Goal: Transaction & Acquisition: Purchase product/service

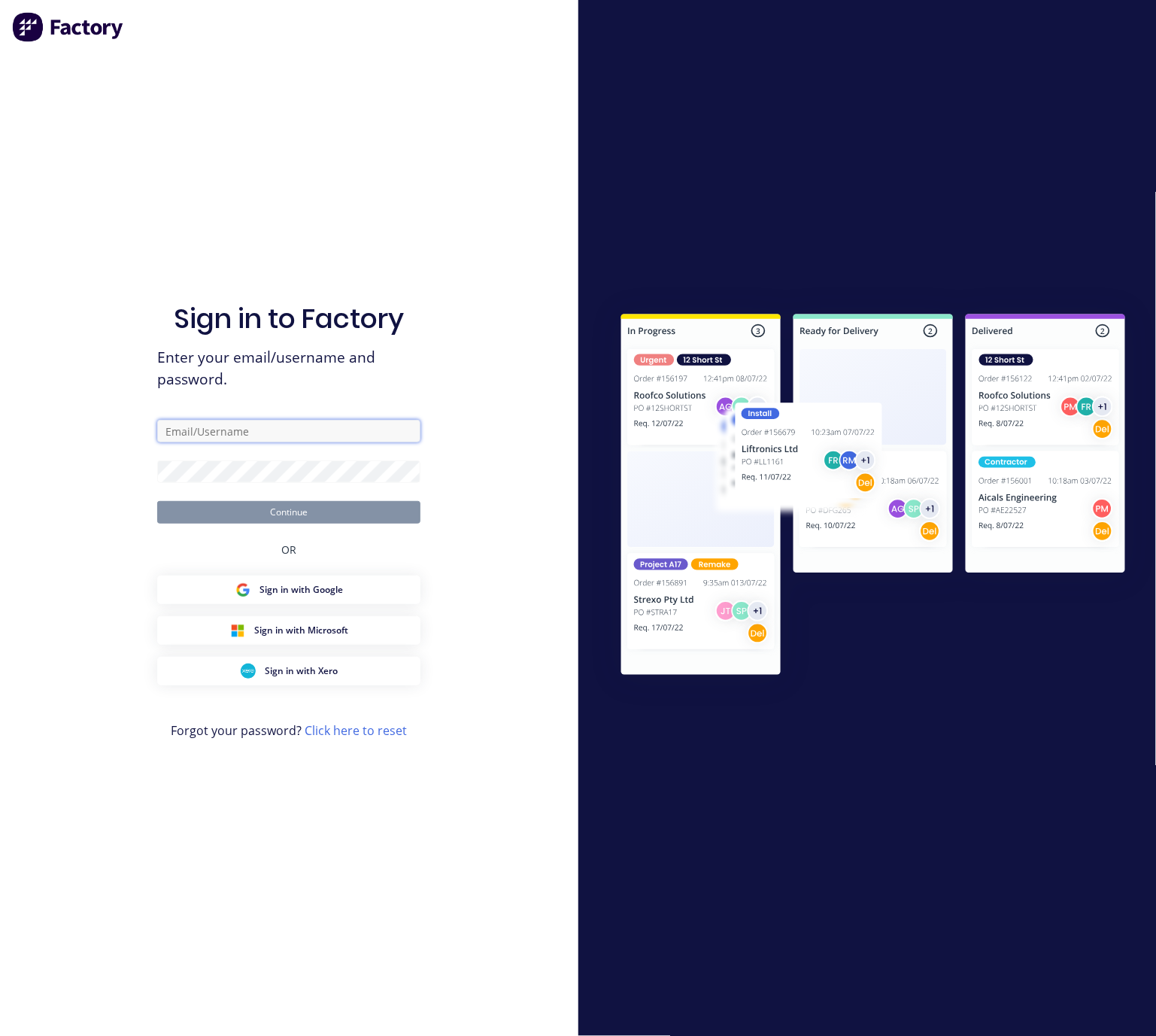
click at [279, 432] on input "text" at bounding box center [288, 430] width 263 height 22
type input "lim@cambrianplastics.co.nz"
click at [253, 478] on form "lim@cambrianplastics.co.nz Continue" at bounding box center [288, 472] width 263 height 104
click at [328, 515] on button "Continue" at bounding box center [288, 512] width 263 height 22
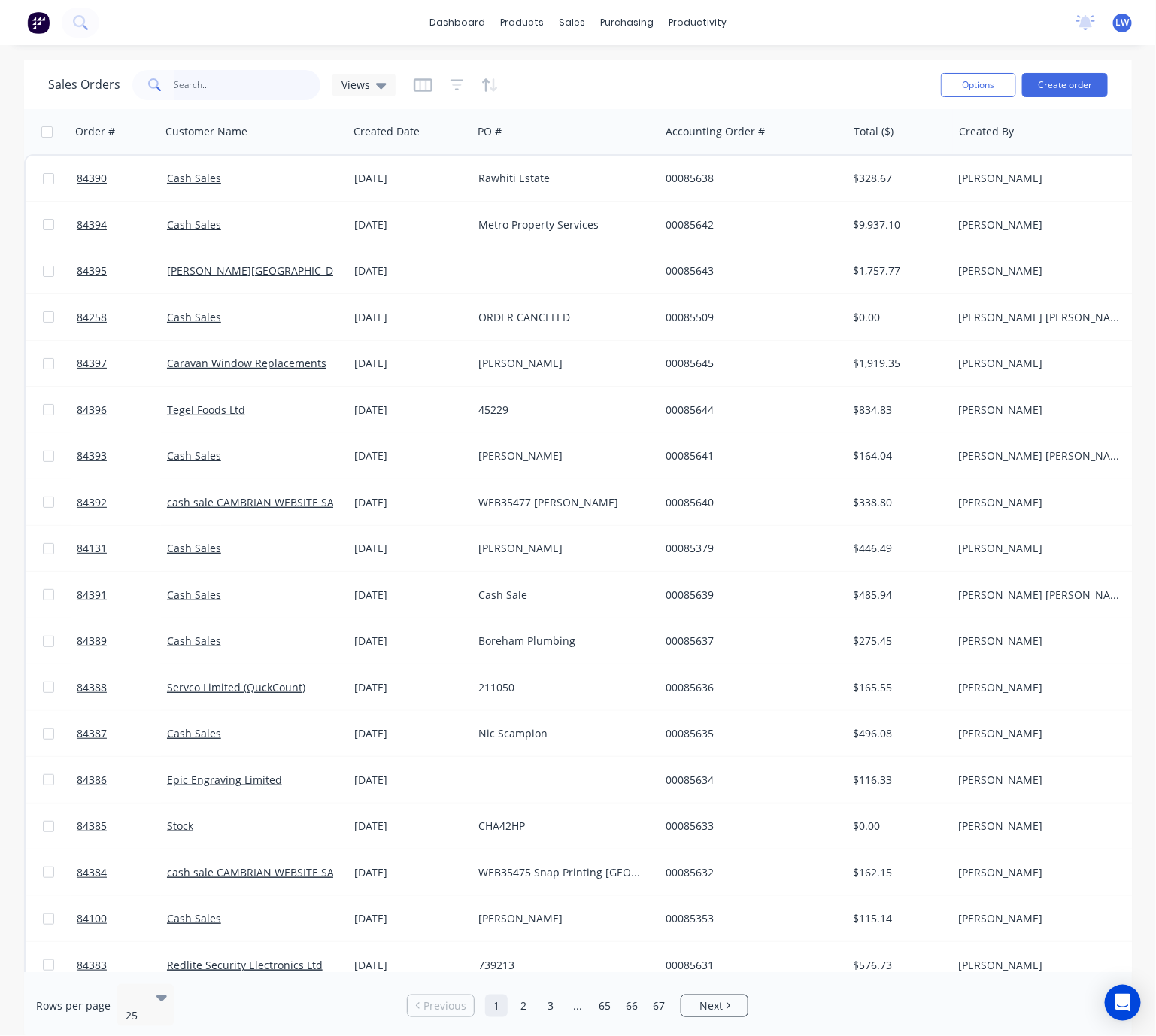
click at [199, 95] on input "text" at bounding box center [247, 84] width 146 height 30
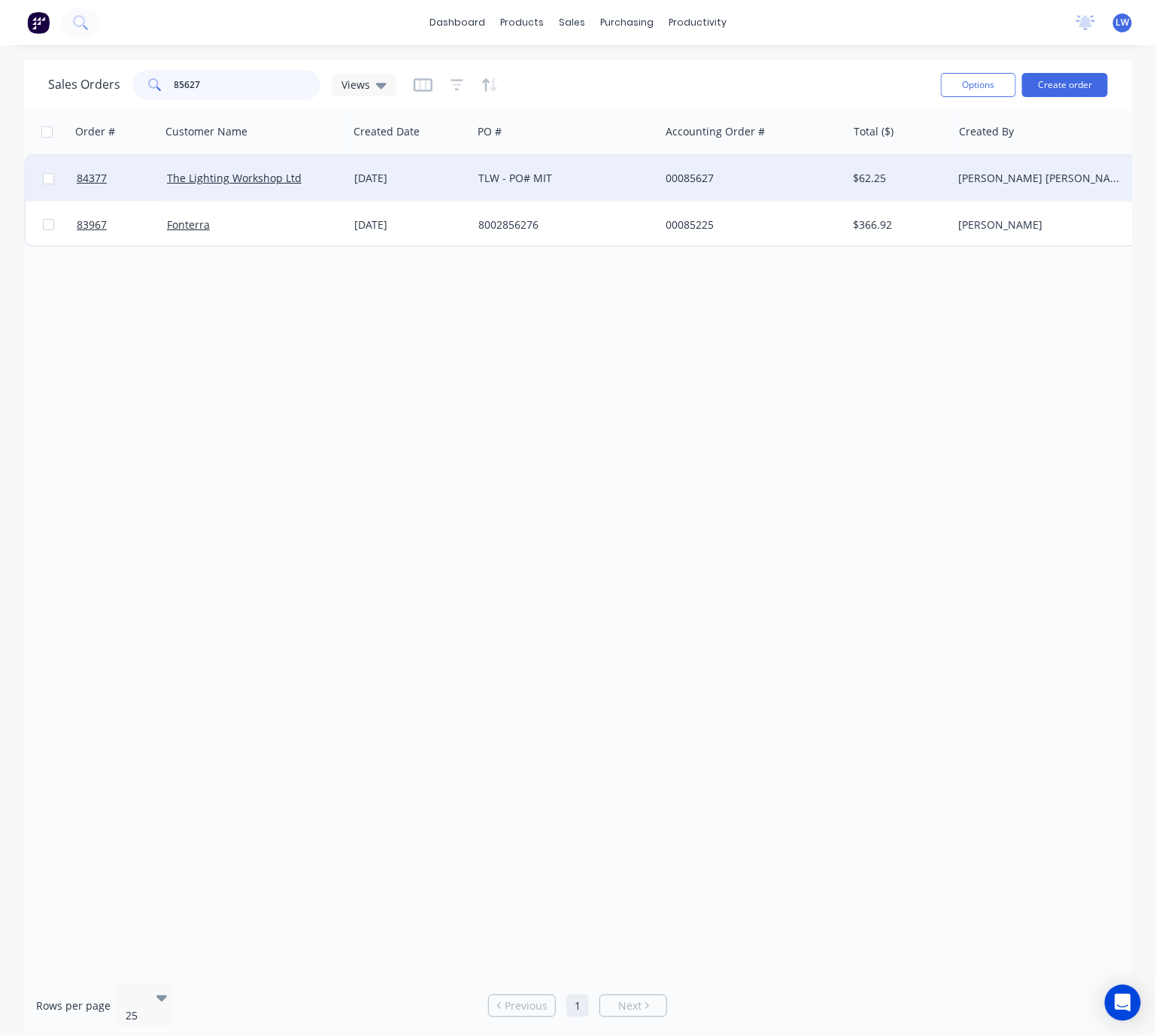
type input "85627"
click at [540, 179] on div "TLW - PO# MIT" at bounding box center [561, 178] width 167 height 15
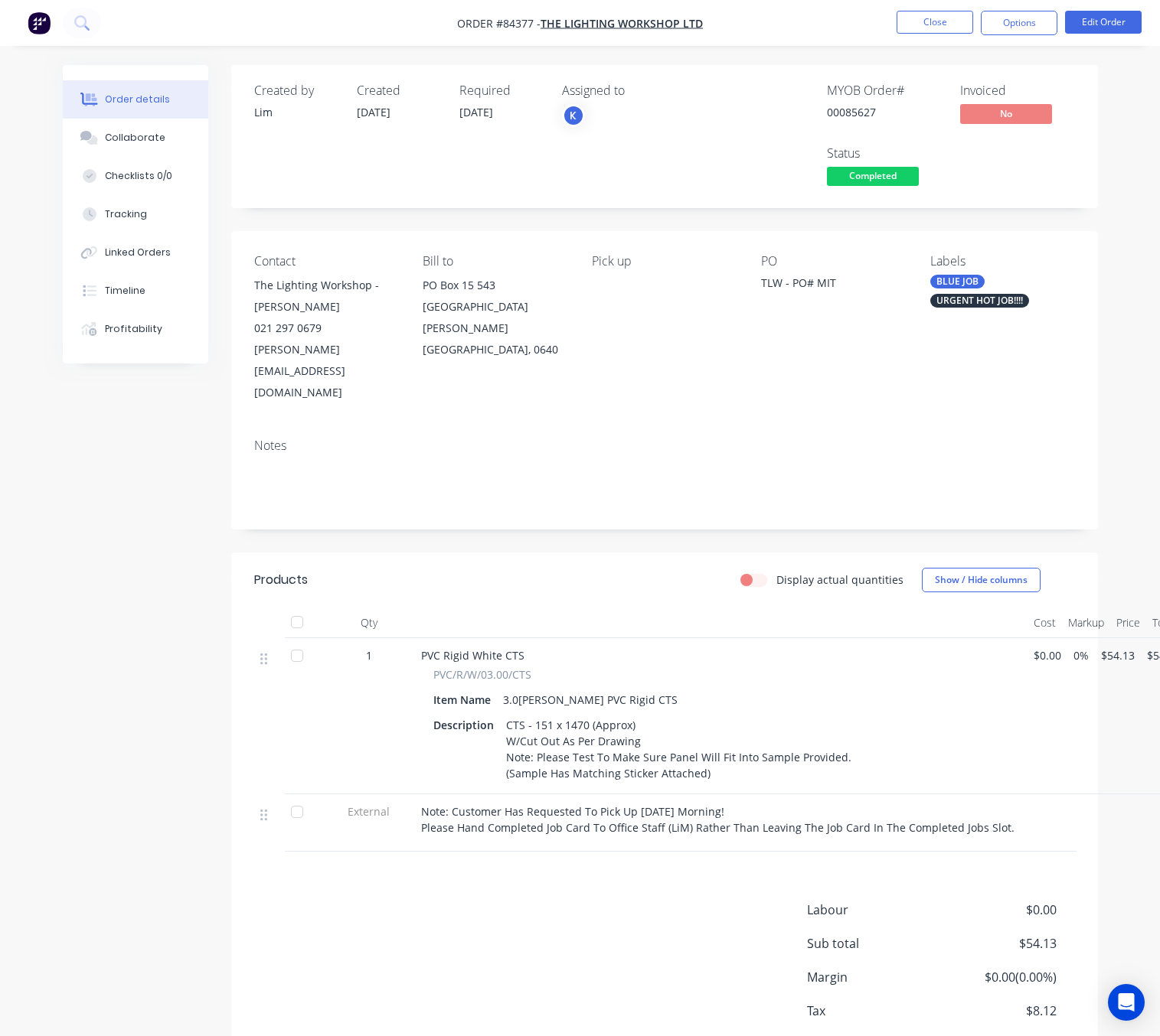
click at [880, 187] on button "Completed" at bounding box center [873, 177] width 91 height 23
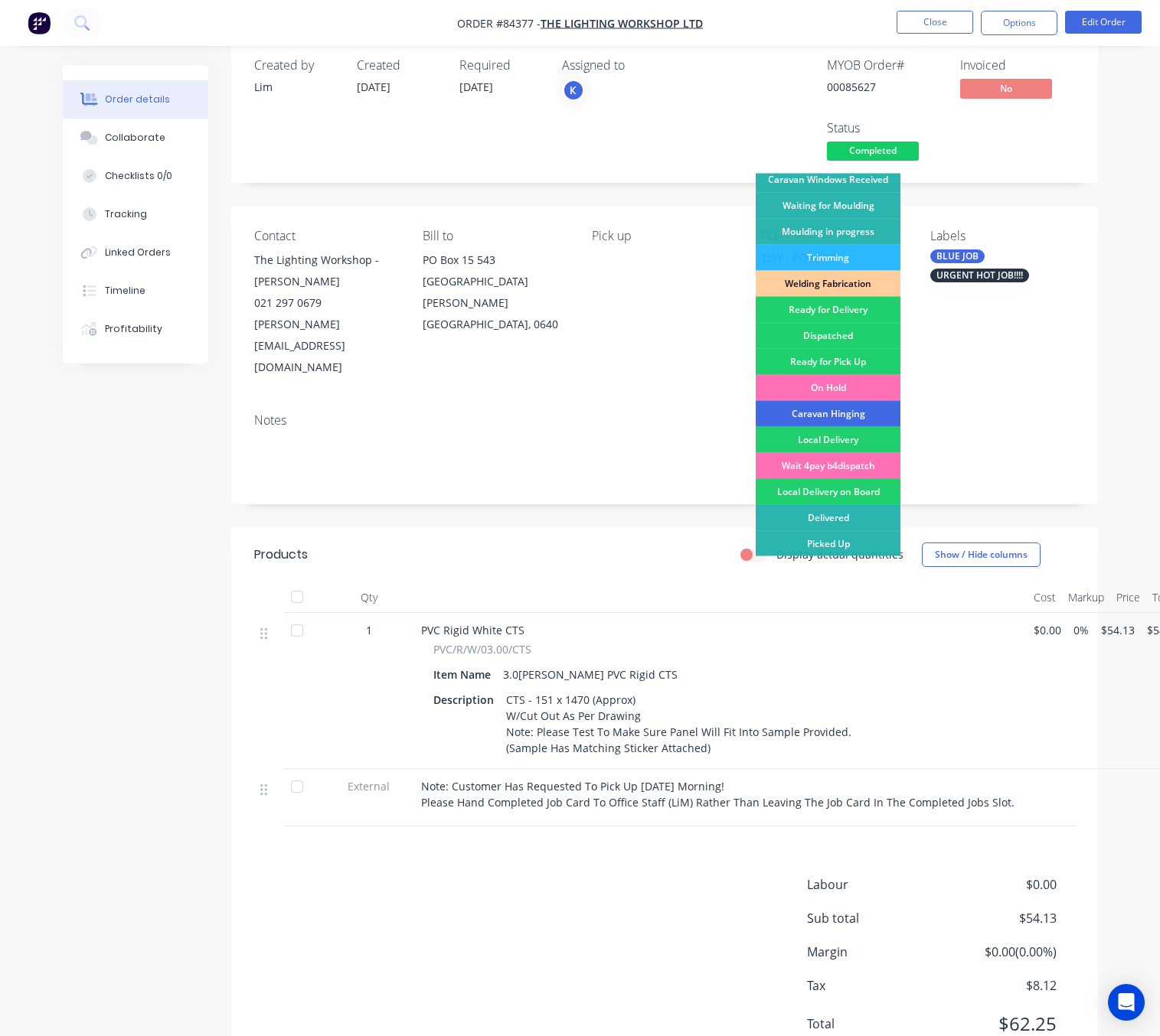
scroll to position [46, 0]
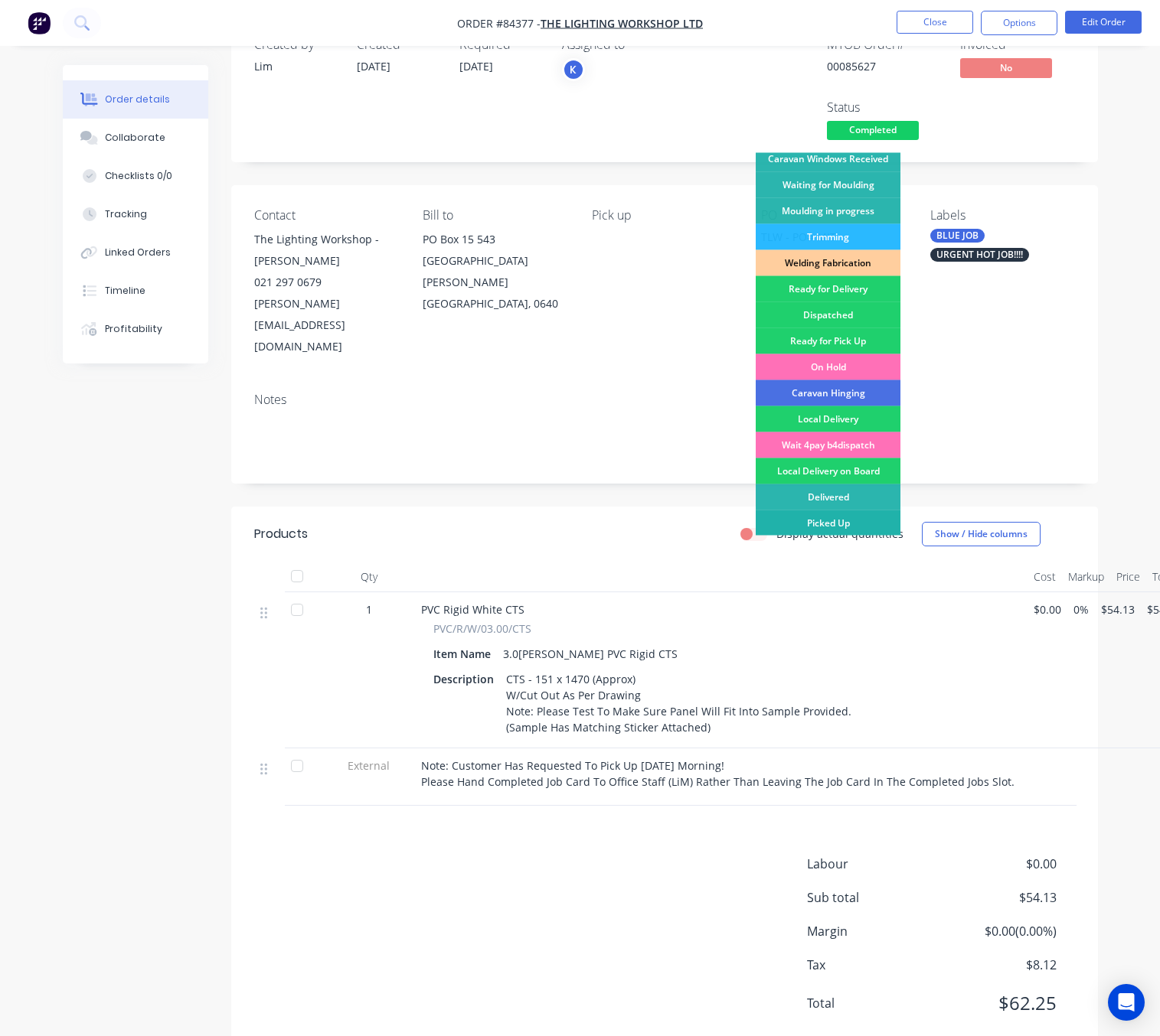
click at [874, 518] on div "Picked Up" at bounding box center [828, 523] width 145 height 26
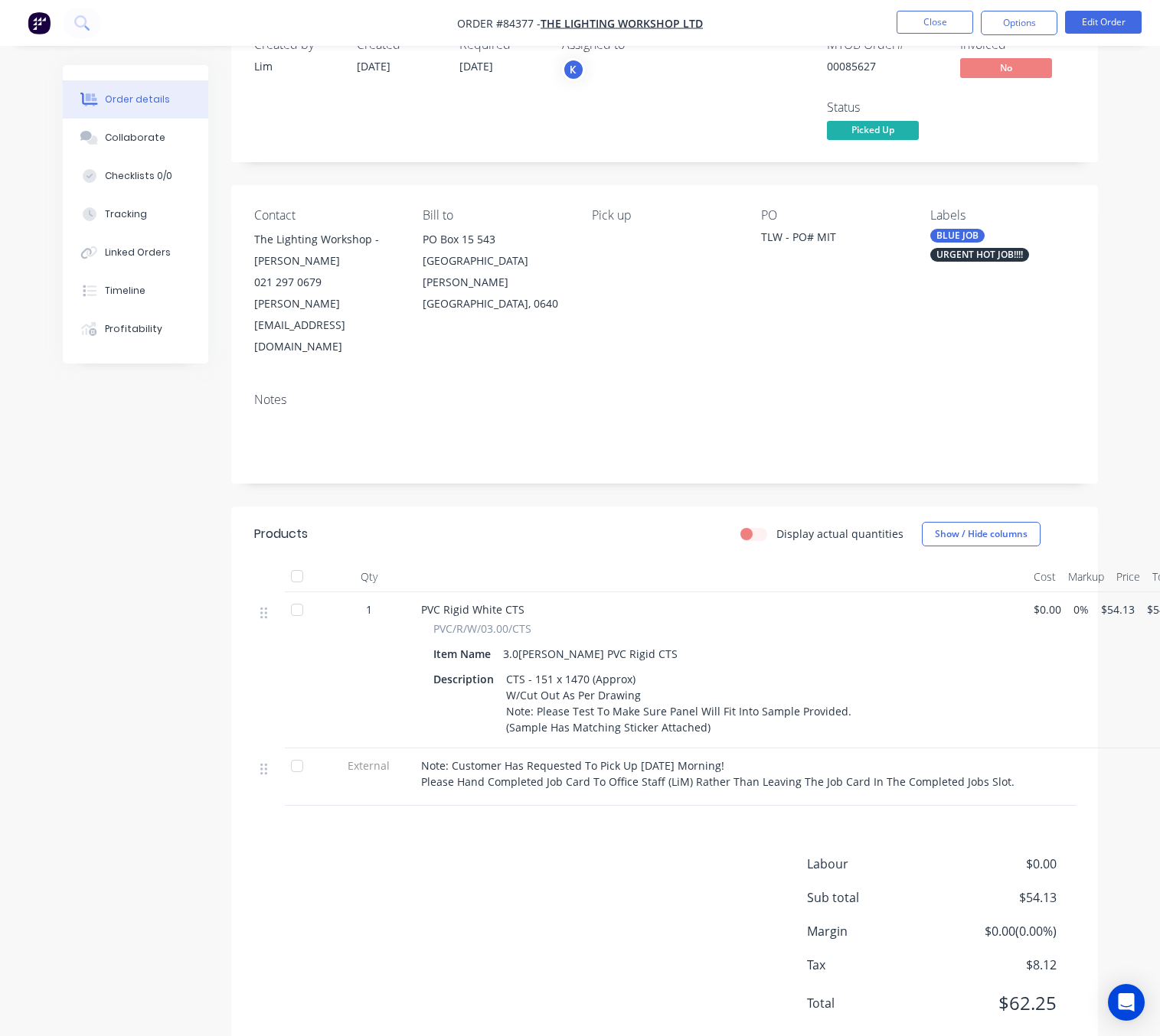
click at [113, 621] on div "Created by Lim Created 03/09/25 Required 04/09/25 Assigned to K MYOB Order # 00…" at bounding box center [581, 549] width 1036 height 1060
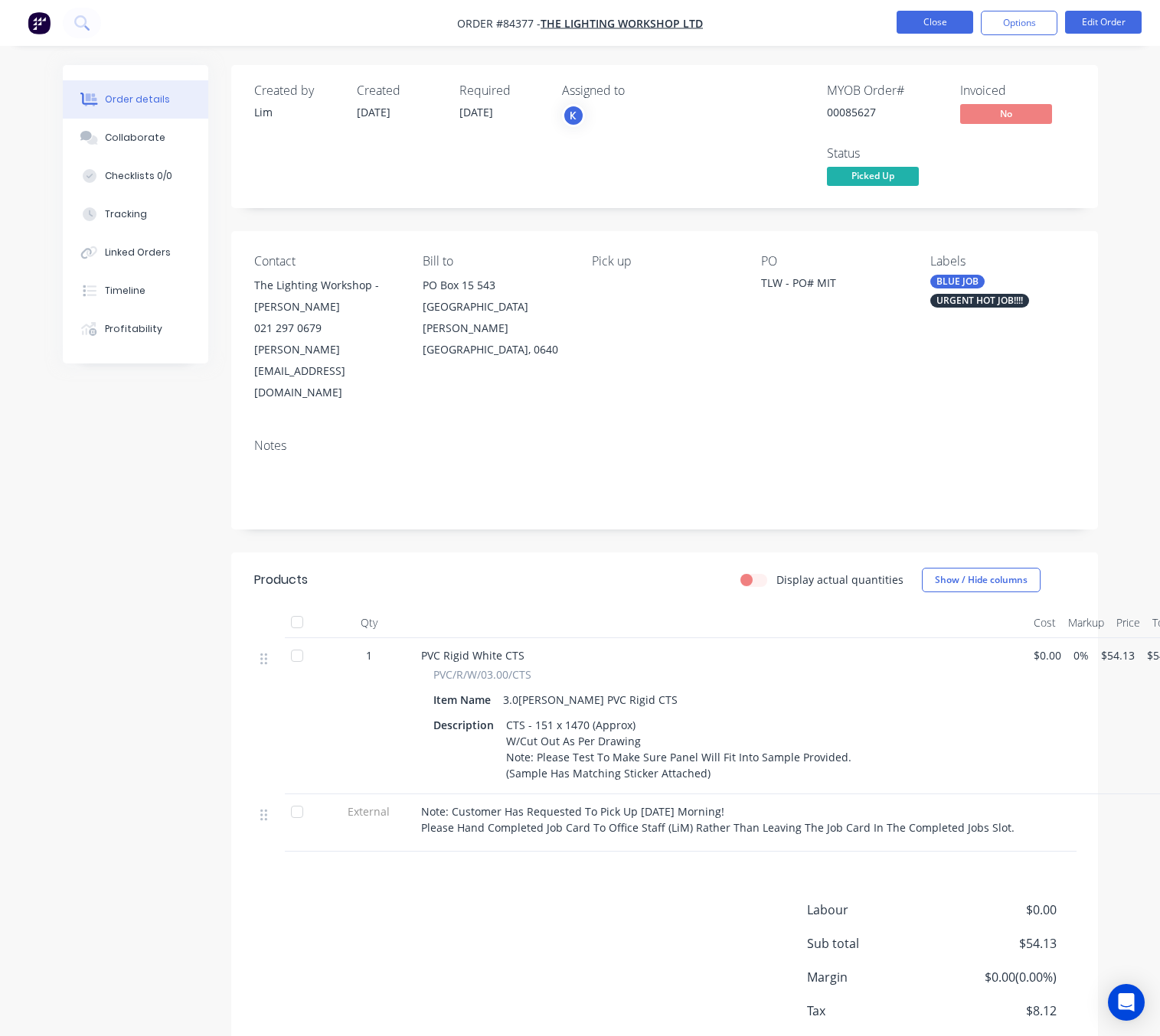
click at [915, 16] on button "Close" at bounding box center [935, 22] width 77 height 23
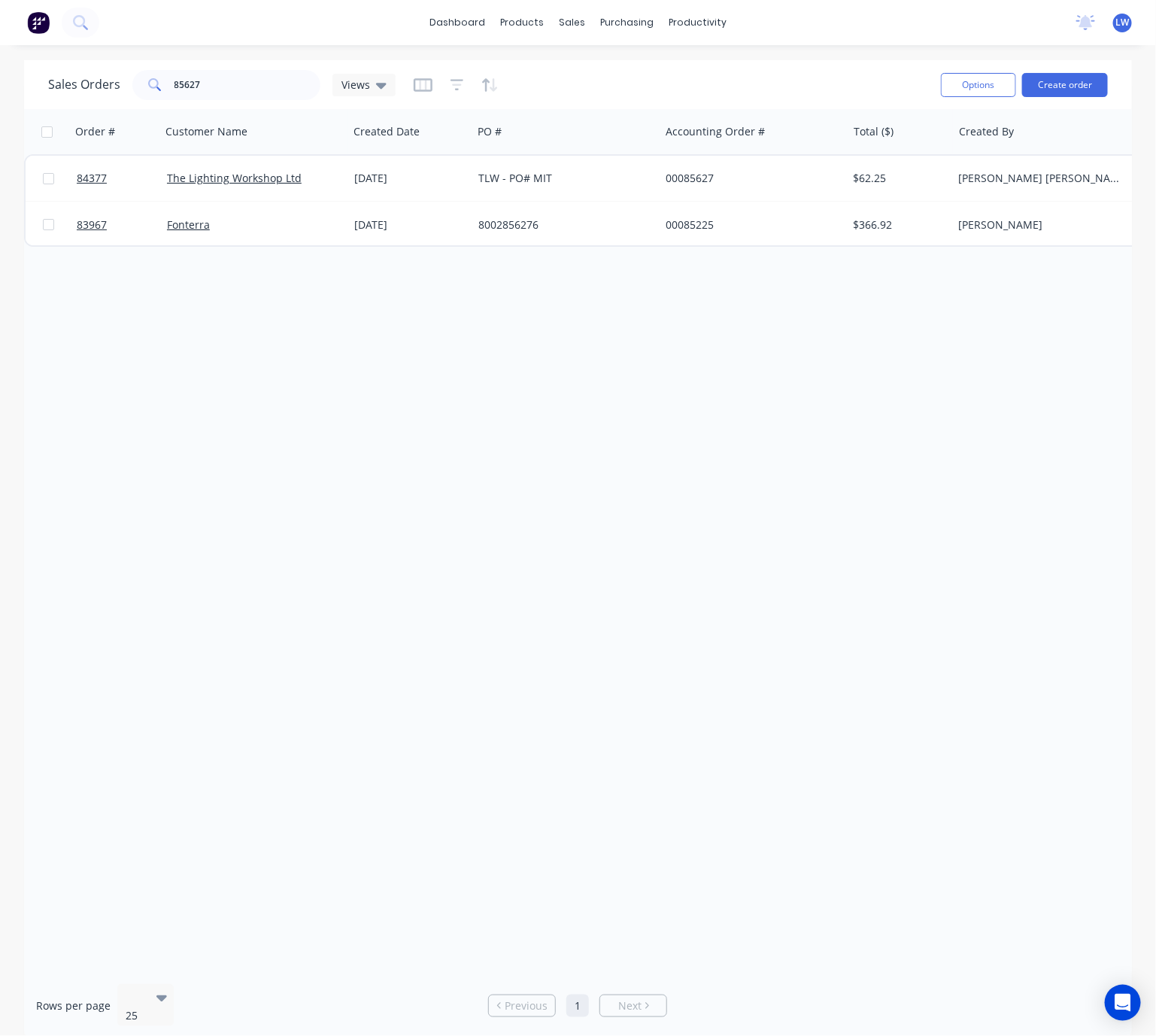
click at [41, 25] on img at bounding box center [38, 22] width 22 height 22
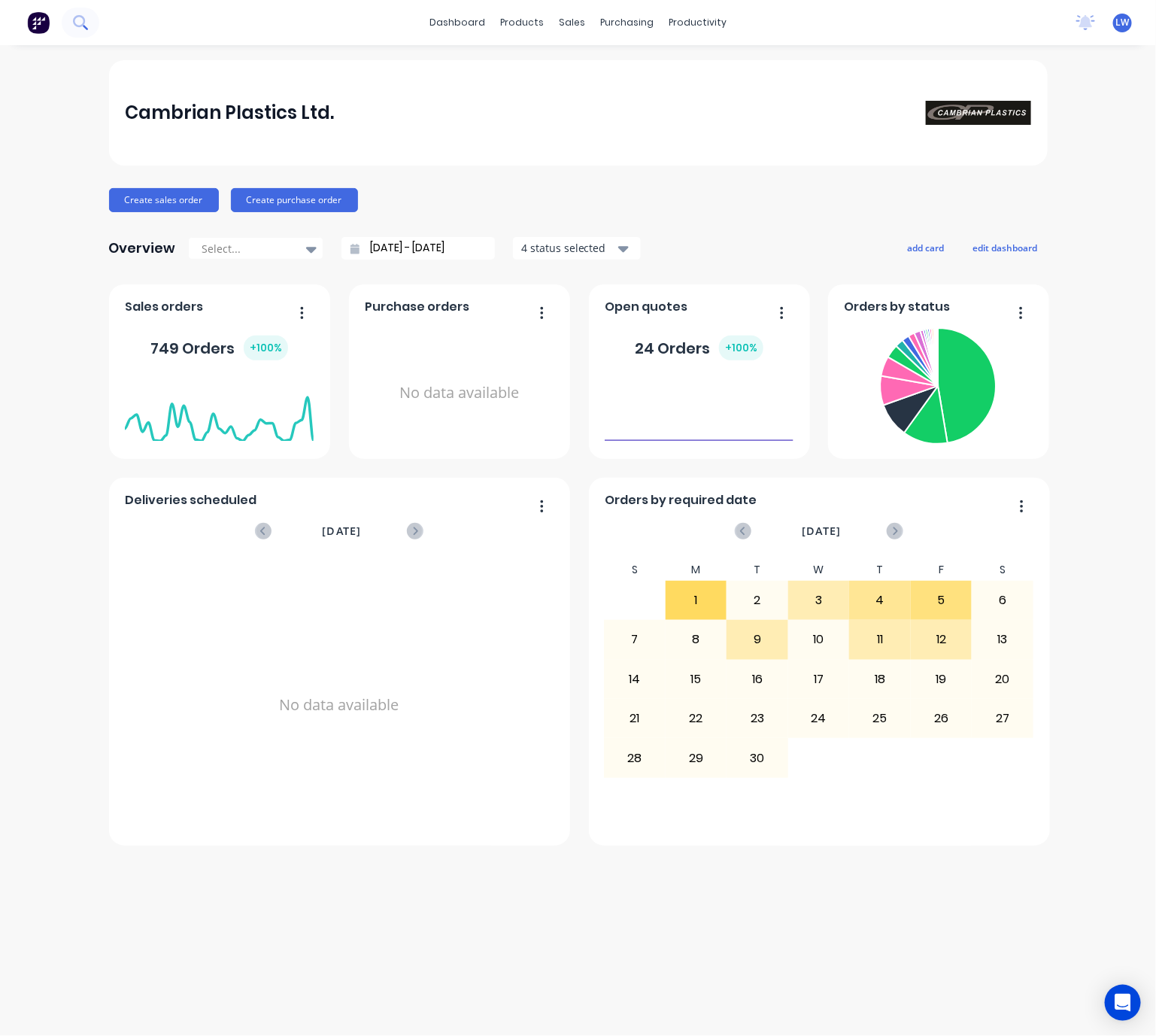
click at [85, 21] on icon at bounding box center [80, 22] width 14 height 14
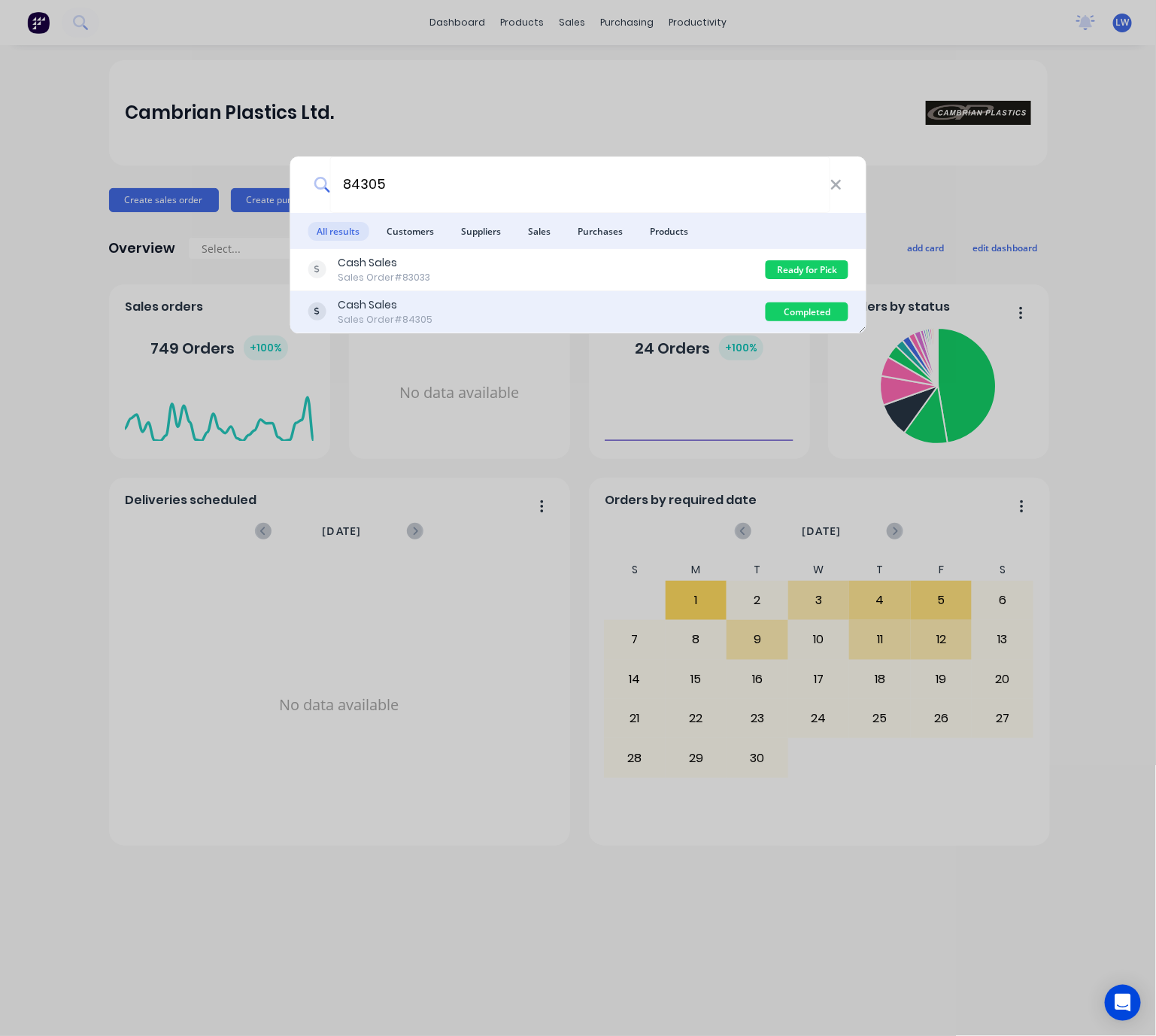
type input "84305"
click at [543, 319] on div "Cash Sales Sales Order #84305" at bounding box center [536, 312] width 458 height 30
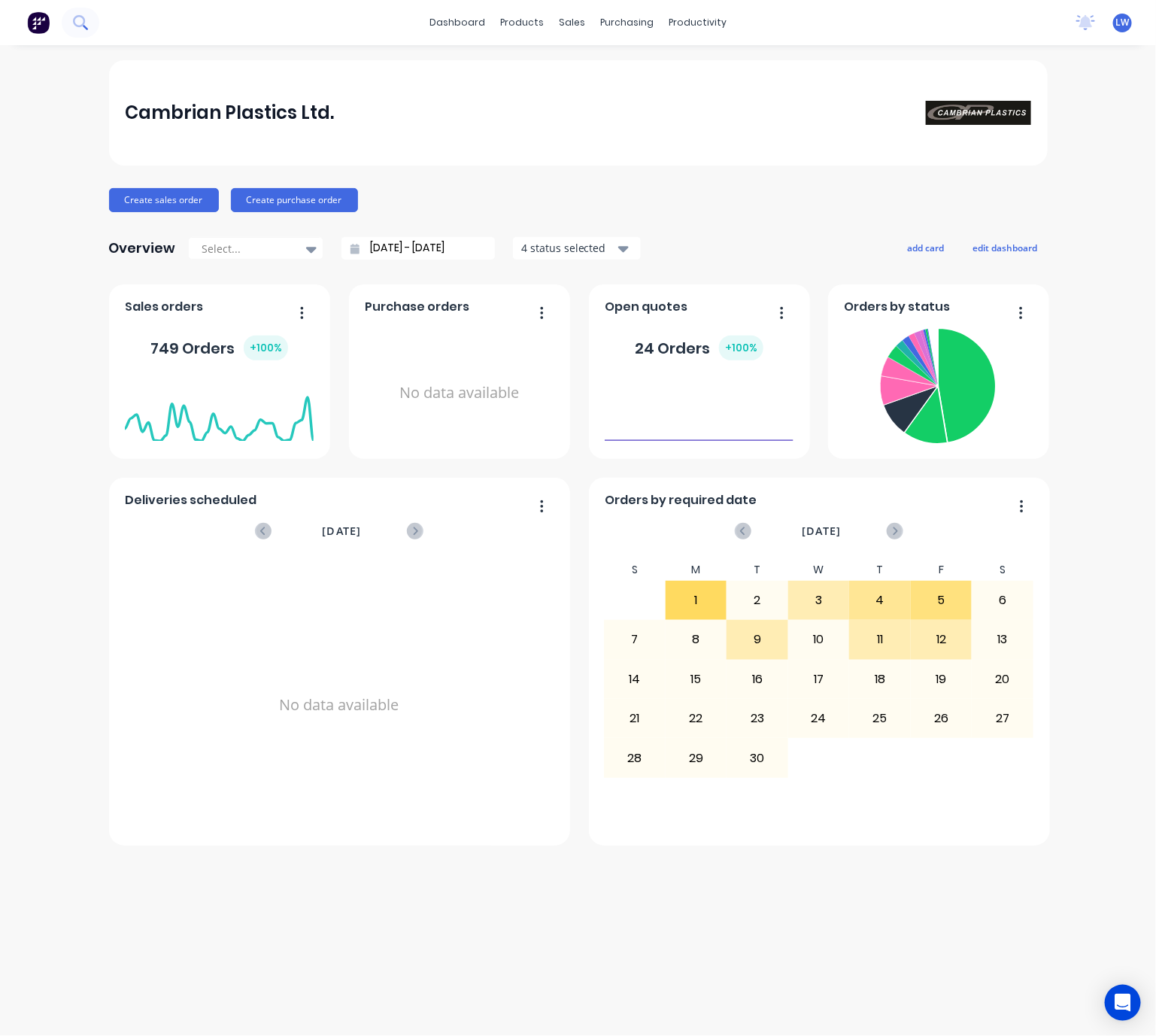
click at [66, 16] on button at bounding box center [81, 22] width 38 height 30
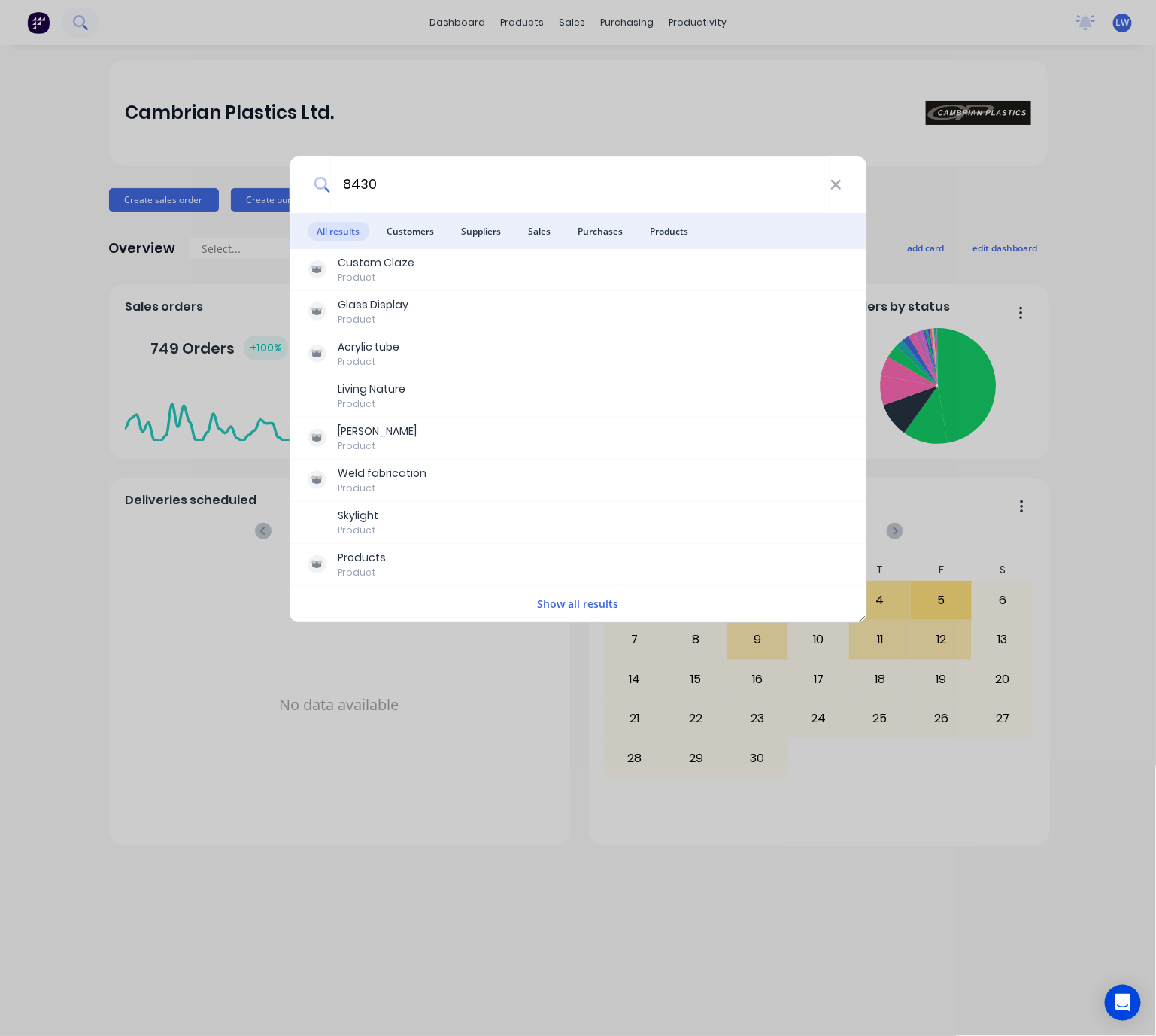
type input "84305"
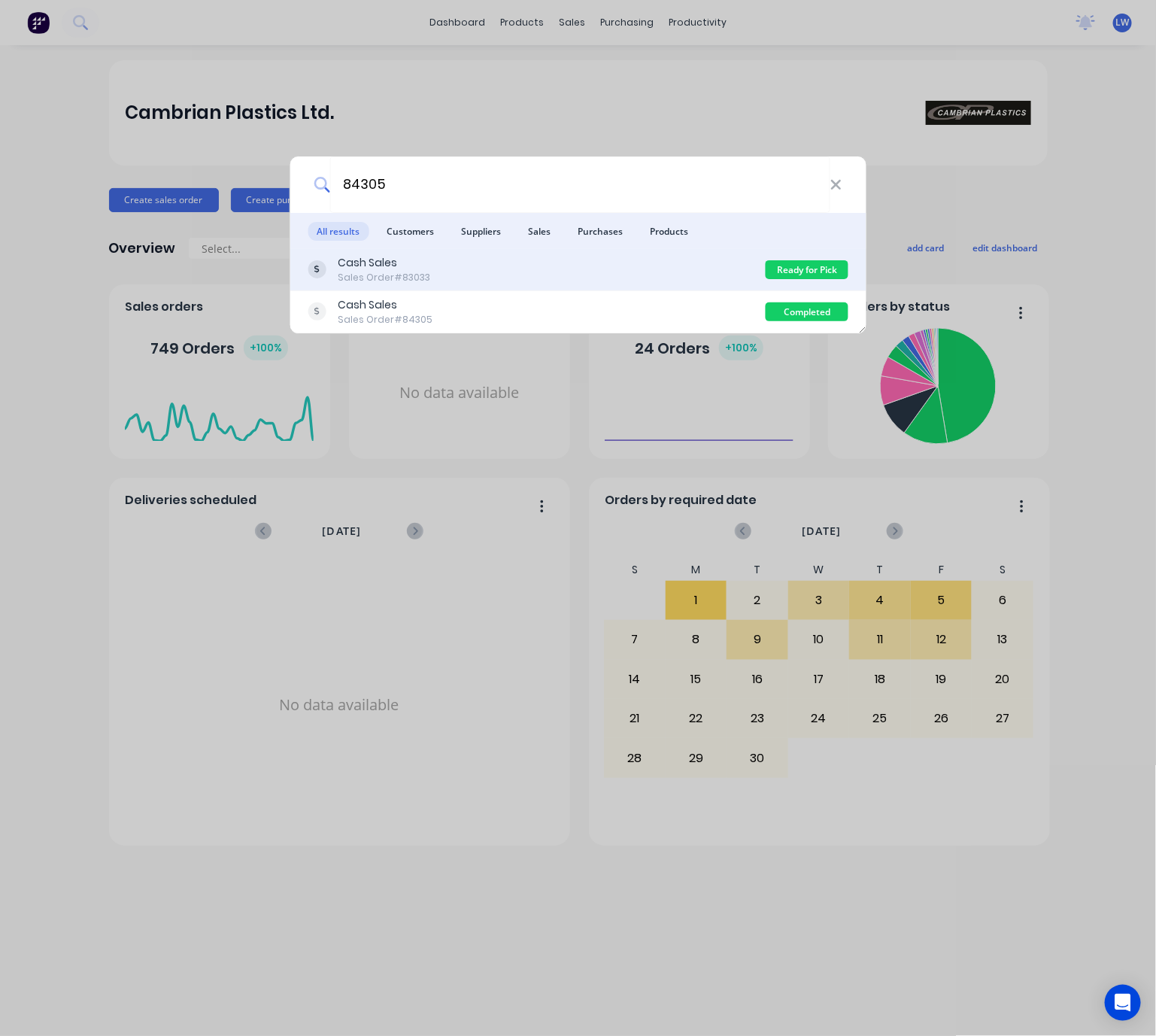
click at [578, 269] on div "Cash Sales Sales Order #83033" at bounding box center [536, 270] width 458 height 30
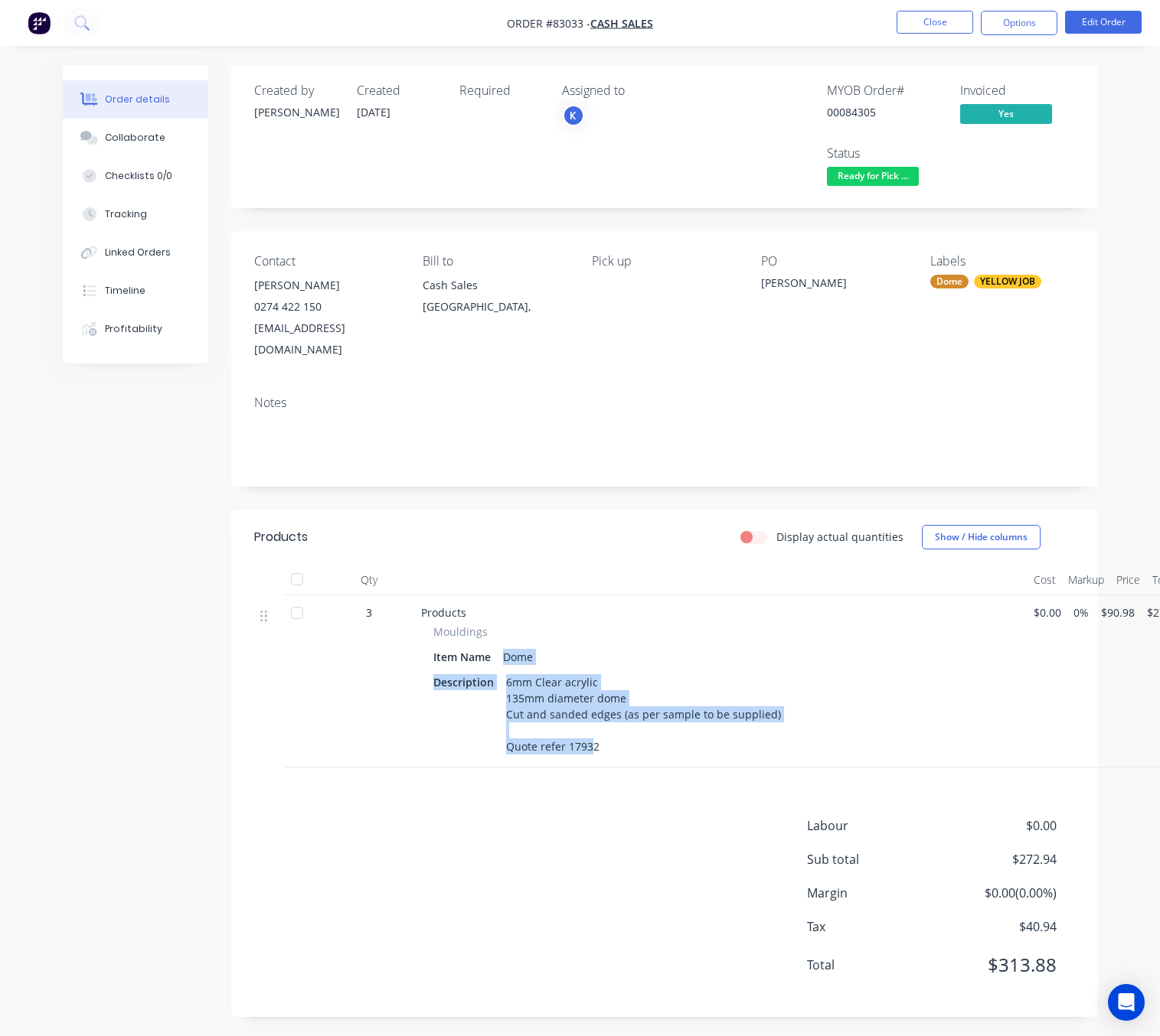
drag, startPoint x: 589, startPoint y: 720, endPoint x: 506, endPoint y: 637, distance: 117.4
click at [506, 637] on div "Mouldings Item Name Dome Description 6mm Clear acrylic 135mm diameter dome Cut …" at bounding box center [721, 690] width 600 height 134
click at [407, 728] on div "3" at bounding box center [369, 681] width 91 height 172
drag, startPoint x: 626, startPoint y: 671, endPoint x: 497, endPoint y: 634, distance: 134.2
click at [497, 634] on div "Mouldings Item Name Dome Description 6mm Clear acrylic 135mm diameter dome Cut …" at bounding box center [721, 690] width 600 height 134
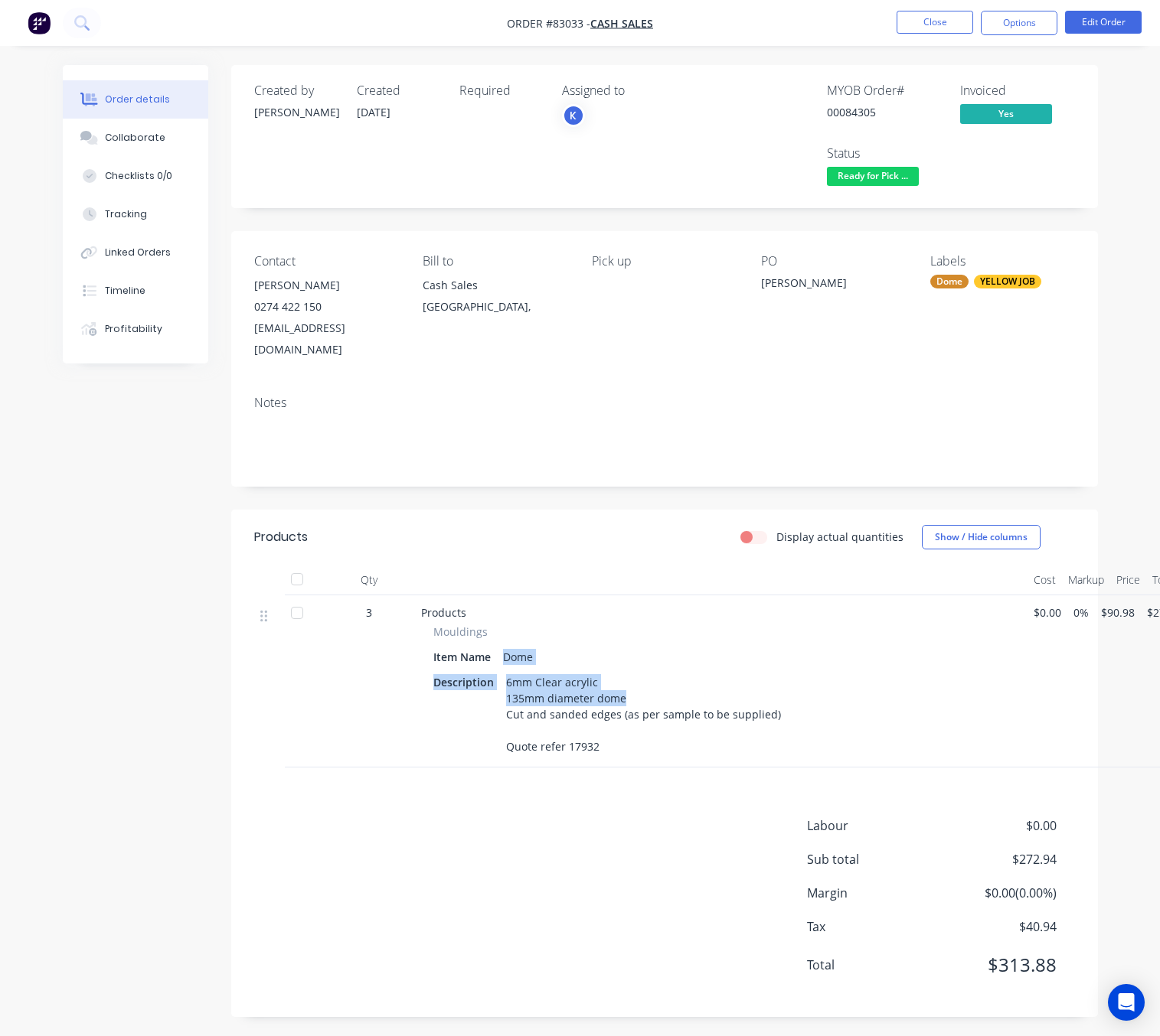
click at [454, 708] on div "Description 6mm Clear acrylic 135mm diameter dome Cut and sanded edges (as per …" at bounding box center [722, 714] width 576 height 87
drag, startPoint x: 503, startPoint y: 657, endPoint x: 625, endPoint y: 676, distance: 123.5
click at [625, 676] on div "6mm Clear acrylic 135mm diameter dome Cut and sanded edges (as per sample to be…" at bounding box center [644, 714] width 287 height 87
copy div "6mm Clear acrylic 135mm diameter dome"
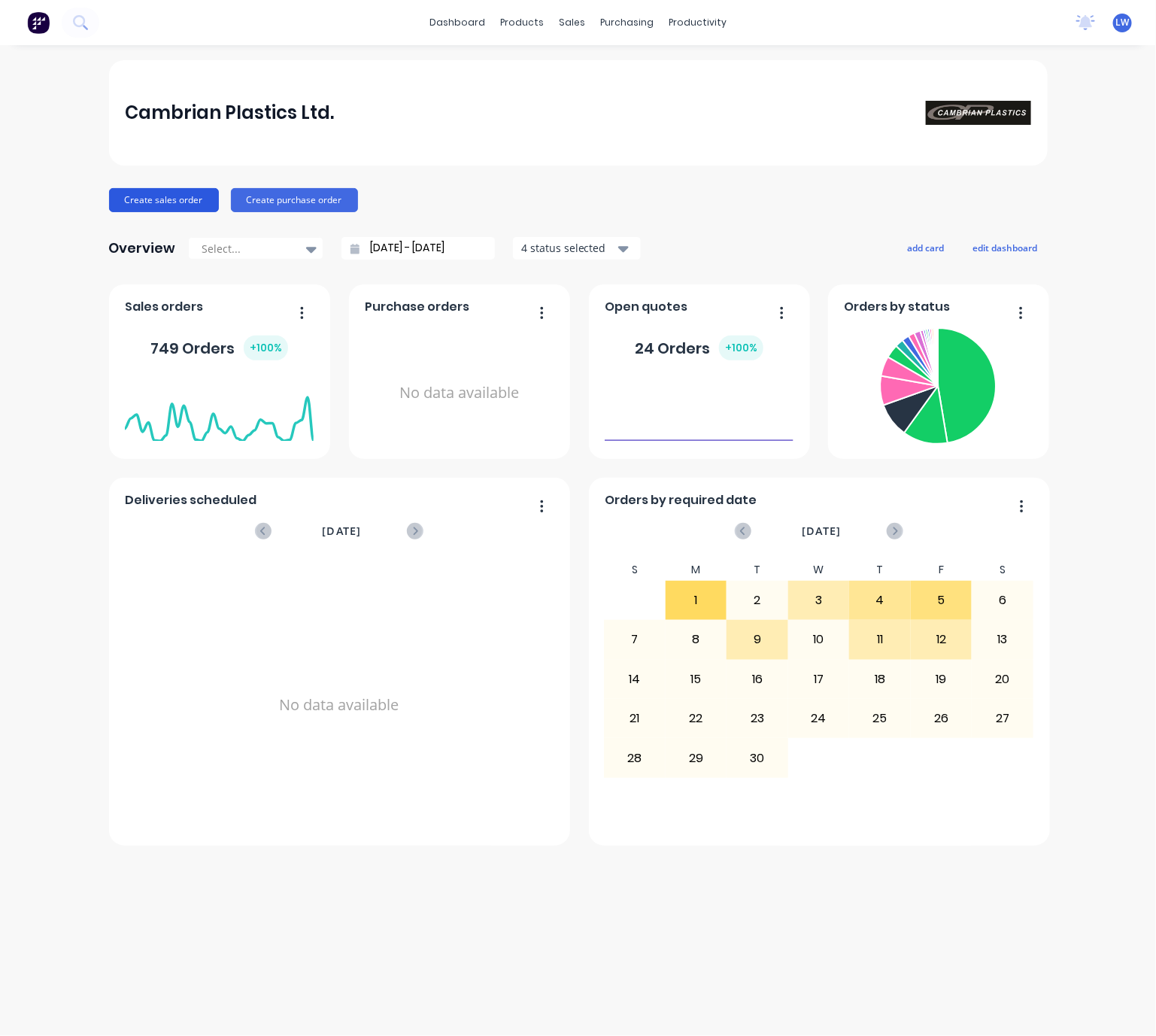
click at [163, 192] on button "Create sales order" at bounding box center [163, 199] width 110 height 24
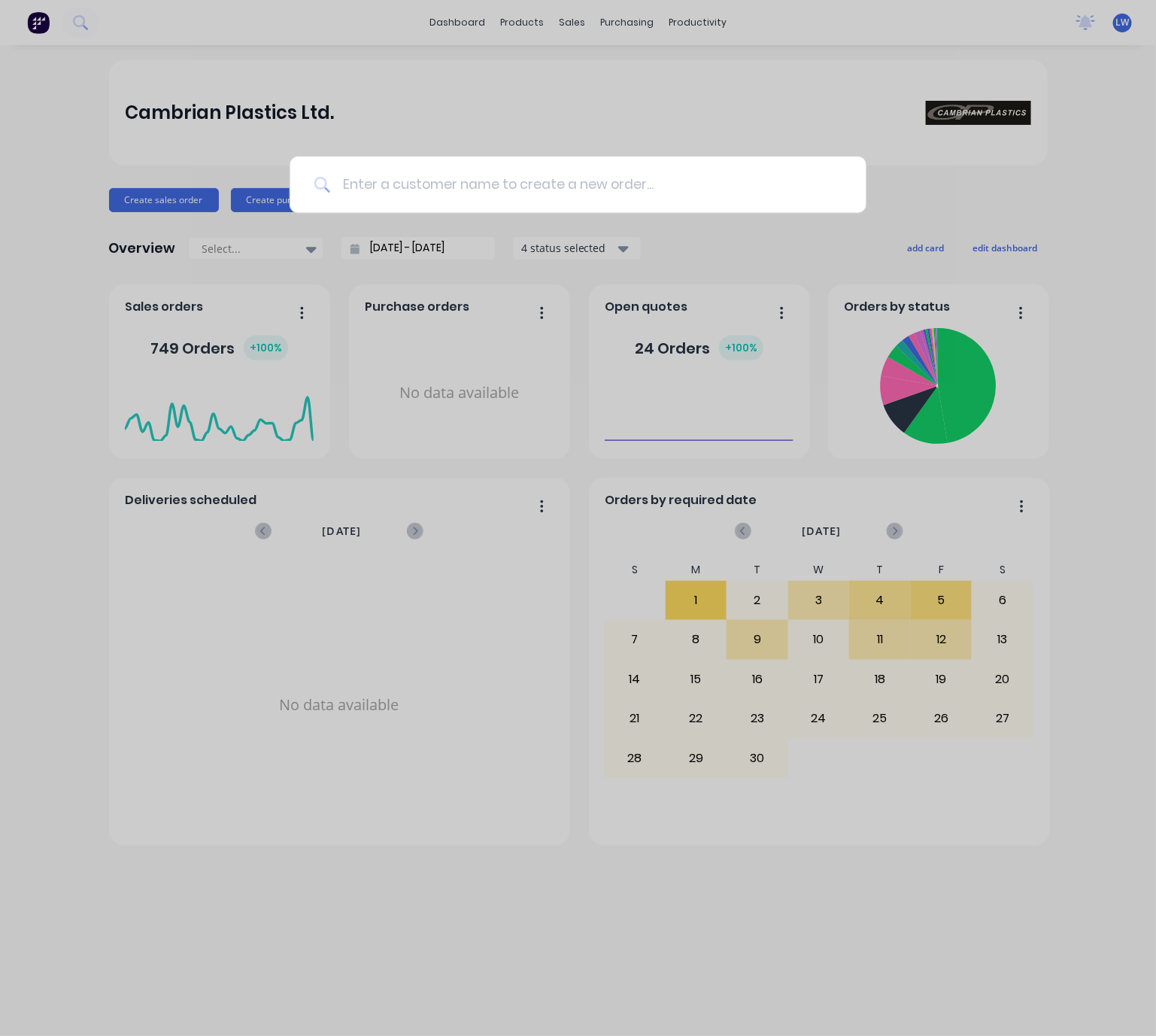
click at [431, 183] on input at bounding box center [587, 184] width 512 height 57
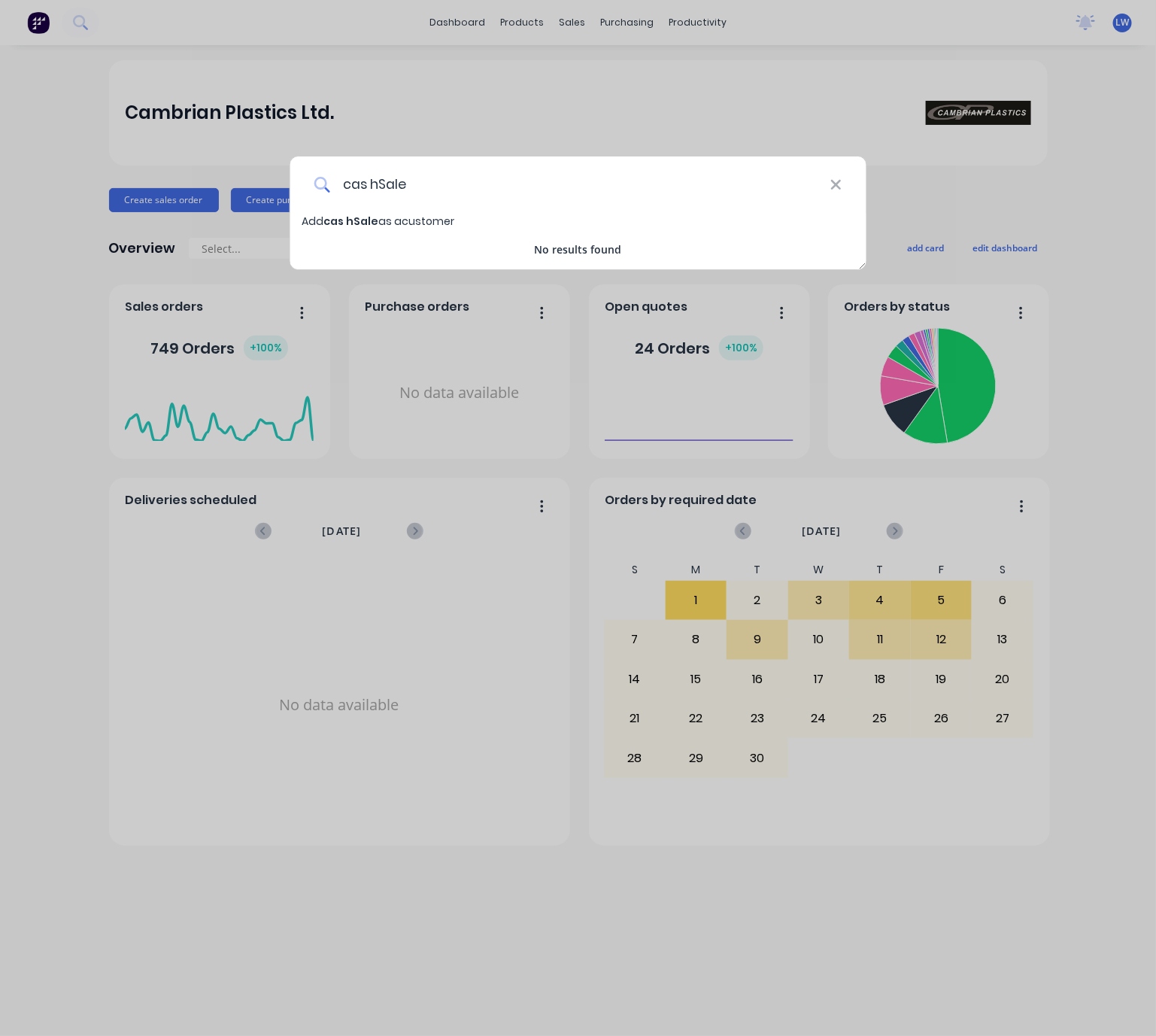
click at [371, 181] on input "cas hSale" at bounding box center [580, 184] width 500 height 57
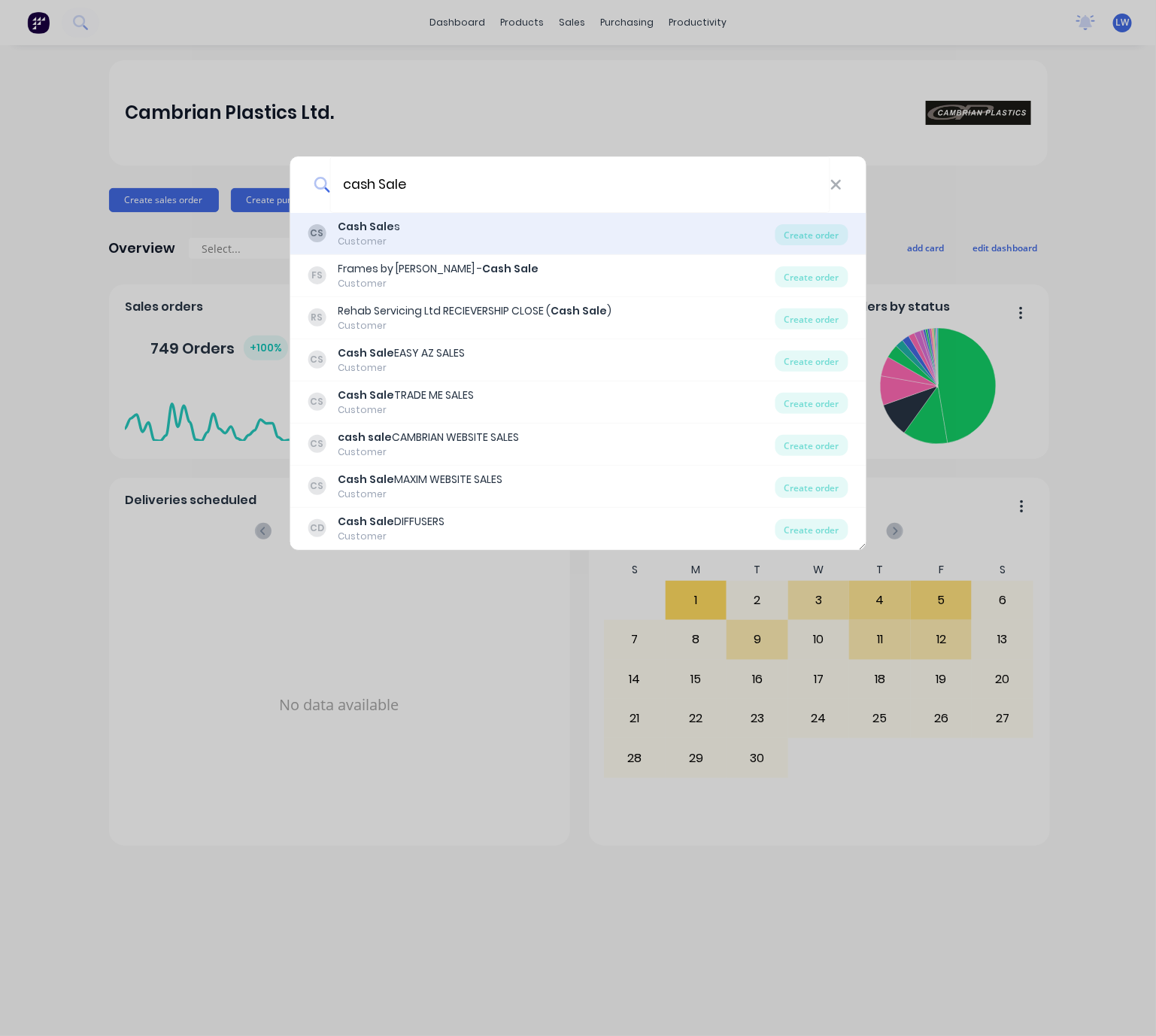
type input "cash Sale"
click at [539, 238] on div "CS Cash Sale s Customer" at bounding box center [541, 234] width 468 height 30
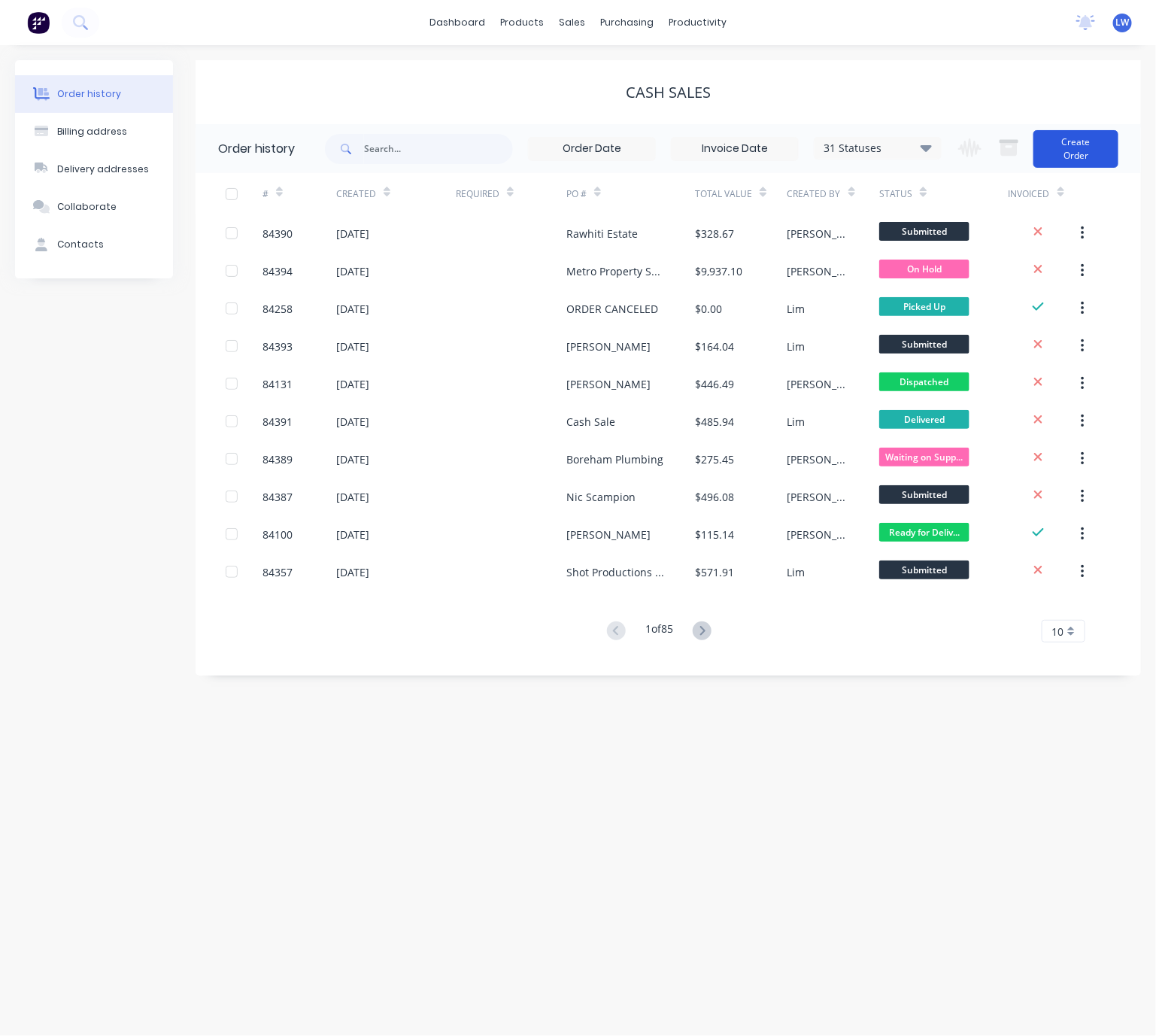
click at [1085, 133] on button "Create Order" at bounding box center [1075, 149] width 85 height 38
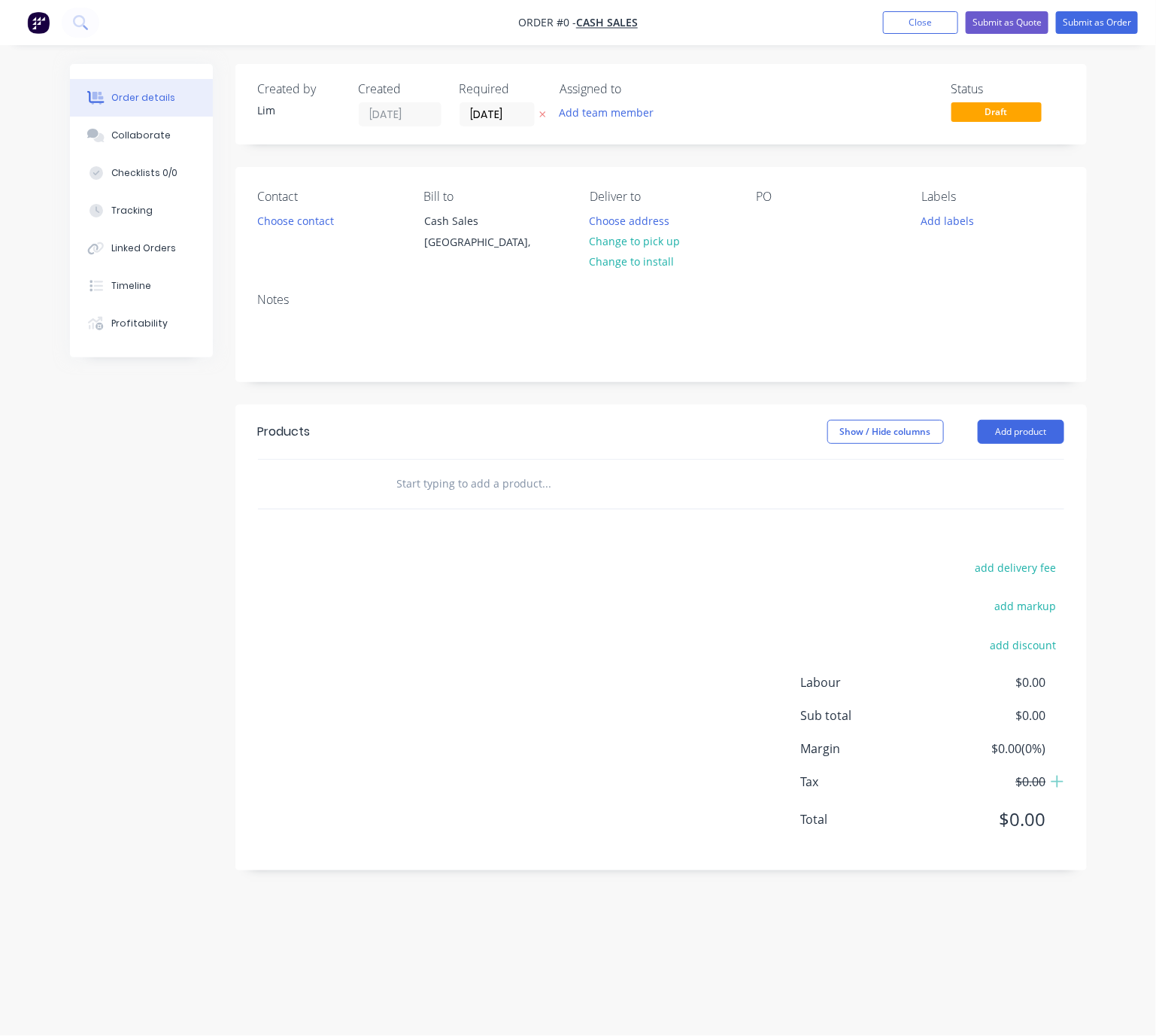
click at [543, 118] on icon at bounding box center [543, 114] width 7 height 9
click at [304, 228] on button "Choose contact" at bounding box center [295, 220] width 93 height 21
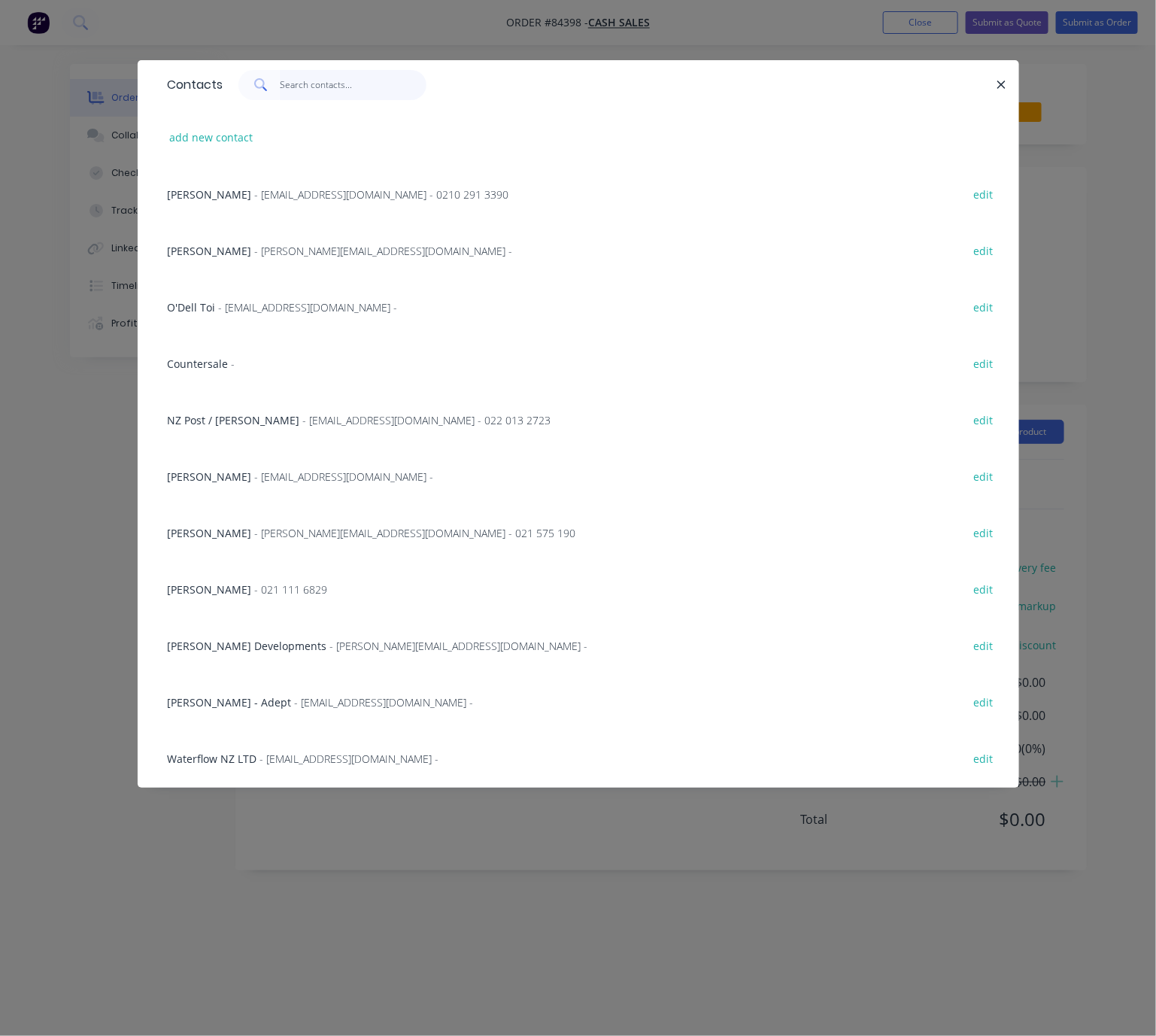
drag, startPoint x: 304, startPoint y: 82, endPoint x: 301, endPoint y: 67, distance: 15.3
click at [304, 81] on input "text" at bounding box center [352, 84] width 146 height 30
click at [321, 95] on input "text" at bounding box center [352, 84] width 146 height 30
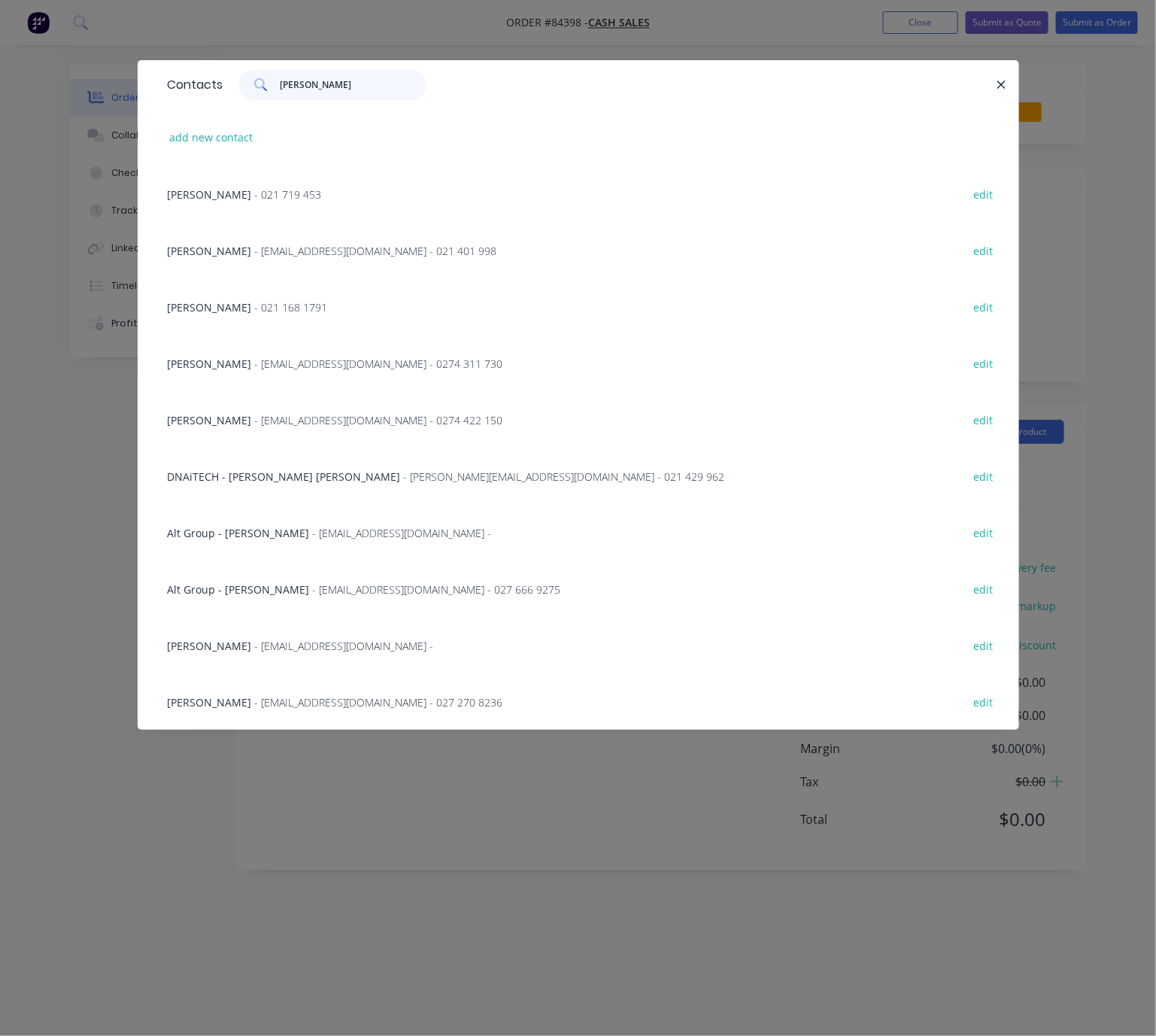
type input "murray"
click at [366, 418] on span "- muzcamnz@gmail.com - 0274 422 150" at bounding box center [379, 421] width 248 height 14
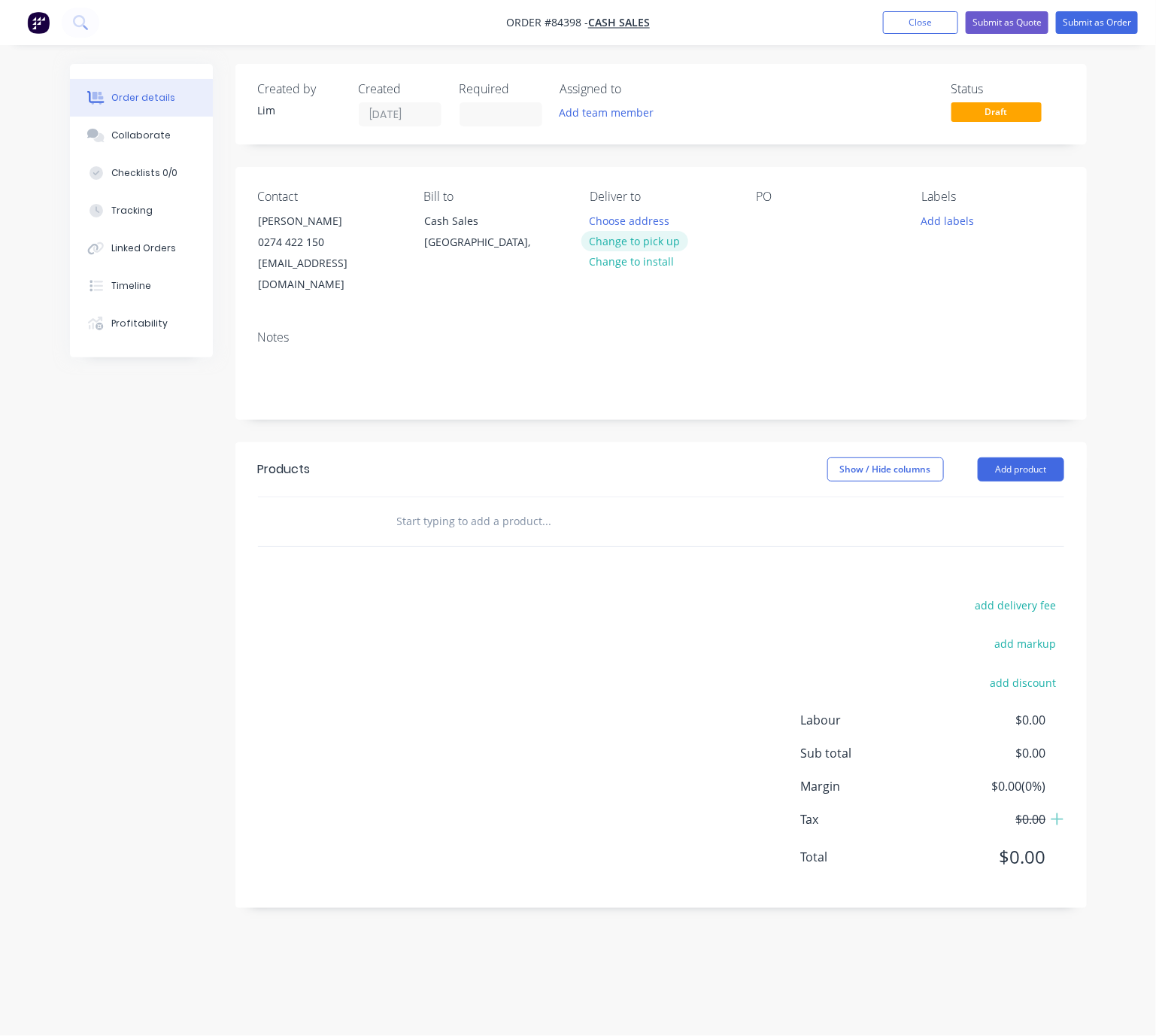
click at [668, 240] on button "Change to pick up" at bounding box center [634, 241] width 107 height 21
click at [767, 226] on div at bounding box center [767, 221] width 24 height 22
click at [958, 228] on button "Add labels" at bounding box center [948, 220] width 69 height 21
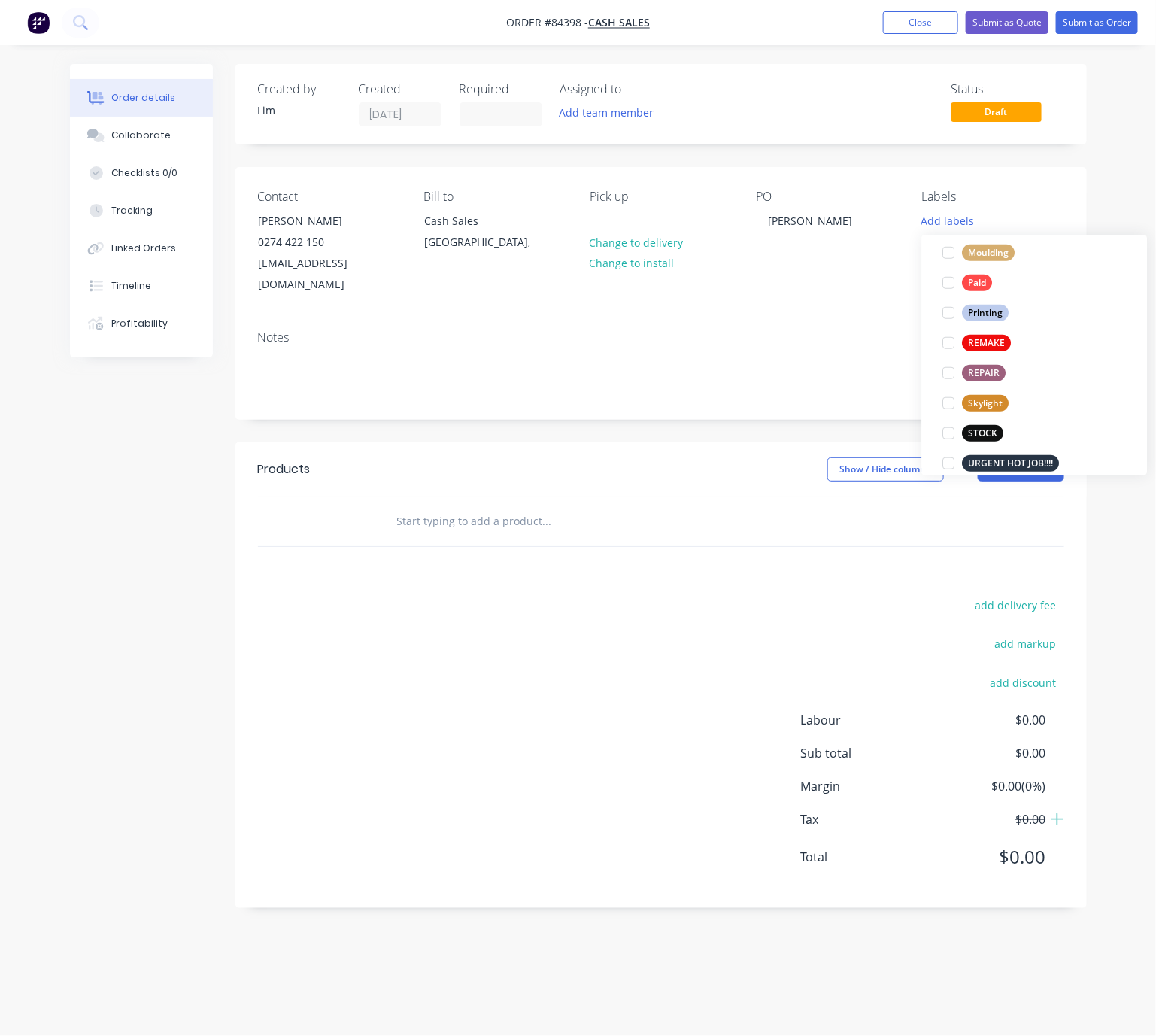
scroll to position [571, 0]
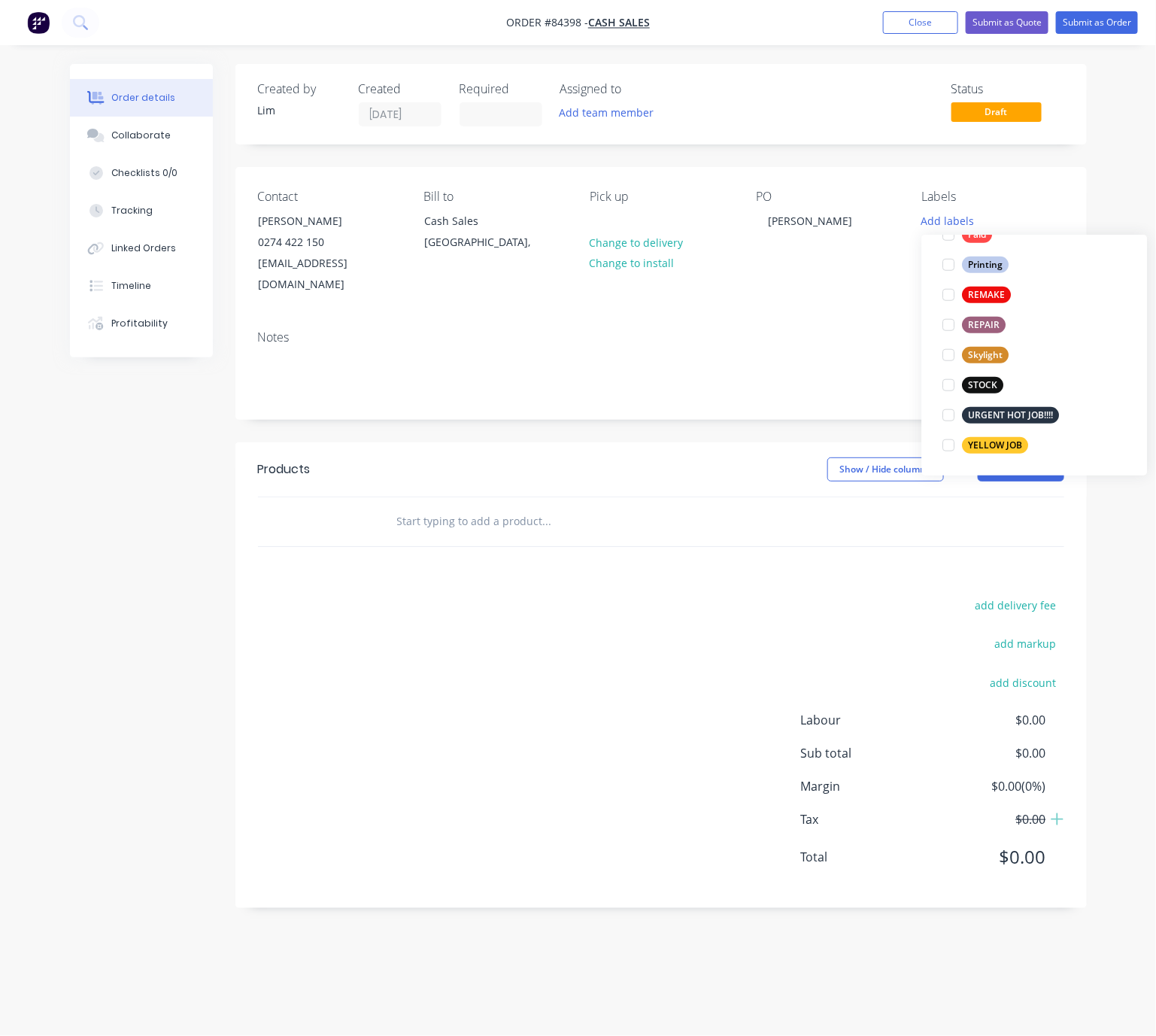
click at [1000, 447] on div "YELLOW JOB" at bounding box center [996, 445] width 66 height 16
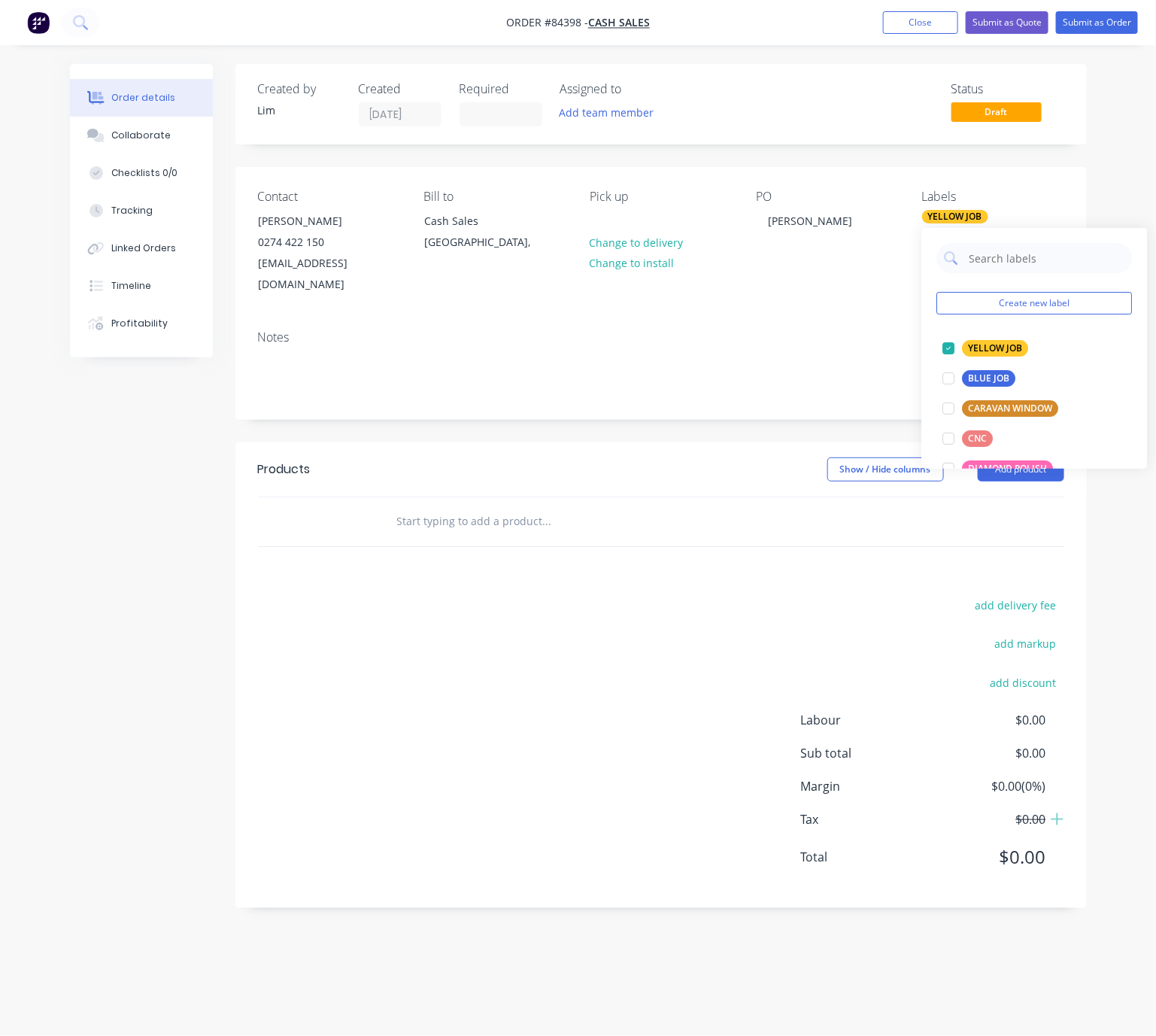
click at [228, 555] on div "Created by Lim Created 04/09/25 Required Assigned to Add team member Status Dra…" at bounding box center [578, 497] width 1017 height 866
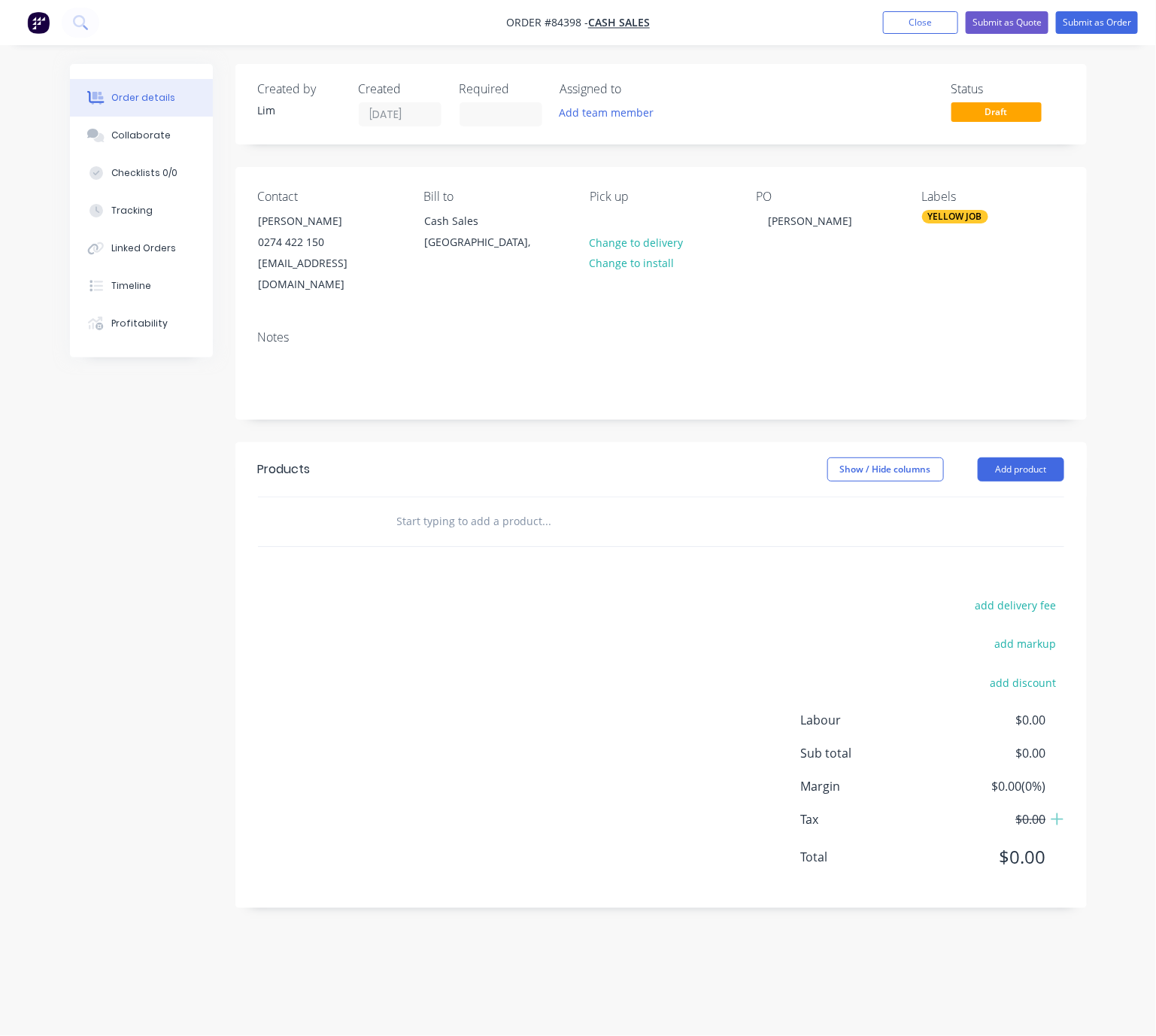
click at [443, 506] on input "text" at bounding box center [546, 520] width 301 height 30
type input "polishing"
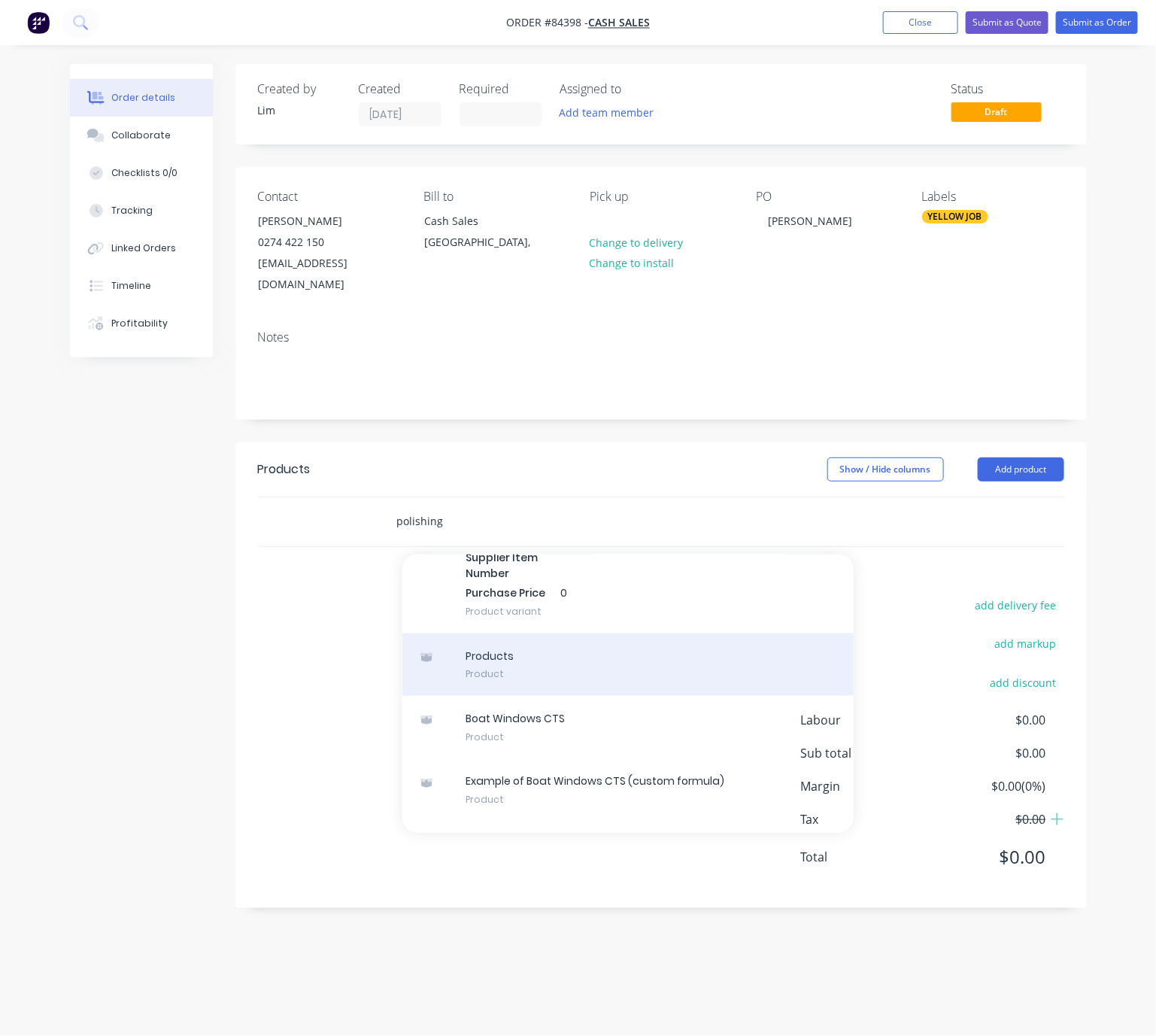
scroll to position [1006, 0]
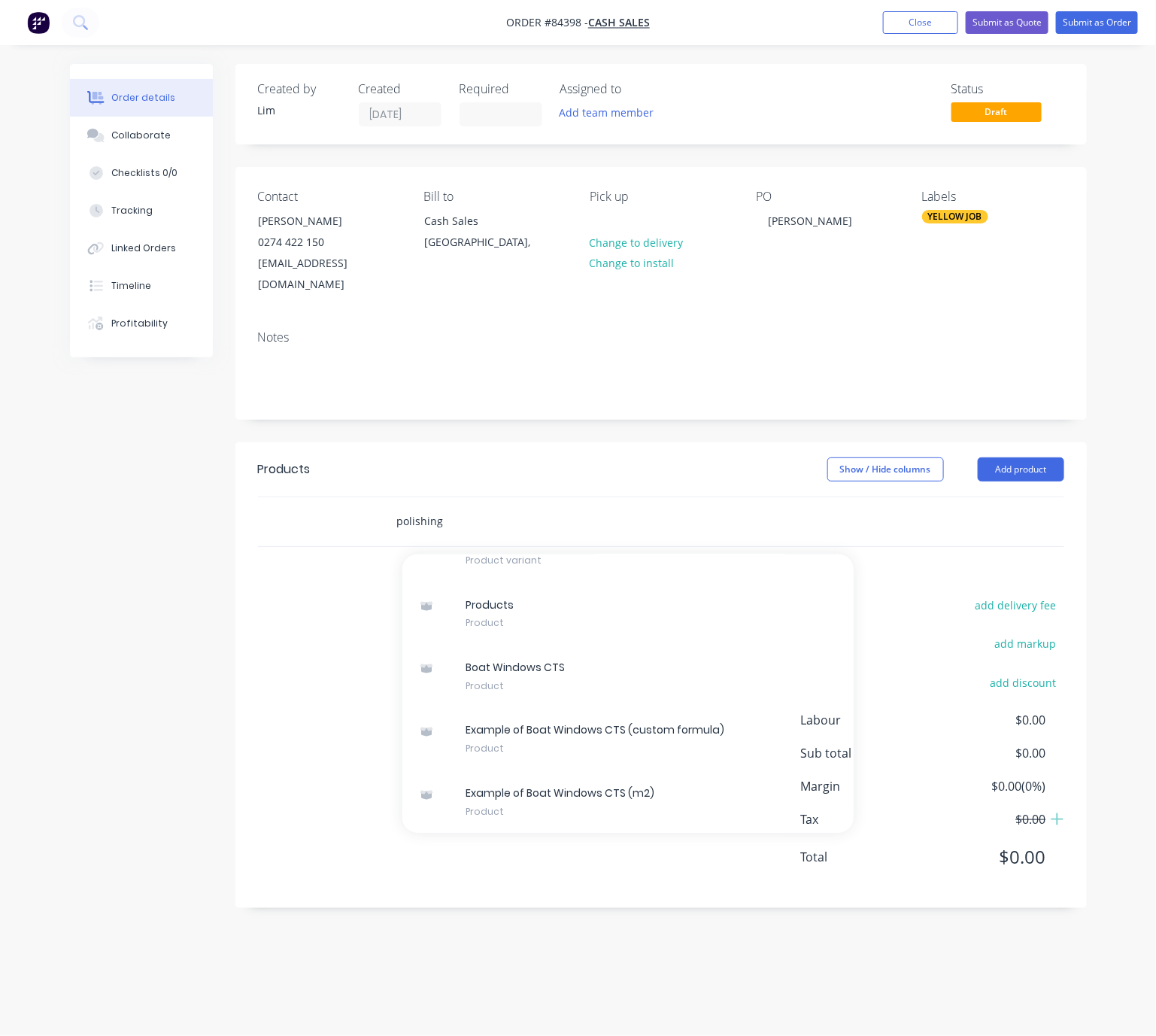
drag, startPoint x: 415, startPoint y: 510, endPoint x: 385, endPoint y: 515, distance: 30.4
click at [385, 515] on div "polishing Add polishing to order Example of Boat Windows CTS (m2) MYOB Item # B…" at bounding box center [610, 520] width 451 height 30
click at [438, 506] on input "text" at bounding box center [546, 520] width 301 height 30
type input "M"
type input "m"
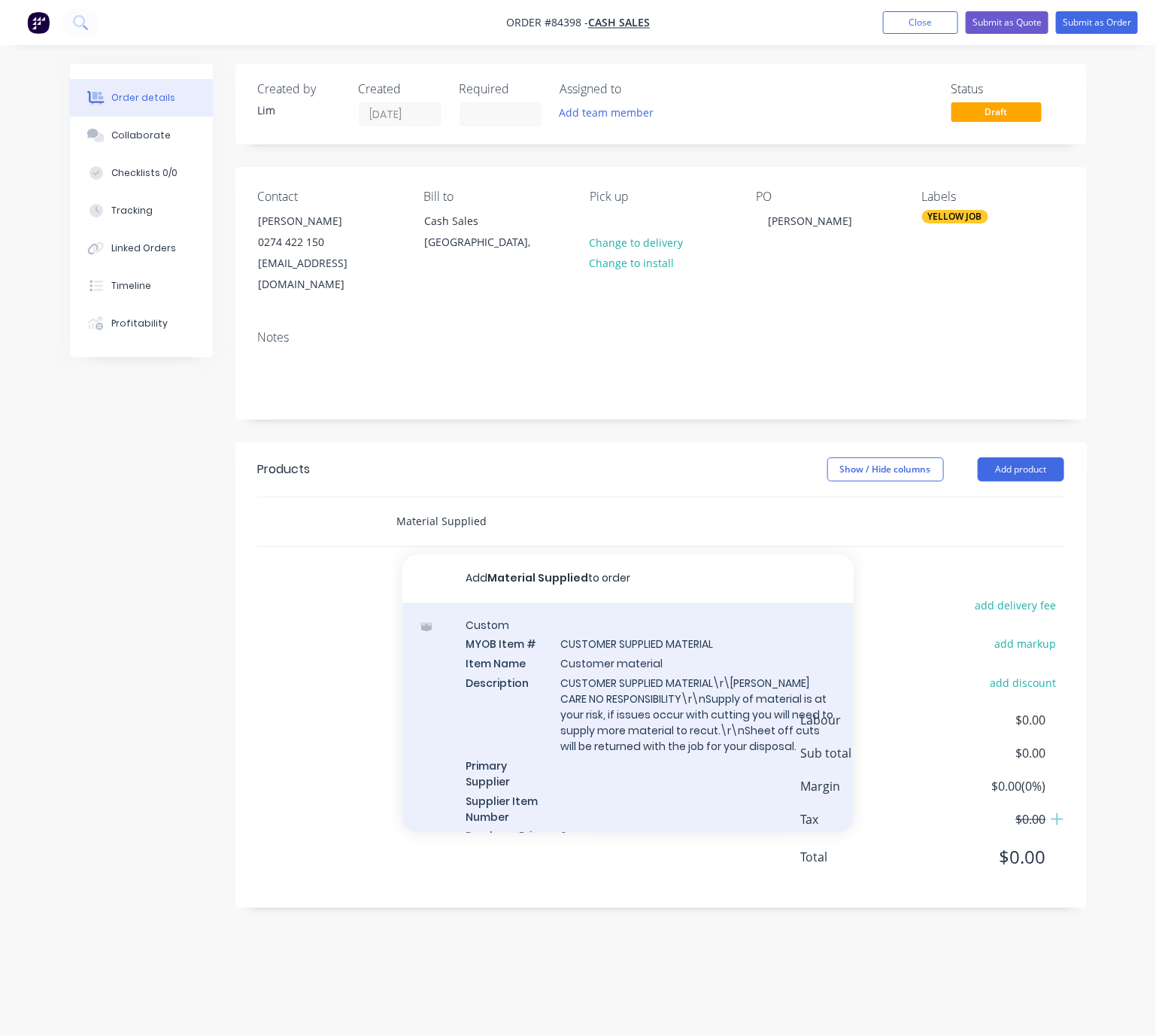
type input "Material Supplied"
click at [747, 648] on div "Custom MYOB Item # CUSTOMER SUPPLIED MATERIAL Item Name Customer material Descr…" at bounding box center [628, 740] width 451 height 275
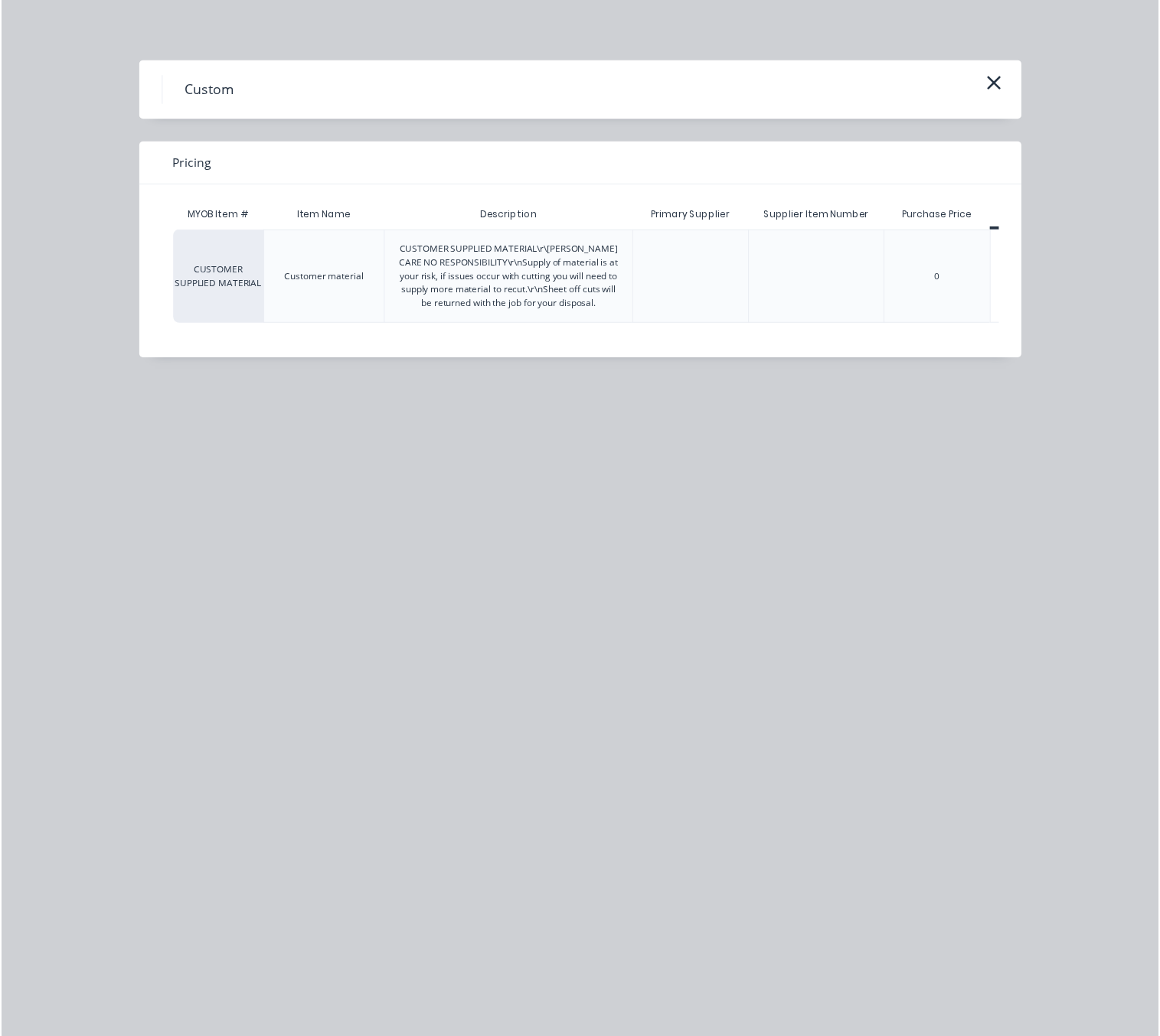
scroll to position [0, 69]
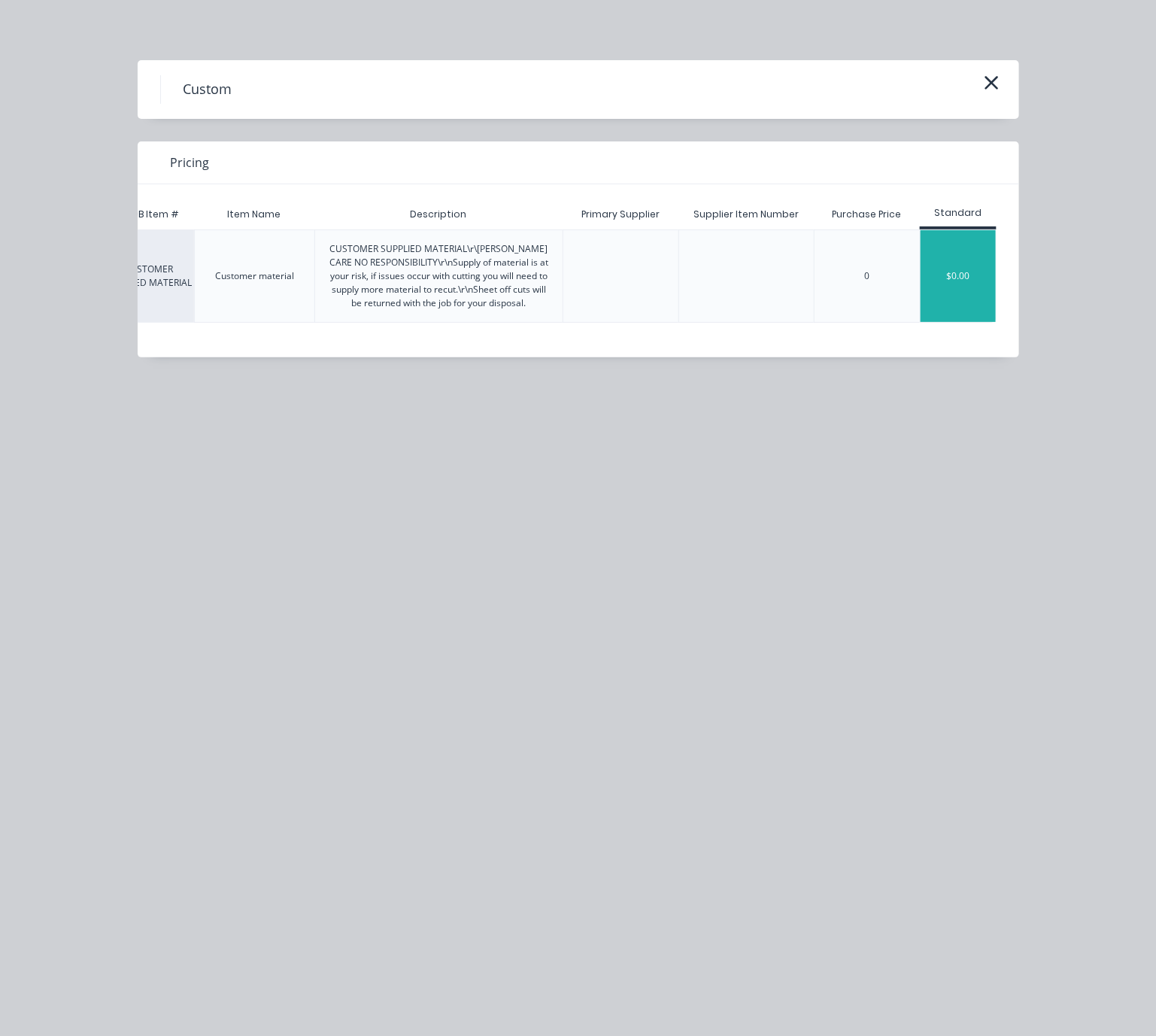
click at [986, 267] on div "$0.00" at bounding box center [958, 276] width 75 height 92
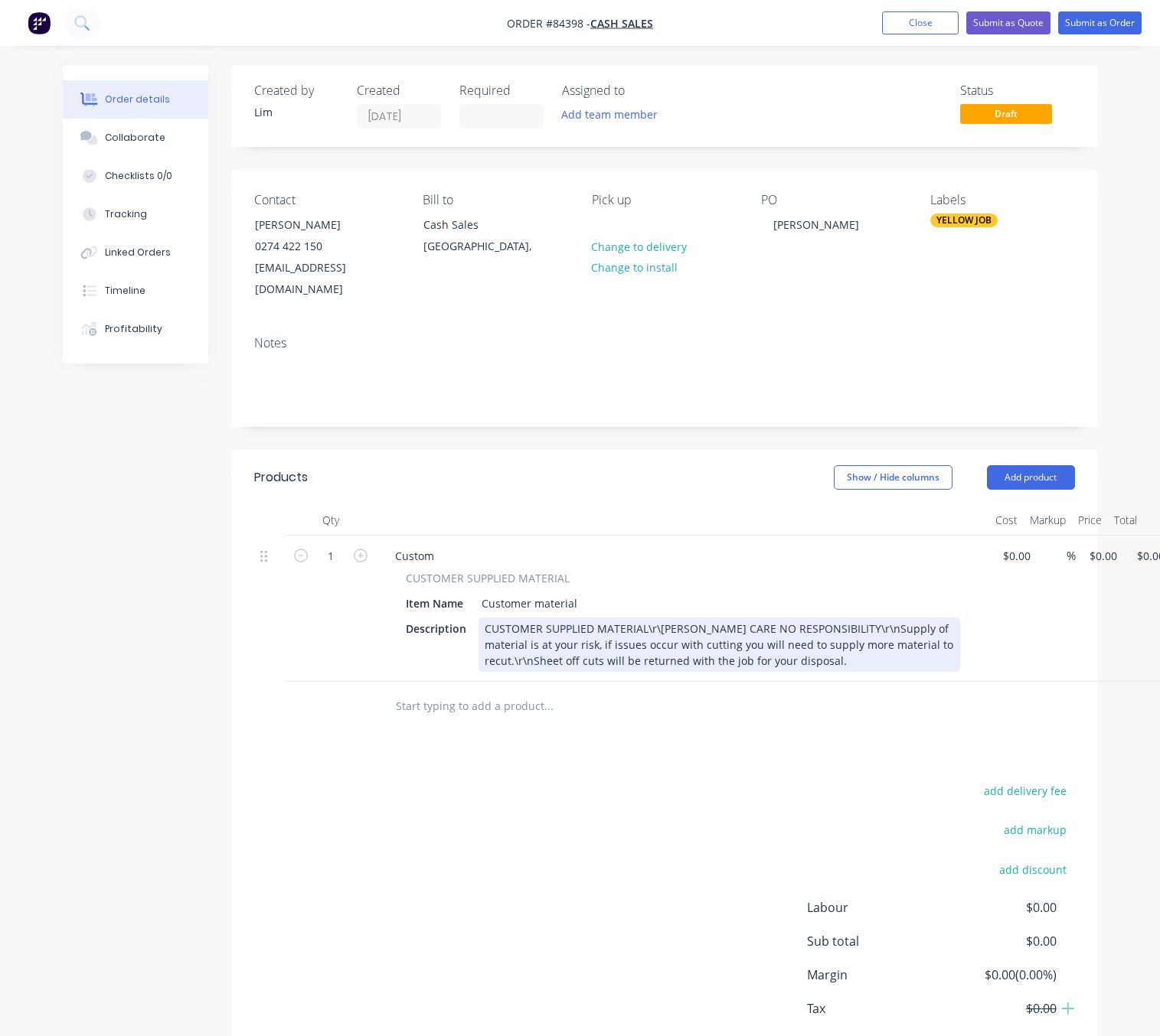
click at [658, 618] on div "CUSTOMER SUPPLIED MATERIAL\r\nALL CARE NO RESPONSIBILITY\r\nSupply of material …" at bounding box center [719, 645] width 482 height 54
drag, startPoint x: 662, startPoint y: 609, endPoint x: 705, endPoint y: 618, distance: 43.9
click at [646, 618] on div "CUSTOMER SUPPLIED MATERIAL\r\nALL CARE NO RESPONSIBILITY\r\nSupply of material …" at bounding box center [719, 645] width 482 height 54
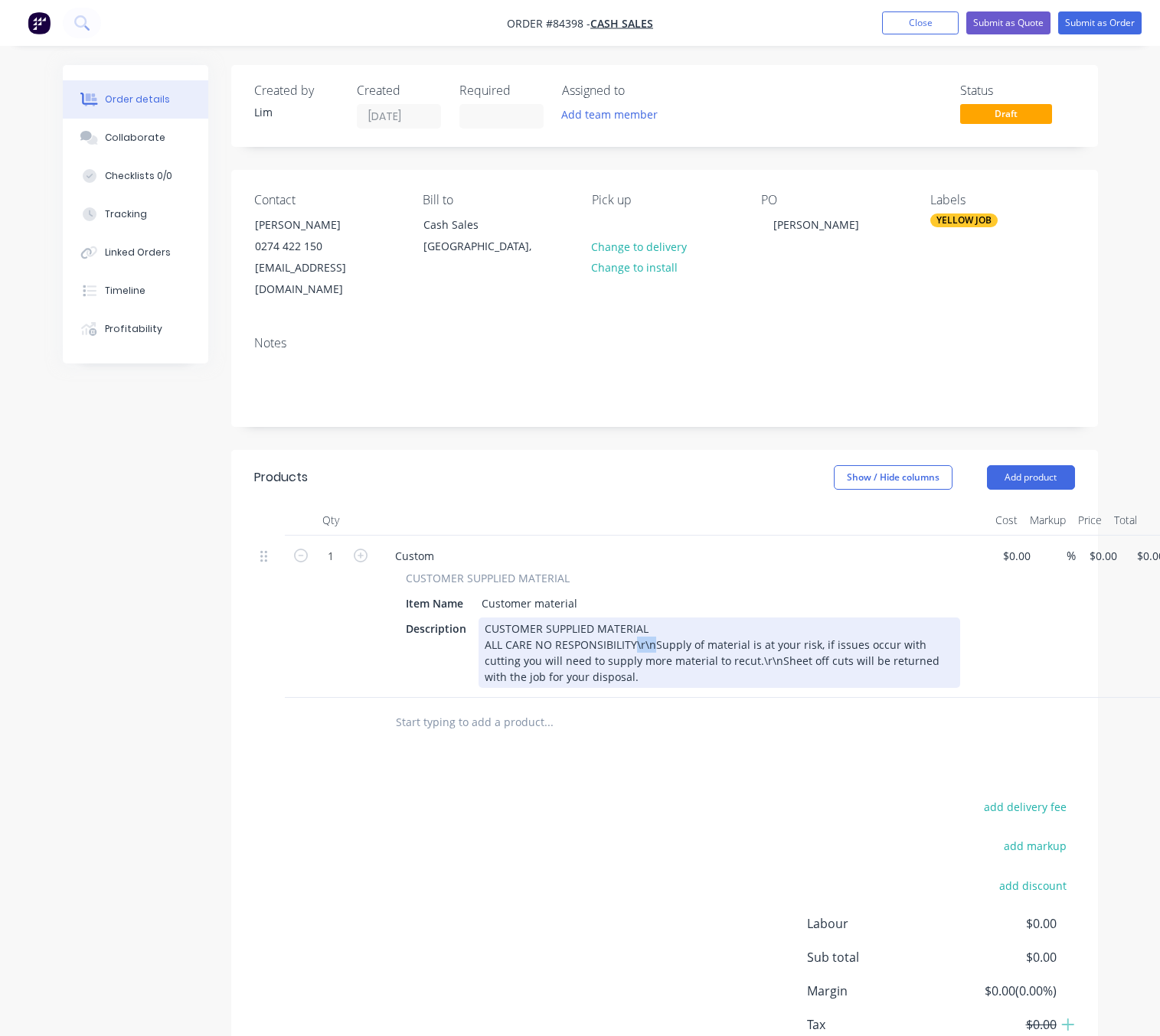
drag, startPoint x: 652, startPoint y: 620, endPoint x: 634, endPoint y: 621, distance: 18.0
click at [634, 621] on div "CUSTOMER SUPPLIED MATERIAL ALL CARE NO RESPONSIBILITY\r\nSupply of material is …" at bounding box center [719, 653] width 482 height 70
drag, startPoint x: 584, startPoint y: 655, endPoint x: 573, endPoint y: 661, distance: 12.5
click at [573, 661] on div "CUSTOMER SUPPLIED MATERIAL ALL CARE NO RESPONSIBILITY Supply of material is at …" at bounding box center [719, 653] width 482 height 70
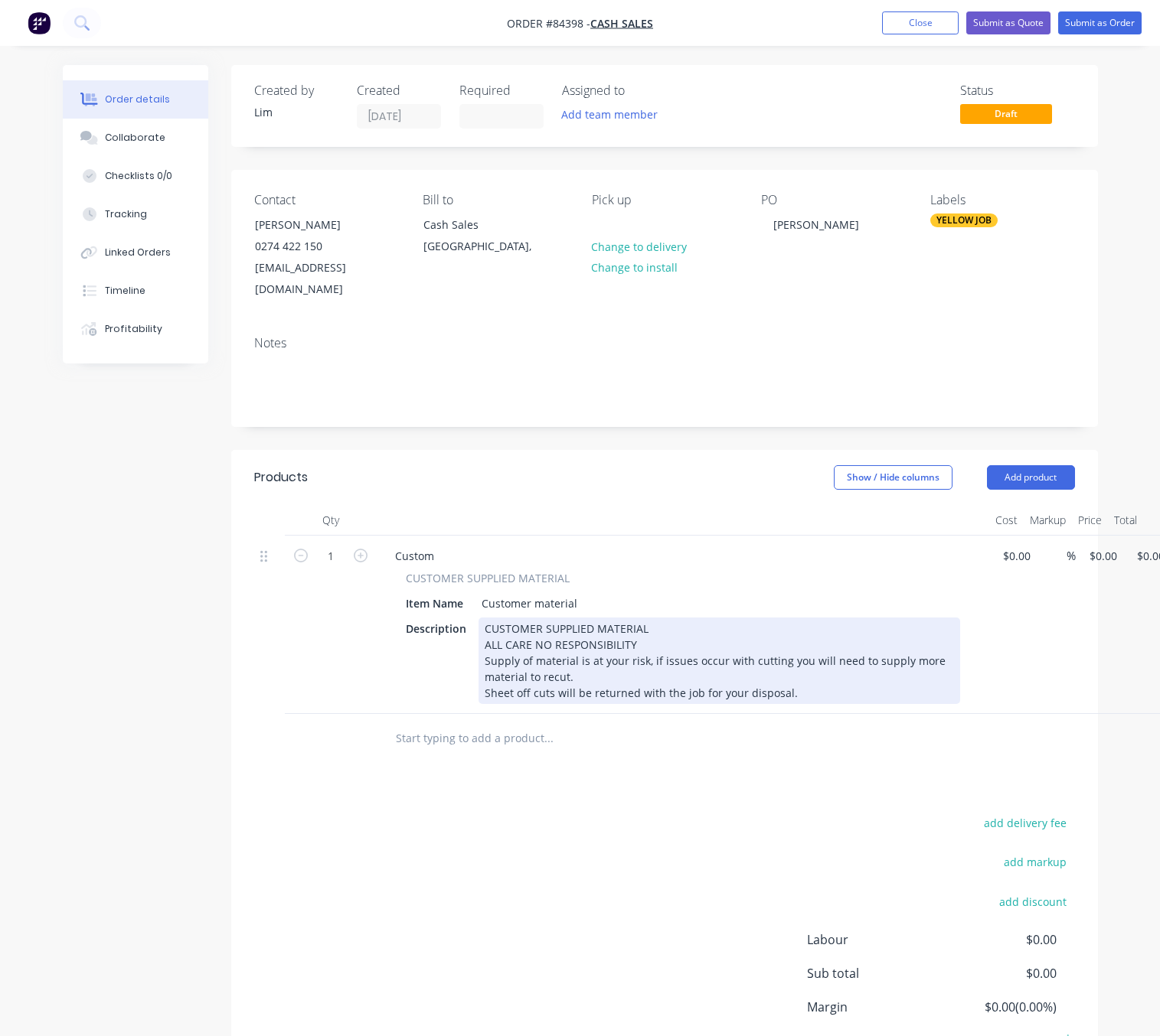
click at [487, 618] on div "CUSTOMER SUPPLIED MATERIAL ALL CARE NO RESPONSIBILITY Supply of material is at …" at bounding box center [719, 661] width 482 height 87
click at [485, 618] on div "C USTOMER SUPPLIED MATERIAL ALL CARE NO RESPONSIBILITY Supply of material is at…" at bounding box center [719, 661] width 482 height 87
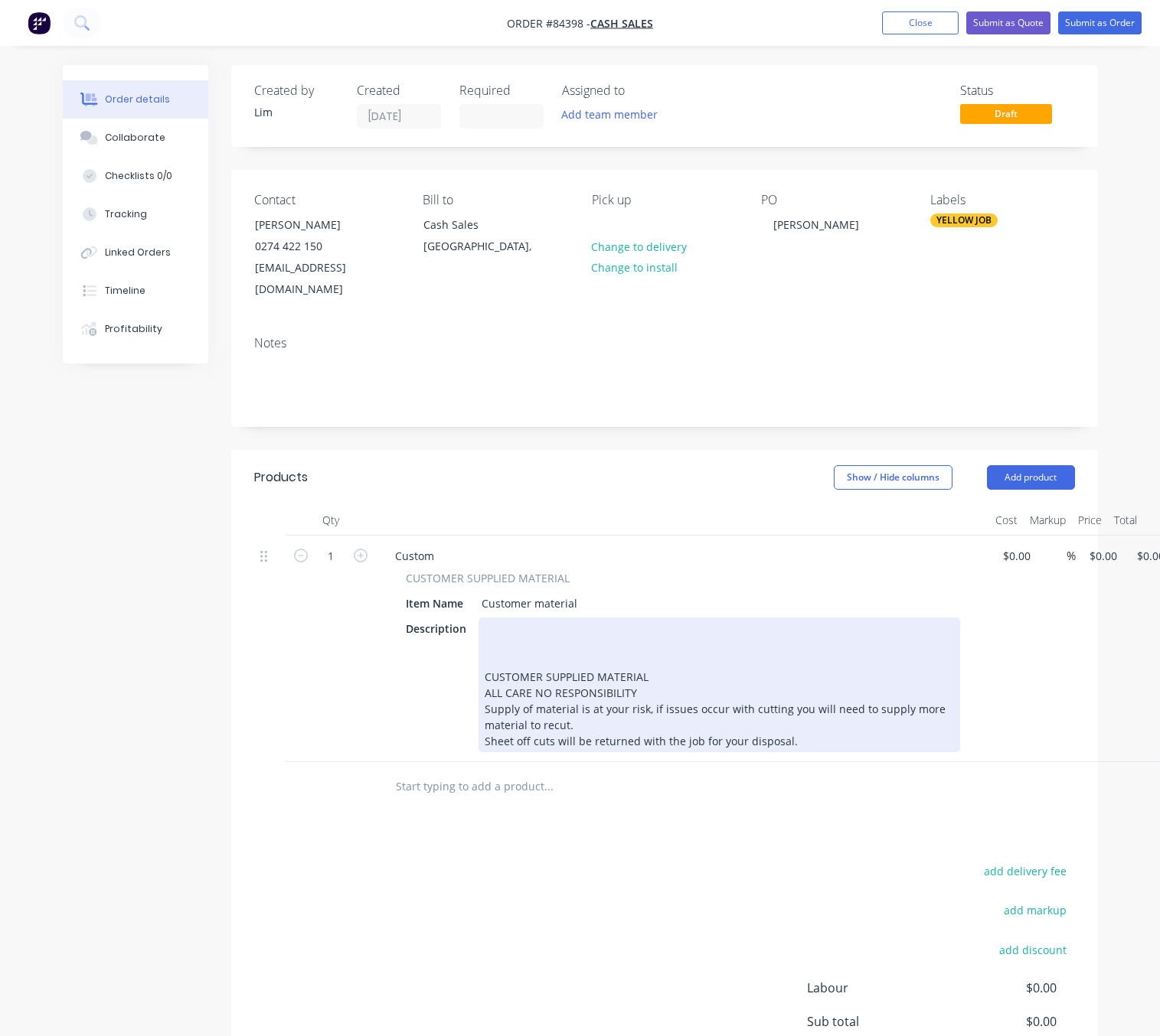
click at [499, 618] on div "C USTOMER SUPPLIED MATERIAL ALL CARE NO RESPONSIBILITY Supply of material is at…" at bounding box center [719, 685] width 482 height 134
click at [580, 637] on div "135mm diameter dome C USTOMER SUPPLIED MATERIAL ALL CARE NO RESPONSIBILITY Supp…" at bounding box center [719, 693] width 469 height 112
click at [529, 637] on div "135mm diameter Dome C USTOMER SUPPLIED MATERIAL ALL CARE NO RESPONSIBILITY Supp…" at bounding box center [719, 693] width 469 height 112
click at [618, 637] on div "135mm Diameter Dome C USTOMER SUPPLIED MATERIAL ALL CARE NO RESPONSIBILITY Supp…" at bounding box center [719, 693] width 469 height 112
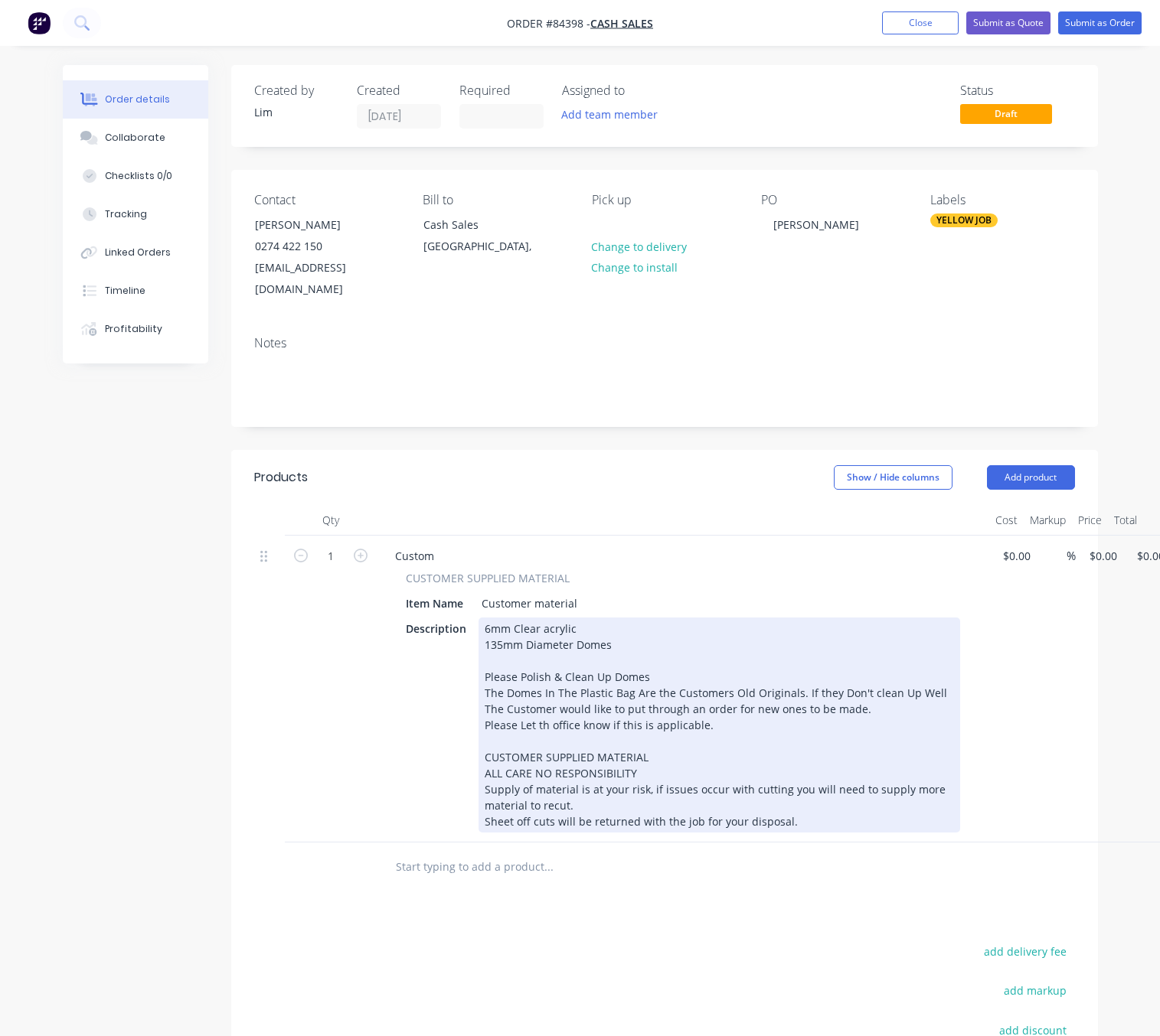
click at [544, 705] on div "135mm Diameter Domes Please Polish & Clean Up Domes The Domes In The Plastic Ba…" at bounding box center [719, 733] width 469 height 193
click at [540, 703] on div "135mm Diameter Domes Please Polish & Clean Up Domes The Domes In The Plastic Ba…" at bounding box center [719, 733] width 469 height 193
drag, startPoint x: 561, startPoint y: 703, endPoint x: 575, endPoint y: 708, distance: 14.9
click at [562, 703] on div "135mm Diameter Domes Please Polish & Clean Up Domes The Domes In The Plastic Ba…" at bounding box center [719, 733] width 469 height 193
click at [598, 703] on div "135mm Diameter Domes Please Polish & Clean Up Domes The Domes In The Plastic Ba…" at bounding box center [719, 733] width 469 height 193
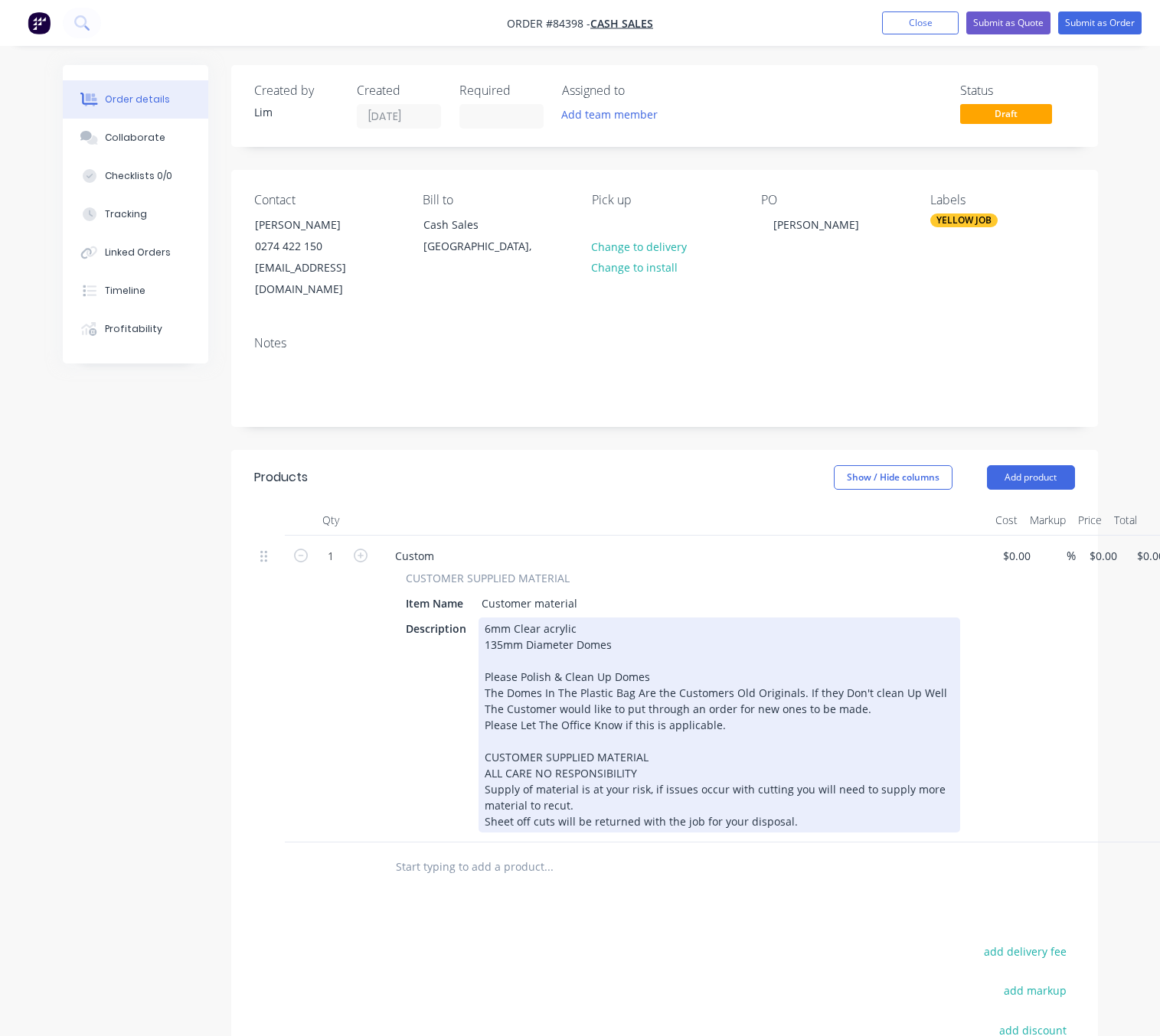
drag, startPoint x: 623, startPoint y: 703, endPoint x: 798, endPoint y: 753, distance: 182.0
click at [625, 703] on div "135mm Diameter Domes Please Polish & Clean Up Domes The Domes In The Plastic Ba…" at bounding box center [719, 733] width 469 height 193
click at [634, 705] on div "135mm Diameter Domes Please Polish & Clean Up Domes The Domes In The Plastic Ba…" at bounding box center [719, 733] width 469 height 193
click at [655, 701] on div "135mm Diameter Domes Please Polish & Clean Up Domes The Domes In The Plastic Ba…" at bounding box center [719, 733] width 469 height 193
click at [673, 705] on div "135mm Diameter Domes Please Polish & Clean Up Domes The Domes In The Plastic Ba…" at bounding box center [719, 733] width 469 height 193
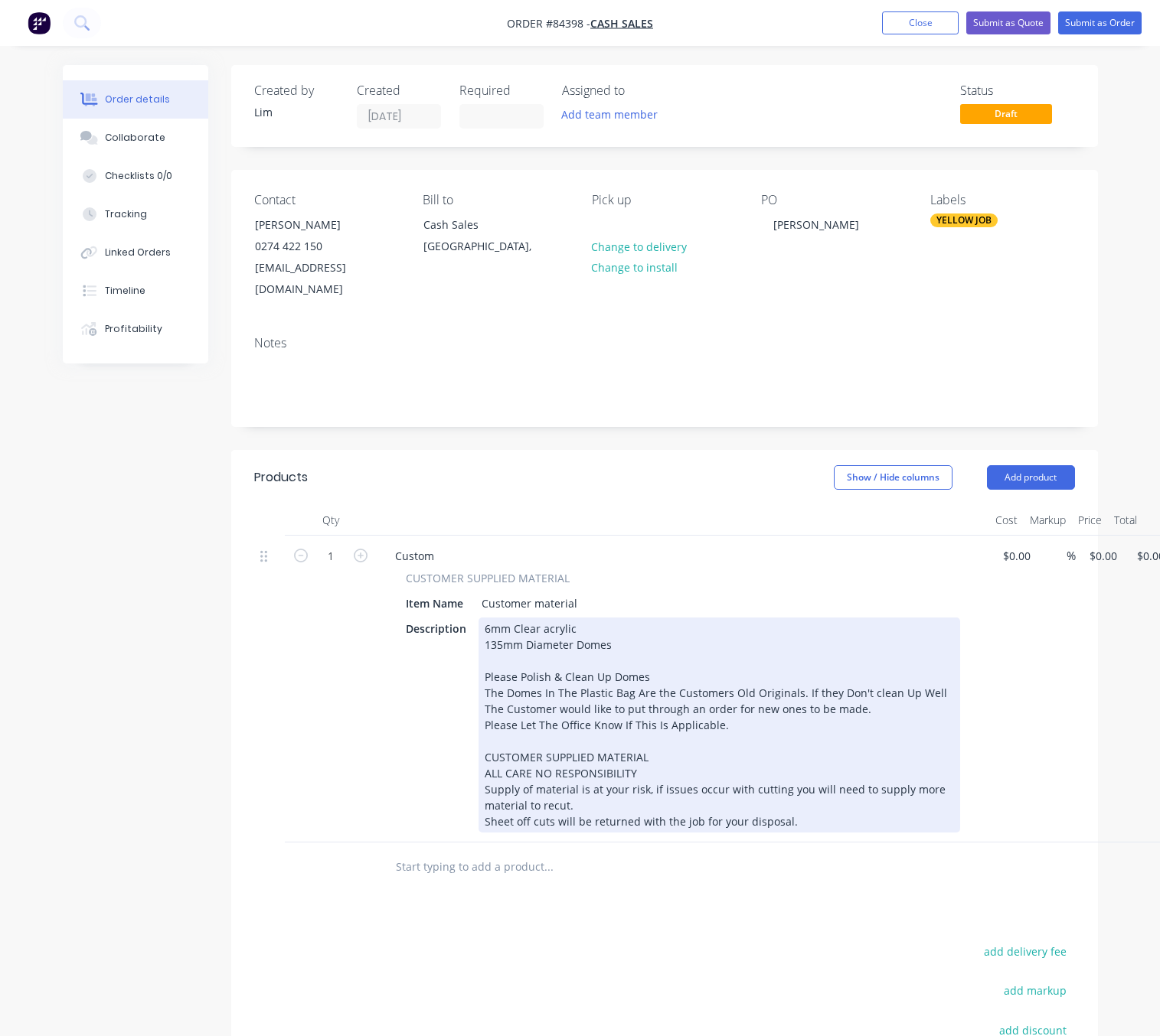
click at [741, 701] on div "135mm Diameter Domes Please Polish & Clean Up Domes The Domes In The Plastic Ba…" at bounding box center [719, 733] width 469 height 193
drag, startPoint x: 738, startPoint y: 705, endPoint x: 665, endPoint y: 700, distance: 73.2
click at [665, 700] on div "135mm Diameter Domes Please Polish & Clean Up Domes The Domes In The Plastic Ba…" at bounding box center [719, 733] width 469 height 193
click at [649, 703] on div "135mm Diameter Domes Please Polish & Clean Up Domes The Domes In The Plastic Ba…" at bounding box center [719, 733] width 469 height 193
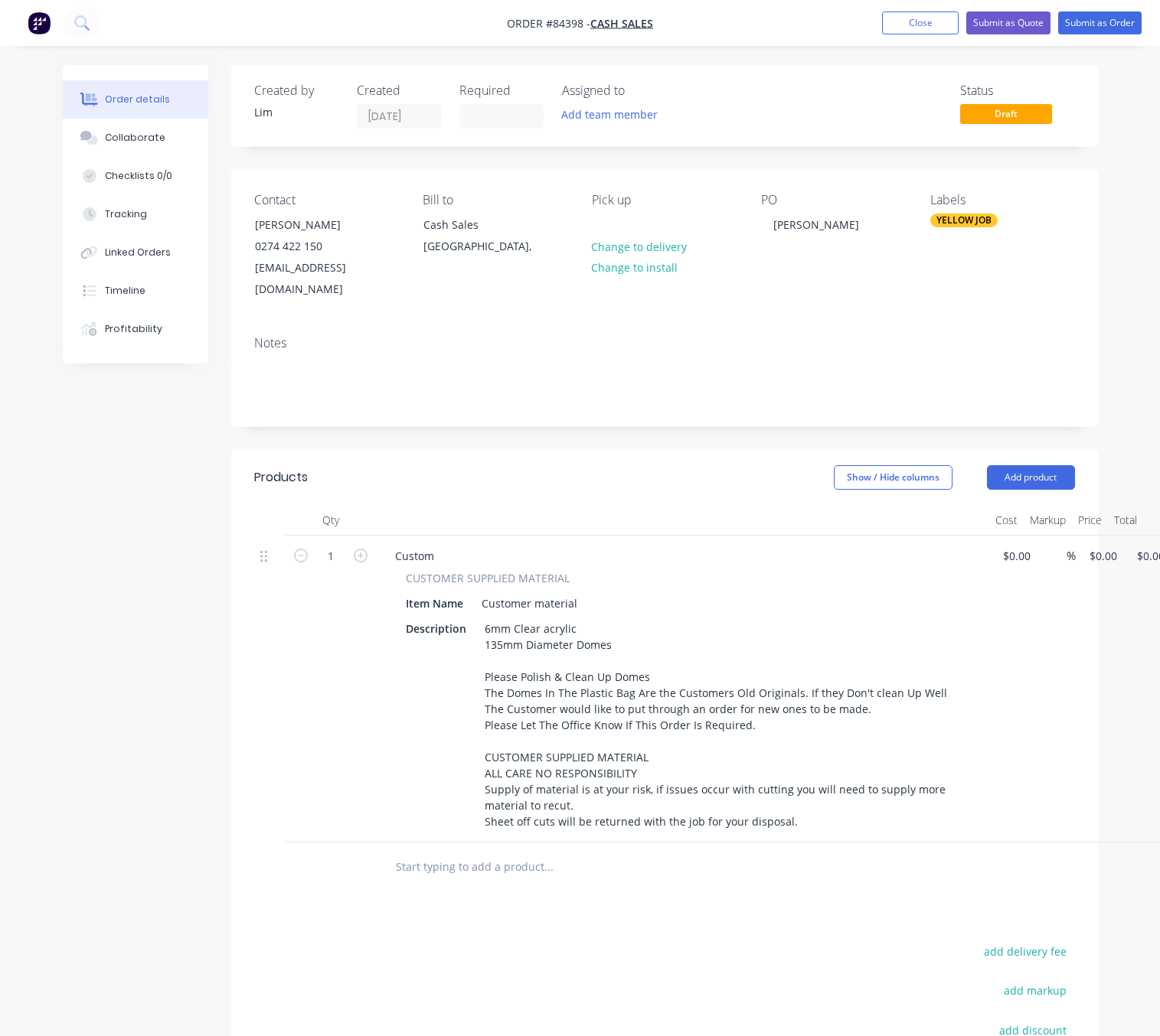
click at [673, 886] on div "Products Show / Hide columns Add product Qty Cost Markup Price Total 1 Custom C…" at bounding box center [665, 855] width 867 height 810
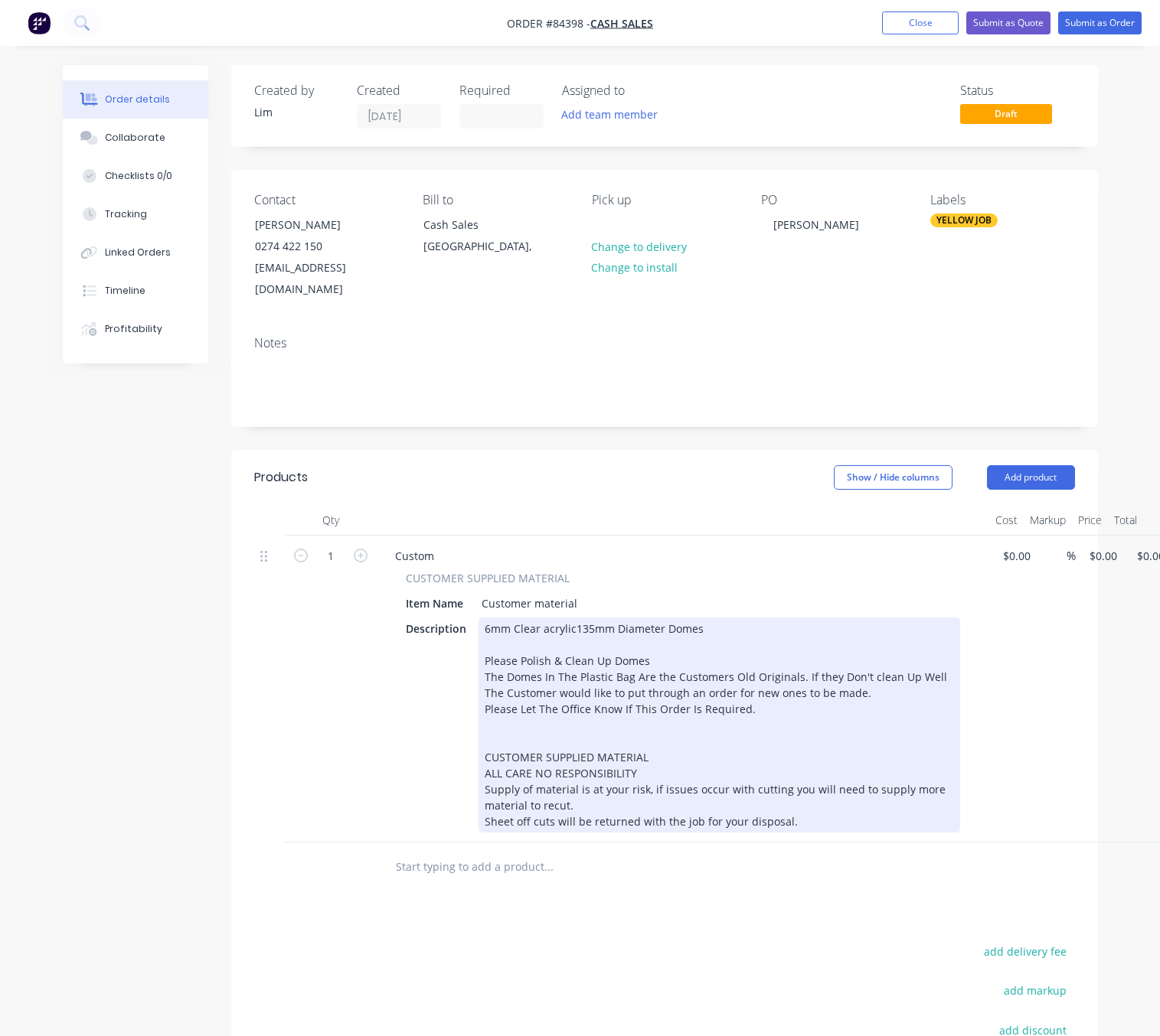
drag, startPoint x: 609, startPoint y: 637, endPoint x: 782, endPoint y: 639, distance: 173.0
click at [609, 636] on div "6mm Clear acrylic135mm Diameter Domes Please Polish & Clean Up Domes The Domes …" at bounding box center [719, 725] width 482 height 215
drag, startPoint x: 520, startPoint y: 634, endPoint x: 478, endPoint y: 636, distance: 42.0
click at [478, 636] on div "6mm Clear acrylic135mm Diameter Domes Please Polish & Clean Up Of Supplied Dome…" at bounding box center [719, 725] width 482 height 215
click at [690, 635] on div "6mm Clear acrylic135mm Diameter Domes Polish & Clean Up Of Supplied Domes The D…" at bounding box center [719, 725] width 482 height 215
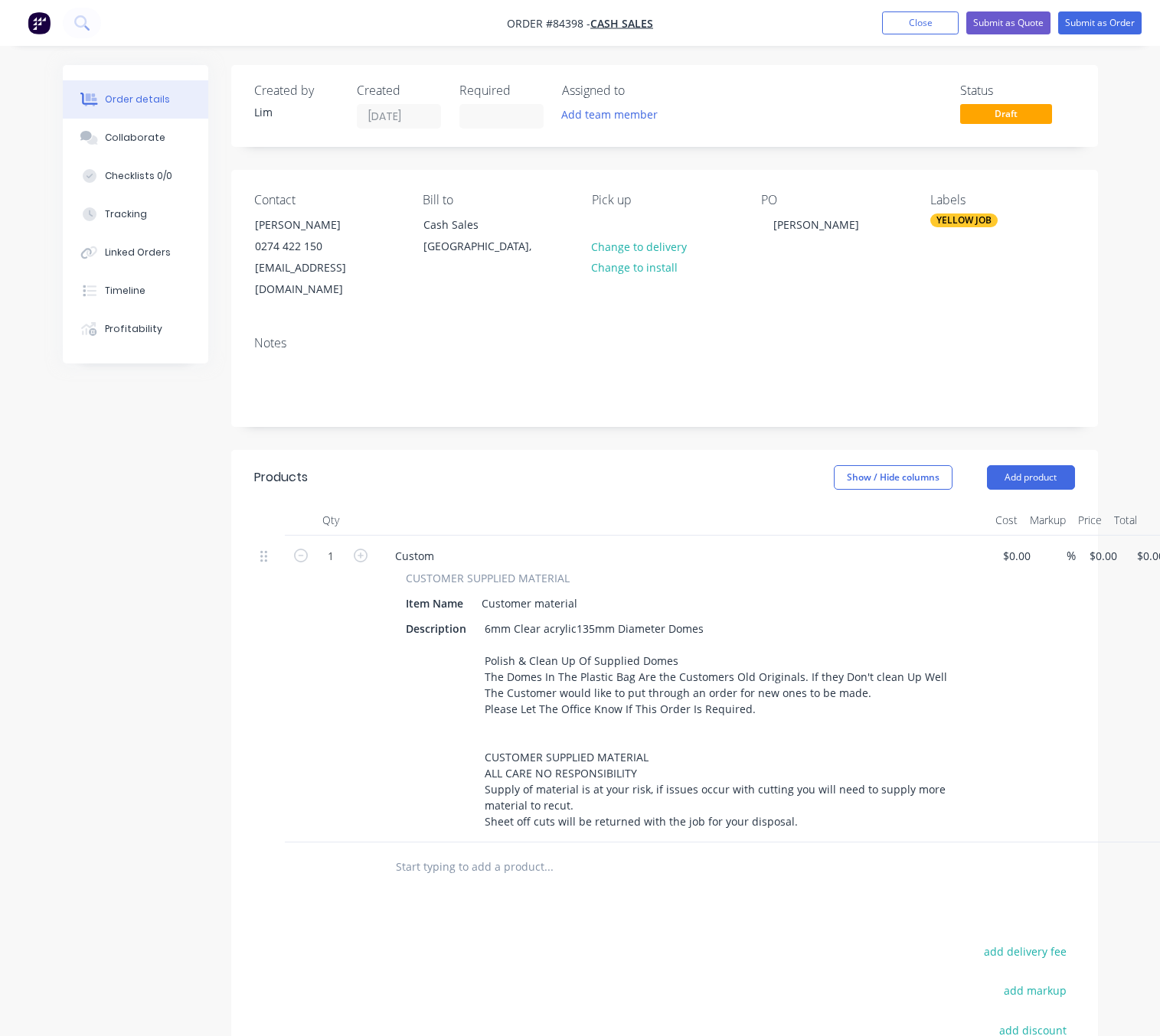
click at [63, 634] on div "Created by Lim Created 04/09/25 Required Assigned to Add team member Status Dra…" at bounding box center [581, 674] width 1036 height 1218
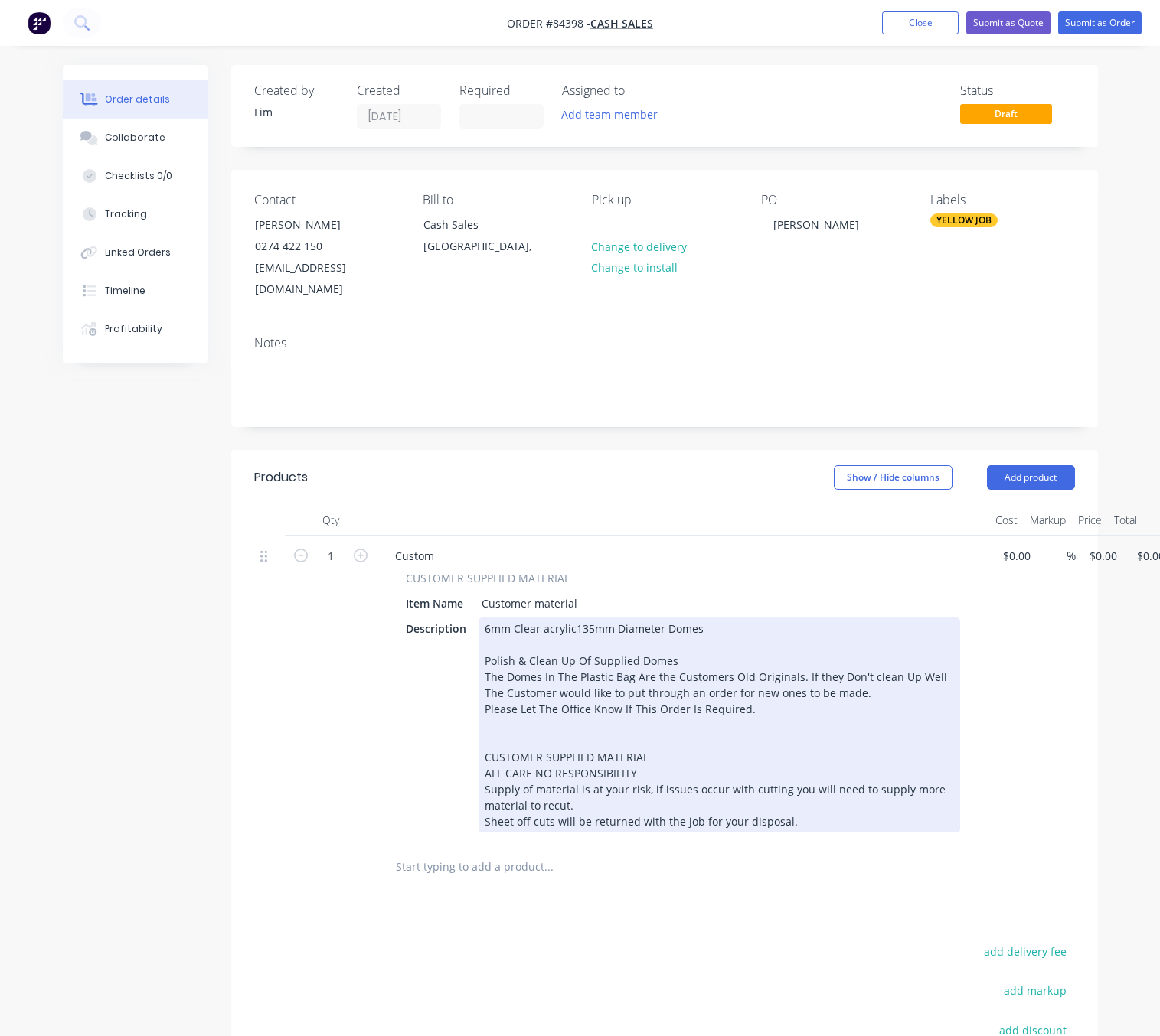
click at [782, 694] on div "6mm Clear acrylic135mm Diameter Domes Polish & Clean Up Of Supplied Domes The D…" at bounding box center [719, 725] width 482 height 215
click at [567, 641] on div "6mm Clear acrylic135mm Diameter Domes Polish & Clean Up Of Supplied Domes The D…" at bounding box center [719, 725] width 482 height 215
click at [683, 638] on div "6mm Clear acrylic135mm Diameter Domes Polish & Cleaning Of Supplied Domes The D…" at bounding box center [719, 725] width 482 height 215
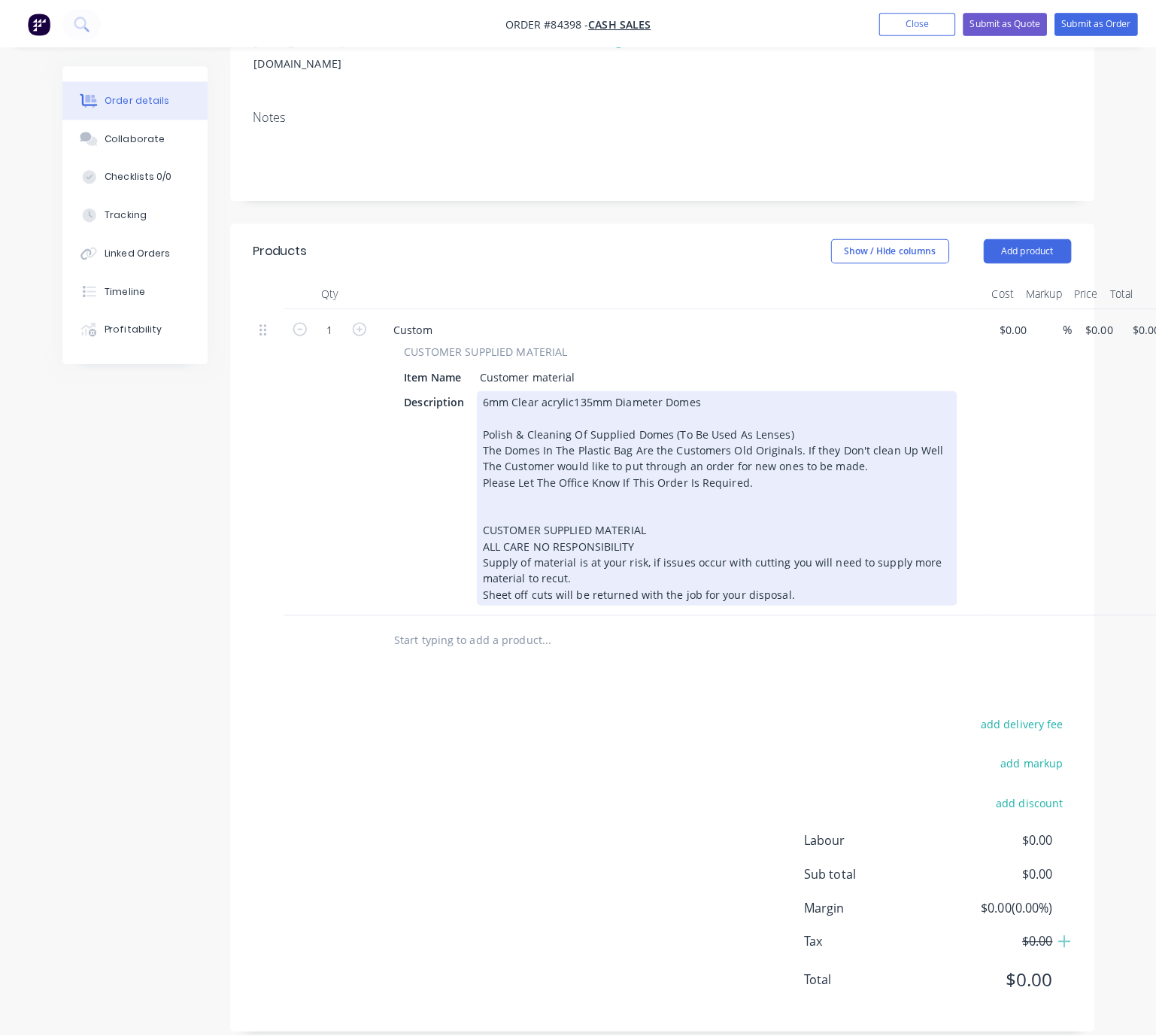
scroll to position [0, 0]
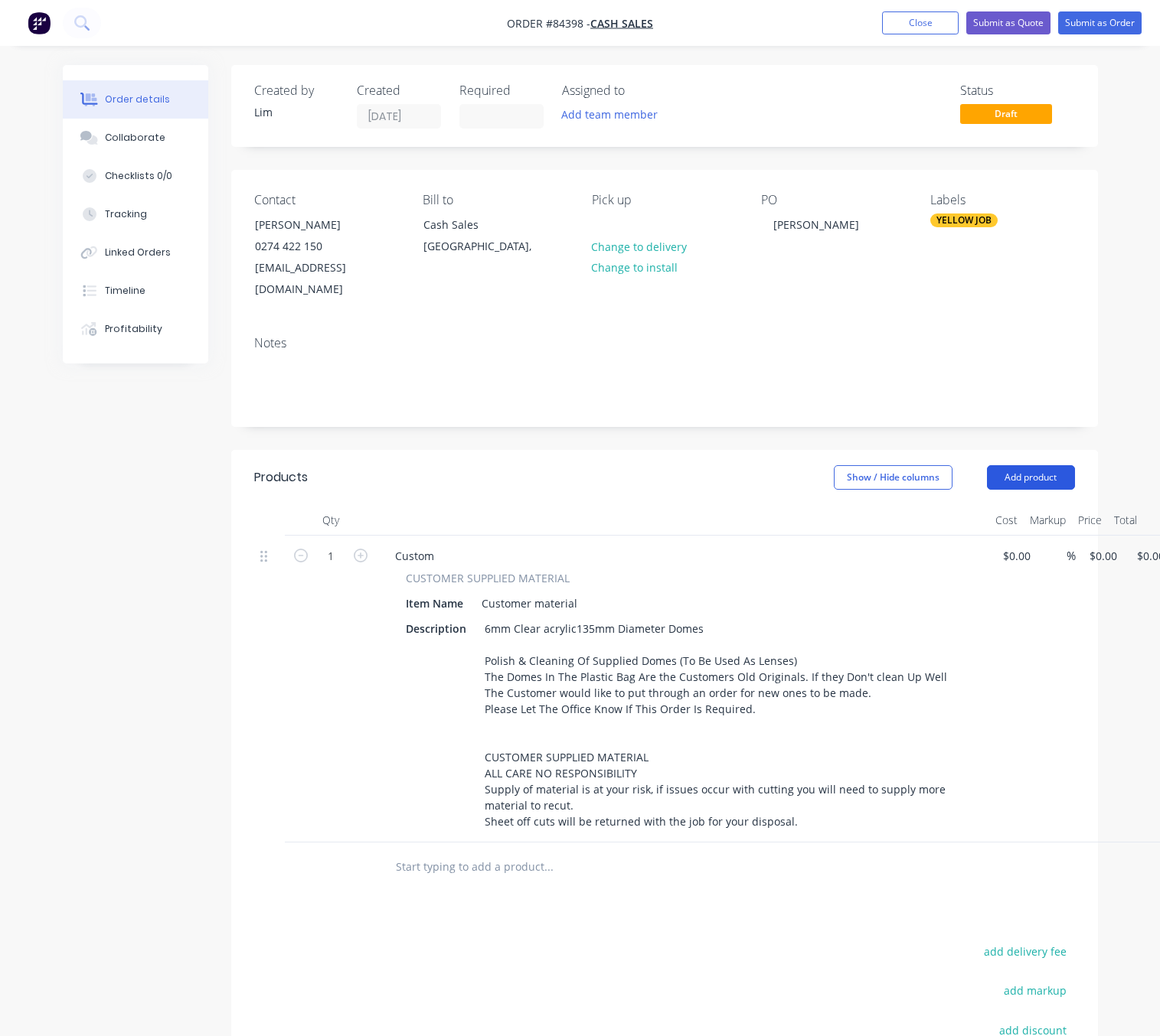
click at [1039, 465] on button "Add product" at bounding box center [1031, 477] width 88 height 25
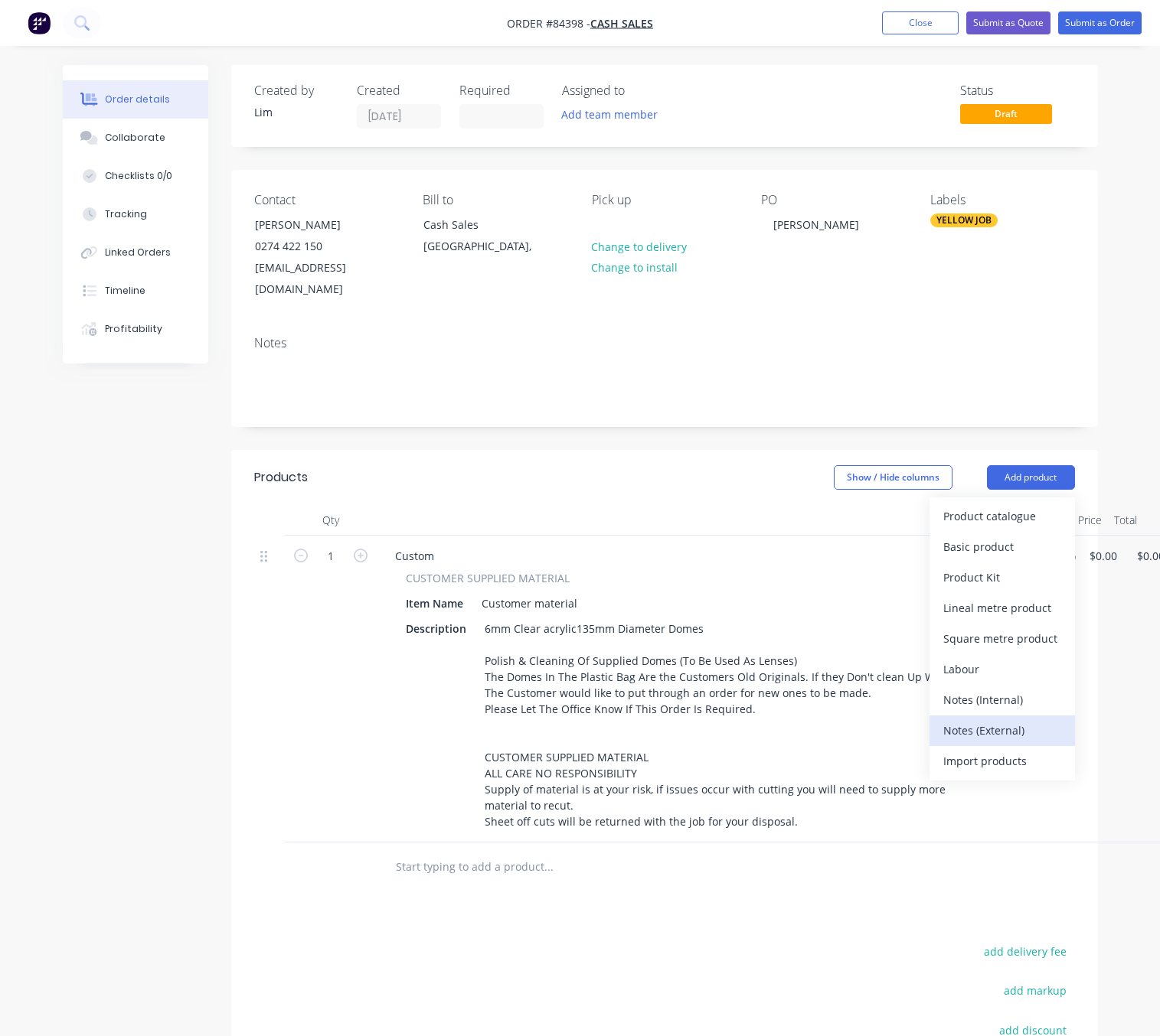
click at [1046, 720] on div "Notes (External)" at bounding box center [1002, 731] width 118 height 22
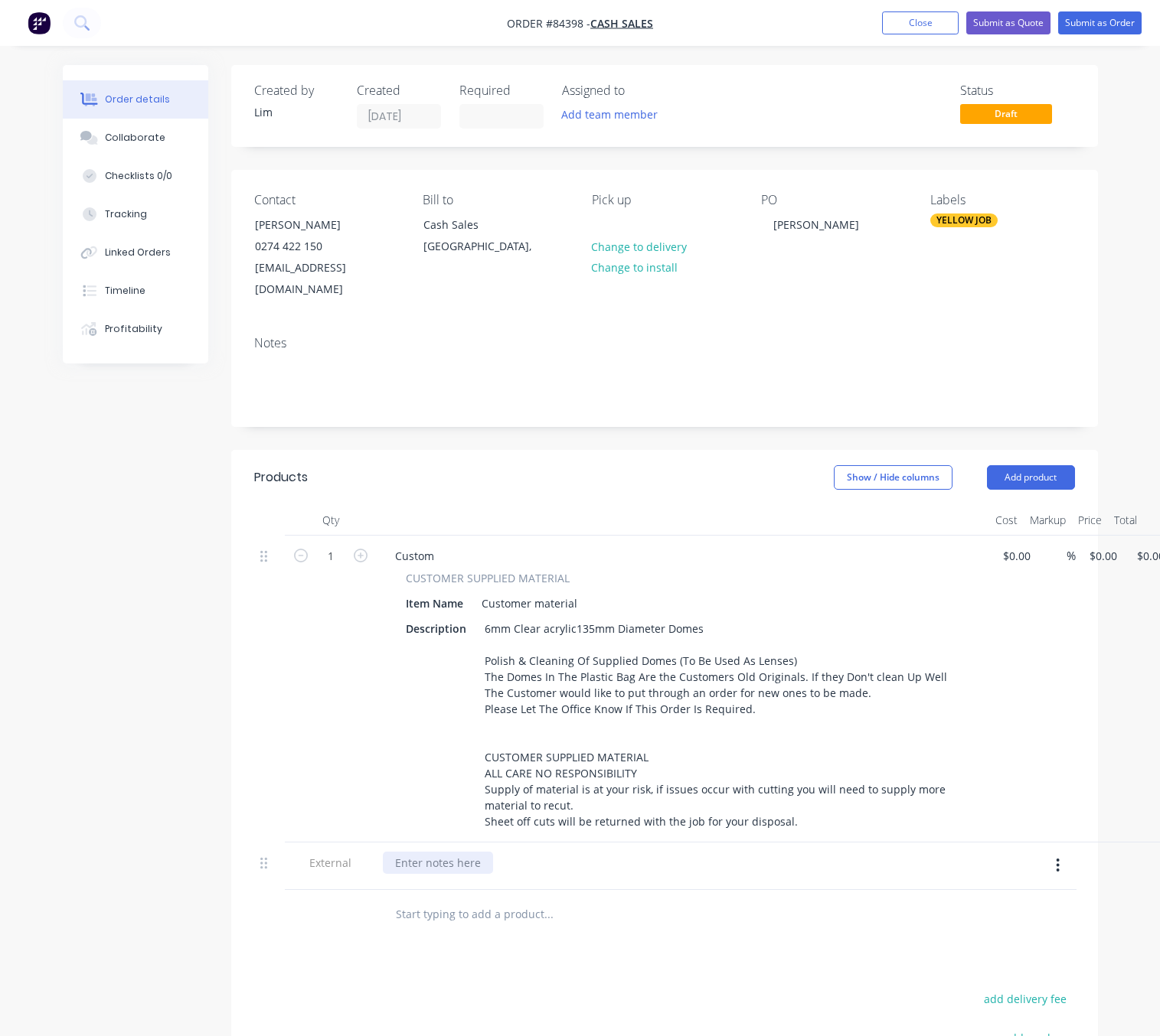
click at [425, 852] on div at bounding box center [438, 863] width 111 height 22
click at [623, 852] on div "No Charge Error From Previous Order. Charge on New Order As Re" at bounding box center [567, 863] width 368 height 22
click at [585, 852] on div "No Charge Error From Previous Order. Charge on New Order As Re" at bounding box center [567, 863] width 368 height 22
click at [588, 852] on div "No Charge Error From Previous Order. Charge on New Order As Re" at bounding box center [567, 863] width 368 height 22
click at [764, 852] on div "No Charge Error From Previous Order. Quote Charge on New Order As Re" at bounding box center [585, 863] width 403 height 22
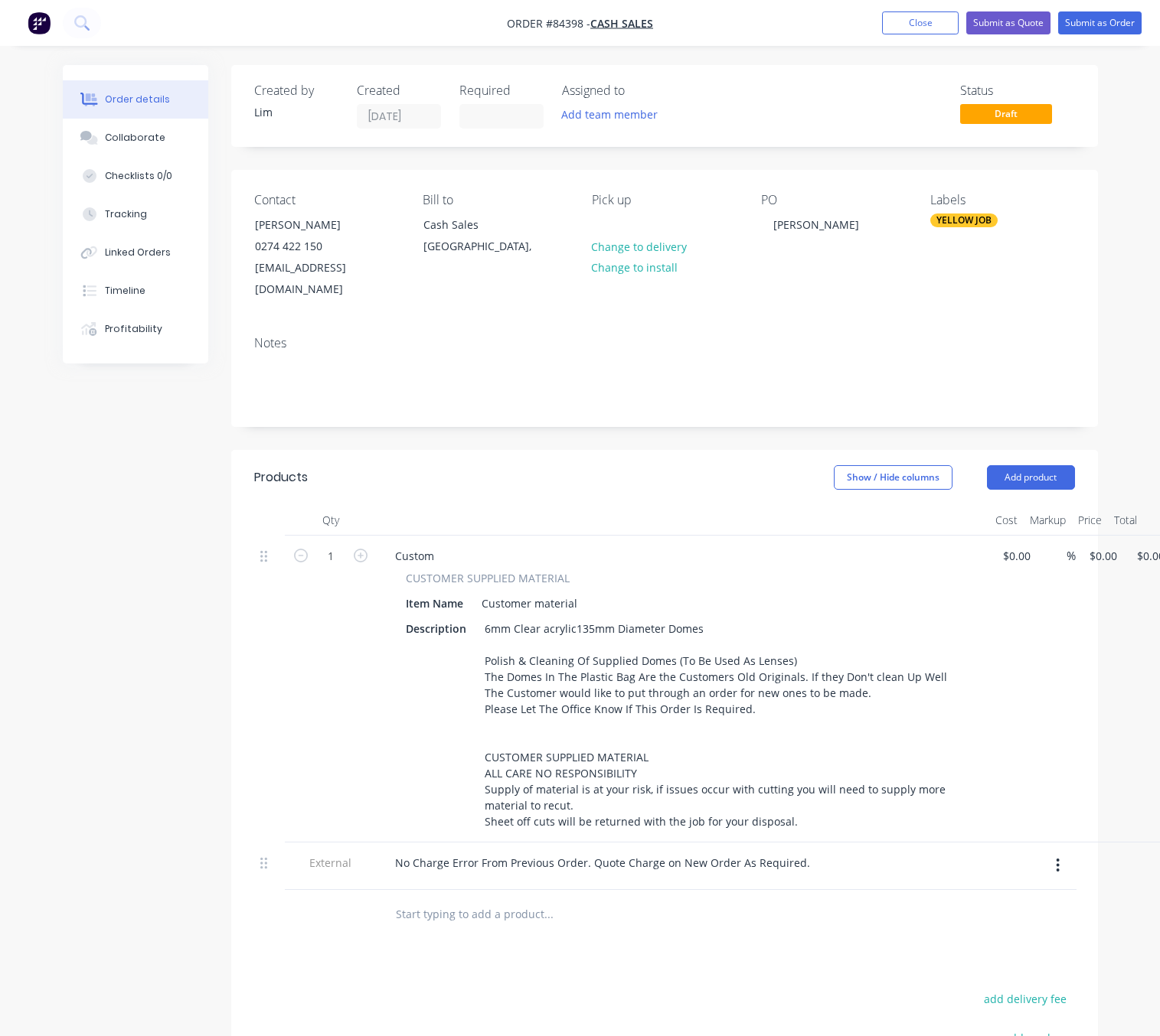
click at [750, 957] on div "Products Show / Hide columns Add product Qty Cost Markup Price Total 1 Custom C…" at bounding box center [665, 879] width 867 height 858
click at [1076, 19] on button "Submit as Order" at bounding box center [1100, 23] width 83 height 23
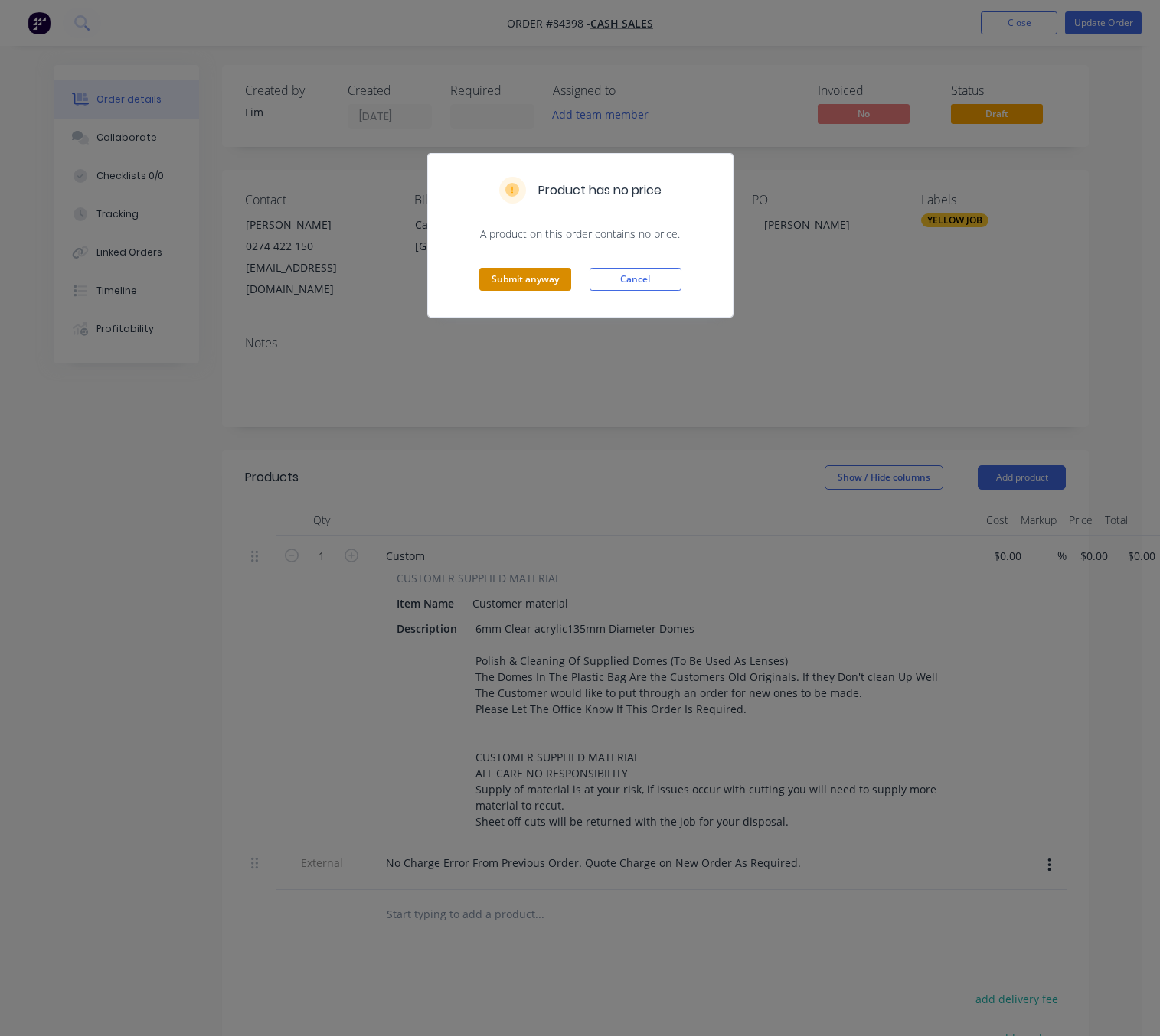
click at [535, 280] on button "Submit anyway" at bounding box center [525, 279] width 91 height 23
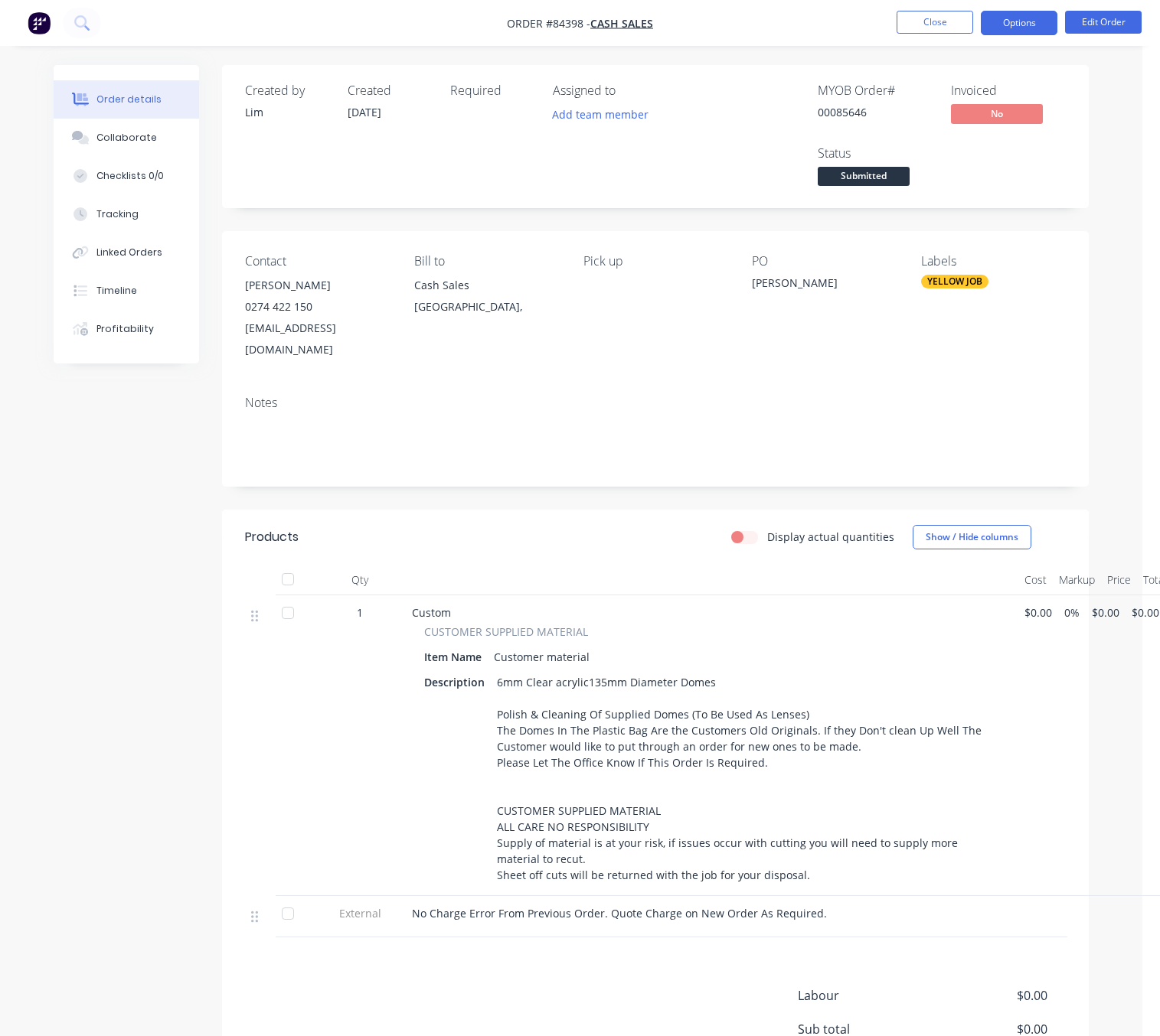
click at [1026, 21] on button "Options" at bounding box center [1019, 23] width 77 height 25
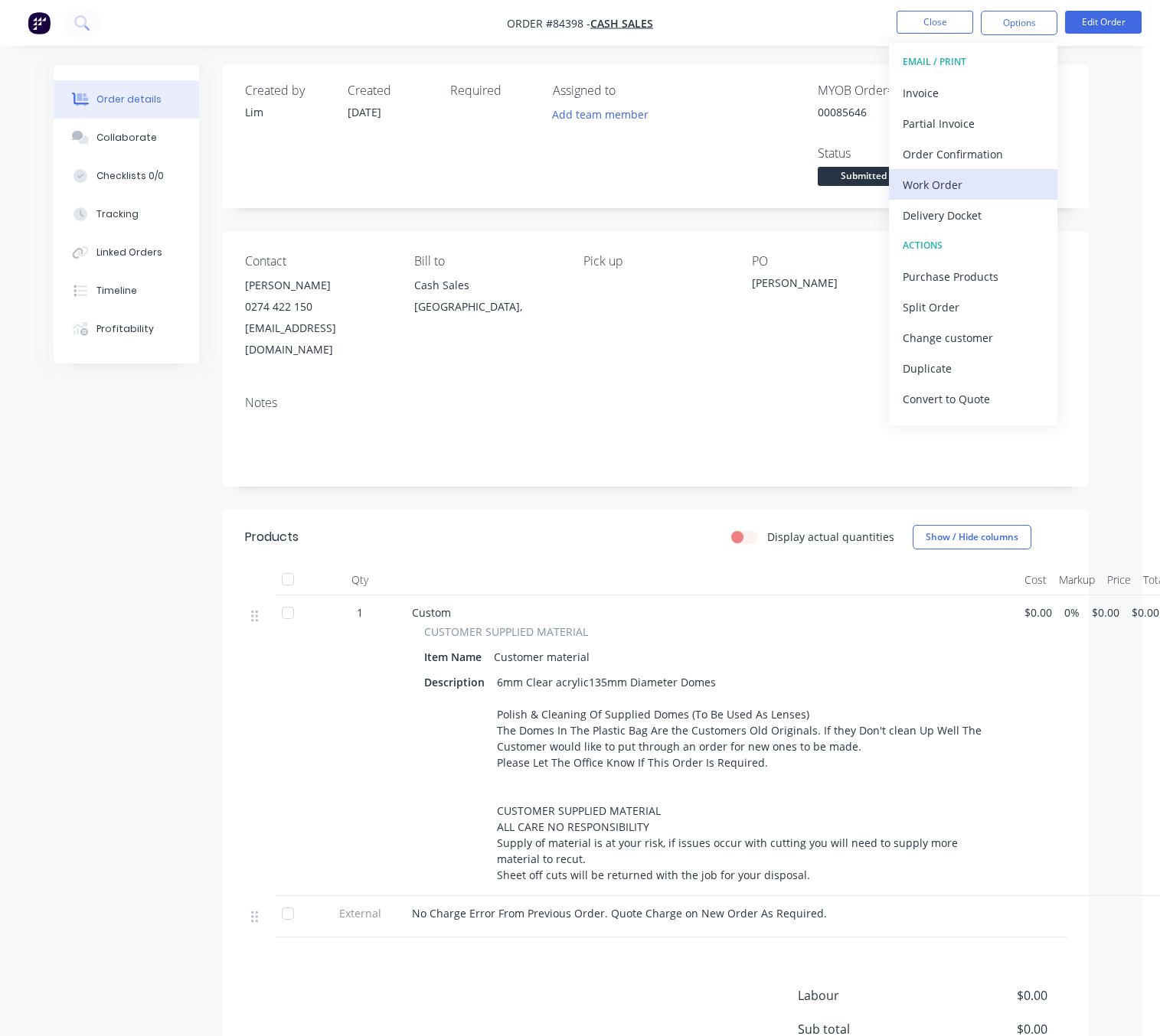
click at [982, 193] on div "Work Order" at bounding box center [973, 185] width 141 height 22
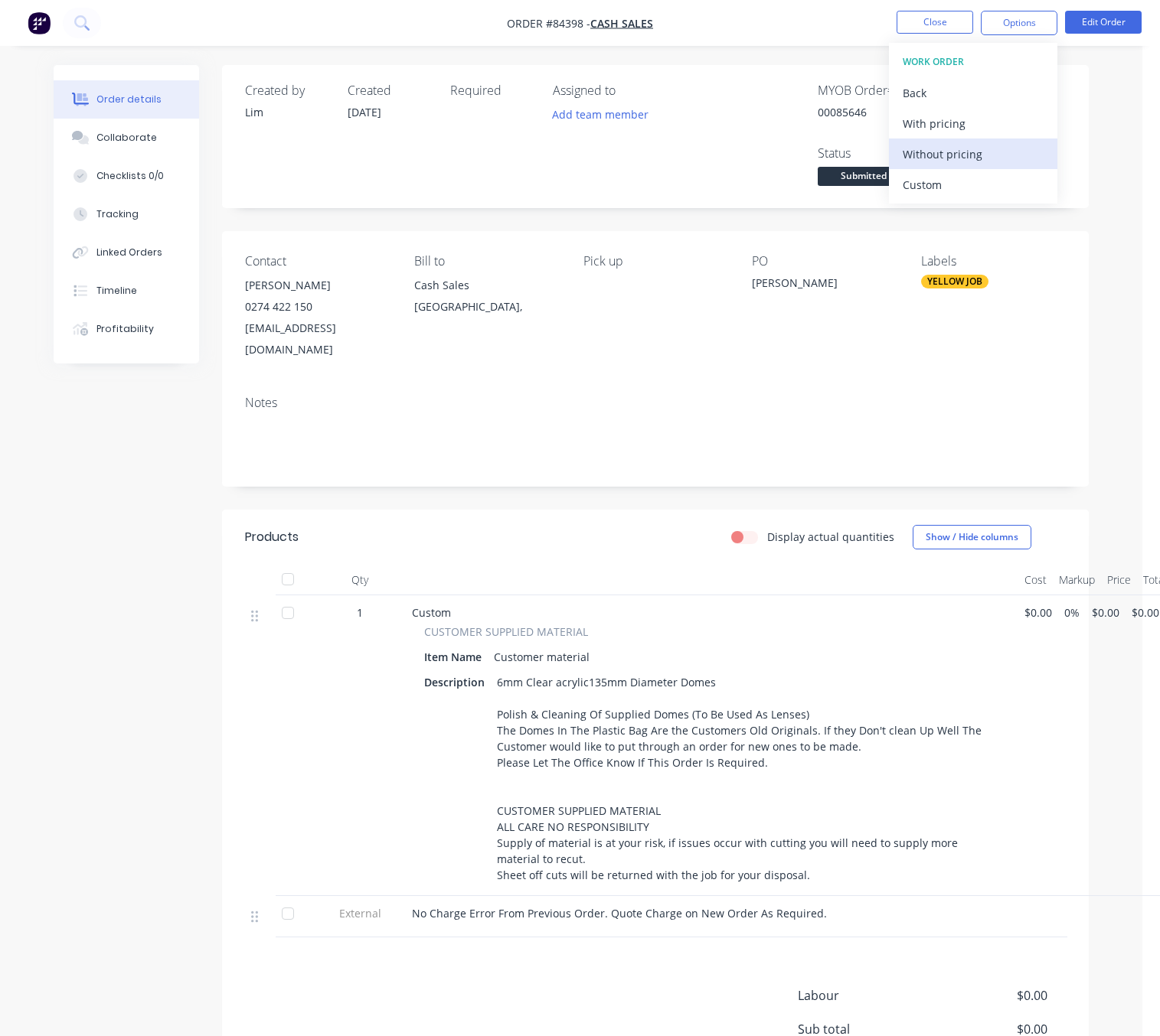
click at [950, 150] on div "Without pricing" at bounding box center [973, 155] width 141 height 22
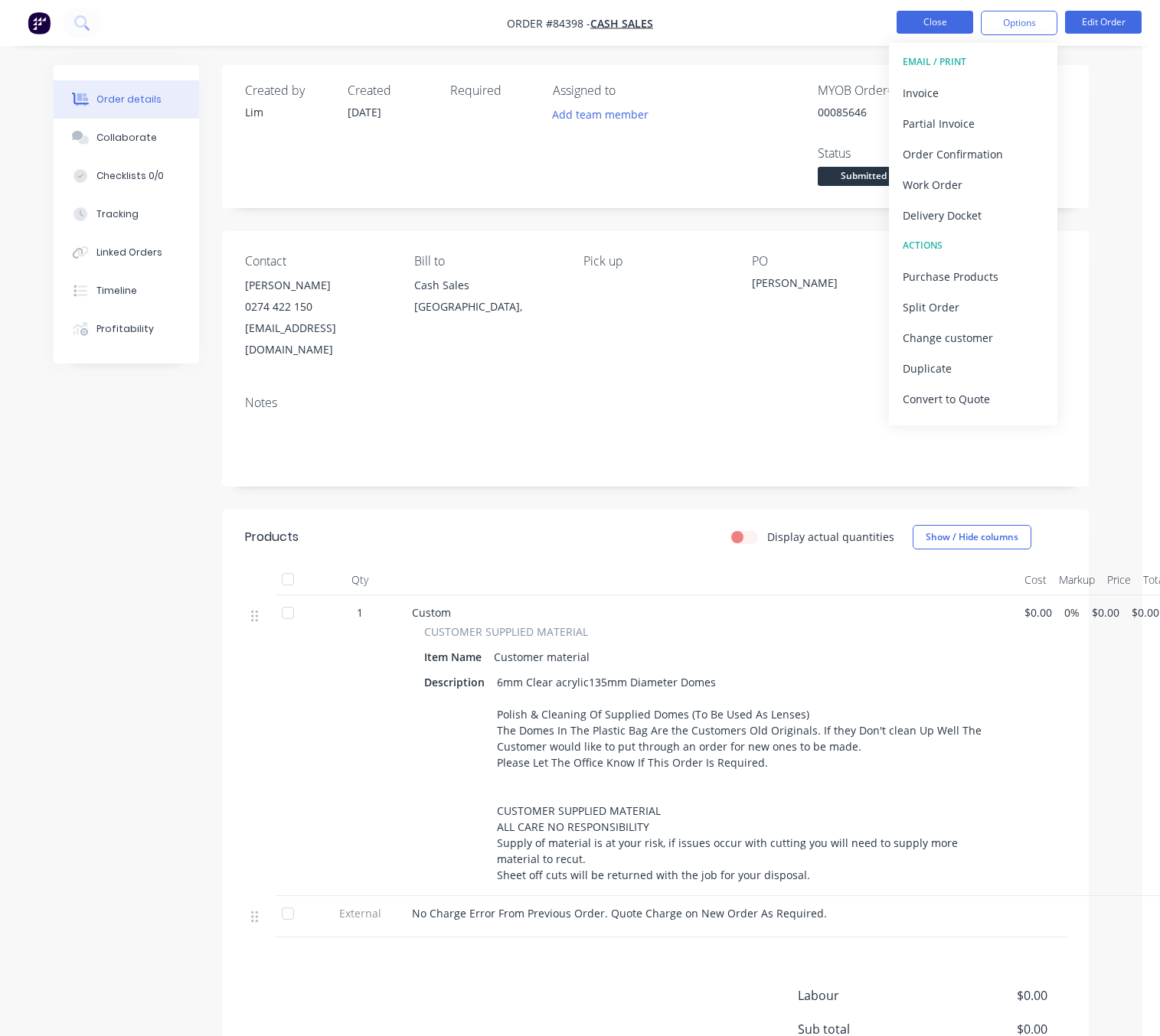
click at [940, 24] on button "Close" at bounding box center [935, 22] width 77 height 23
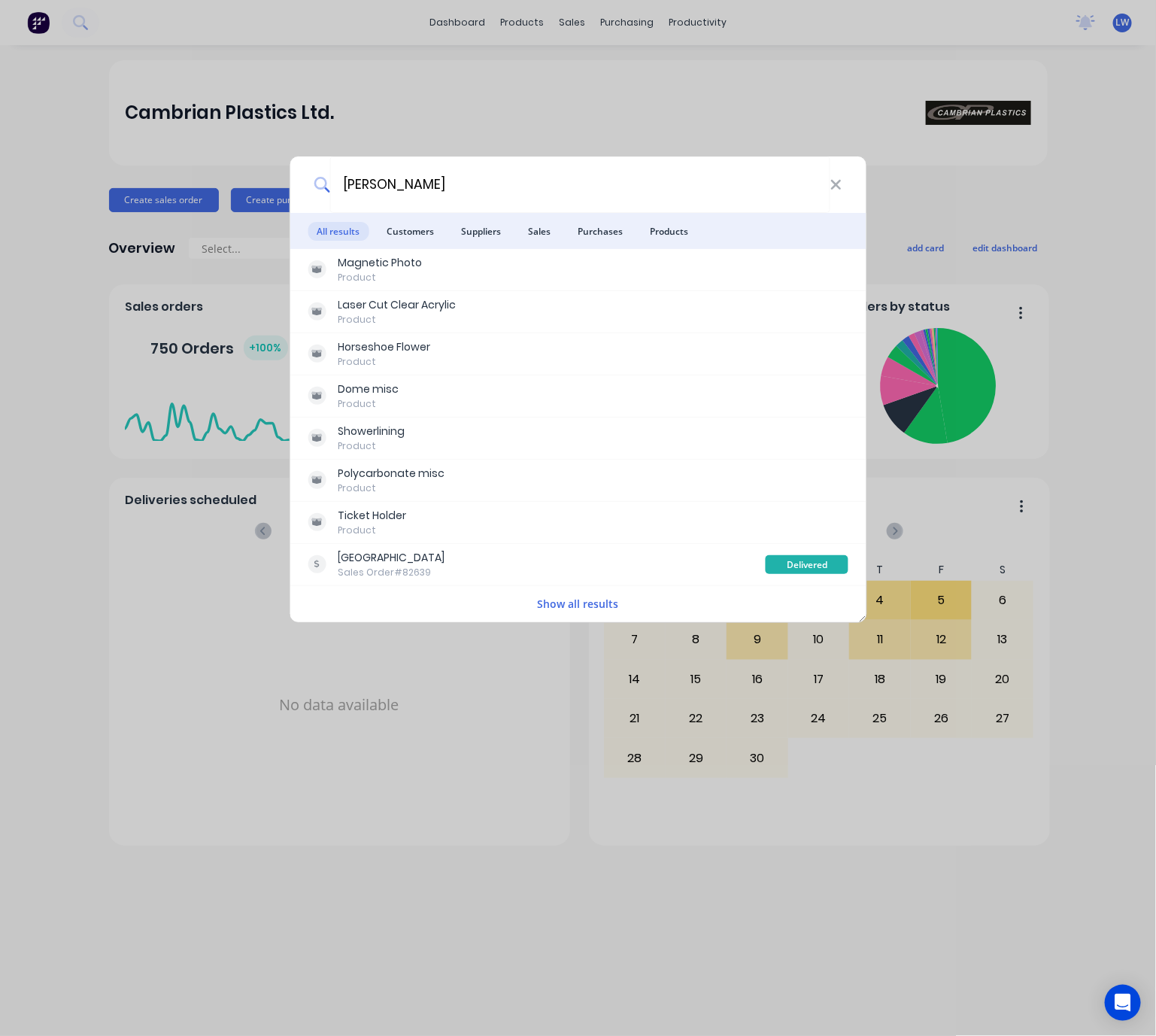
type input "holmes"
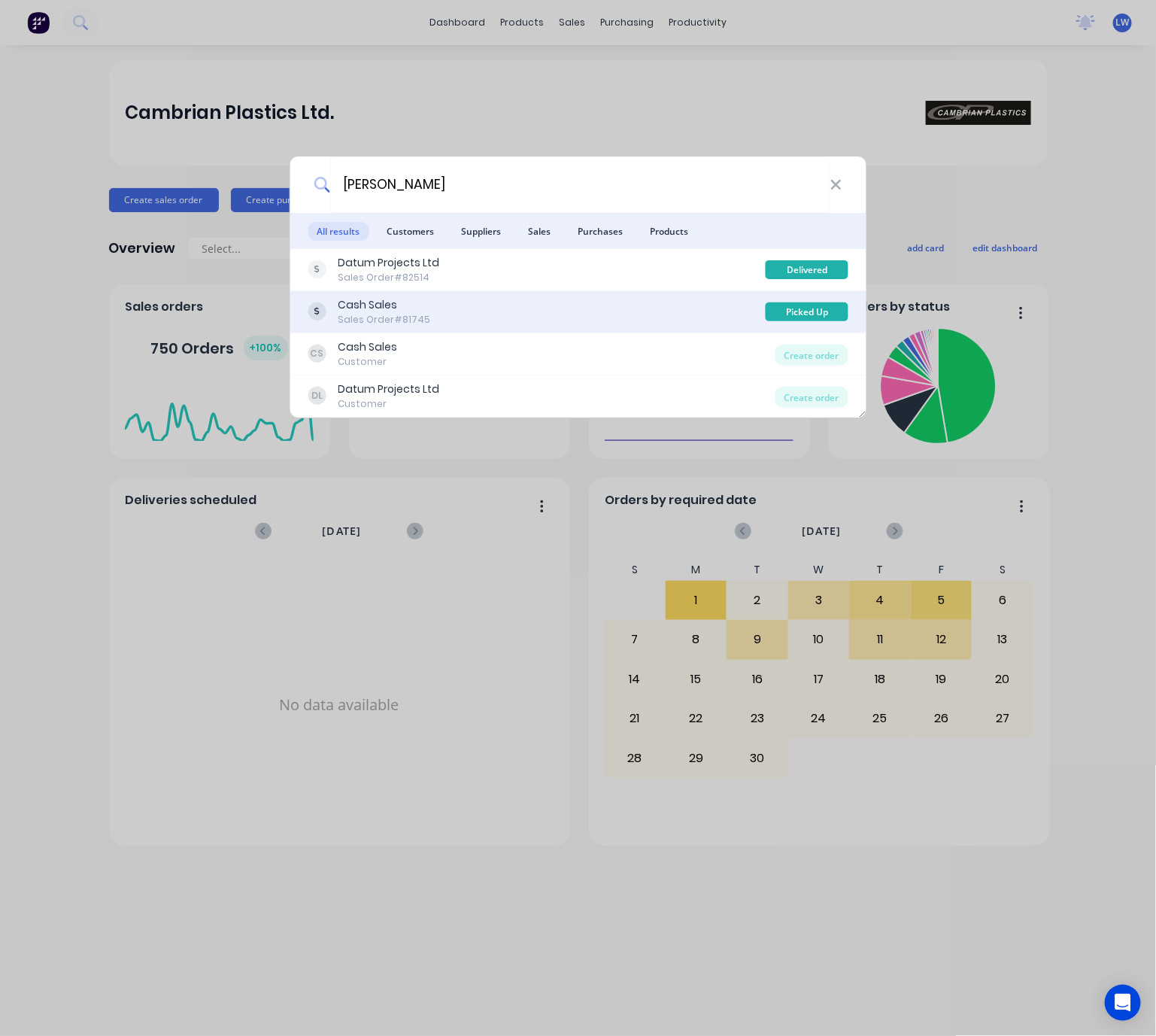
click at [598, 303] on div "Cash Sales Sales Order #81745" at bounding box center [536, 312] width 458 height 30
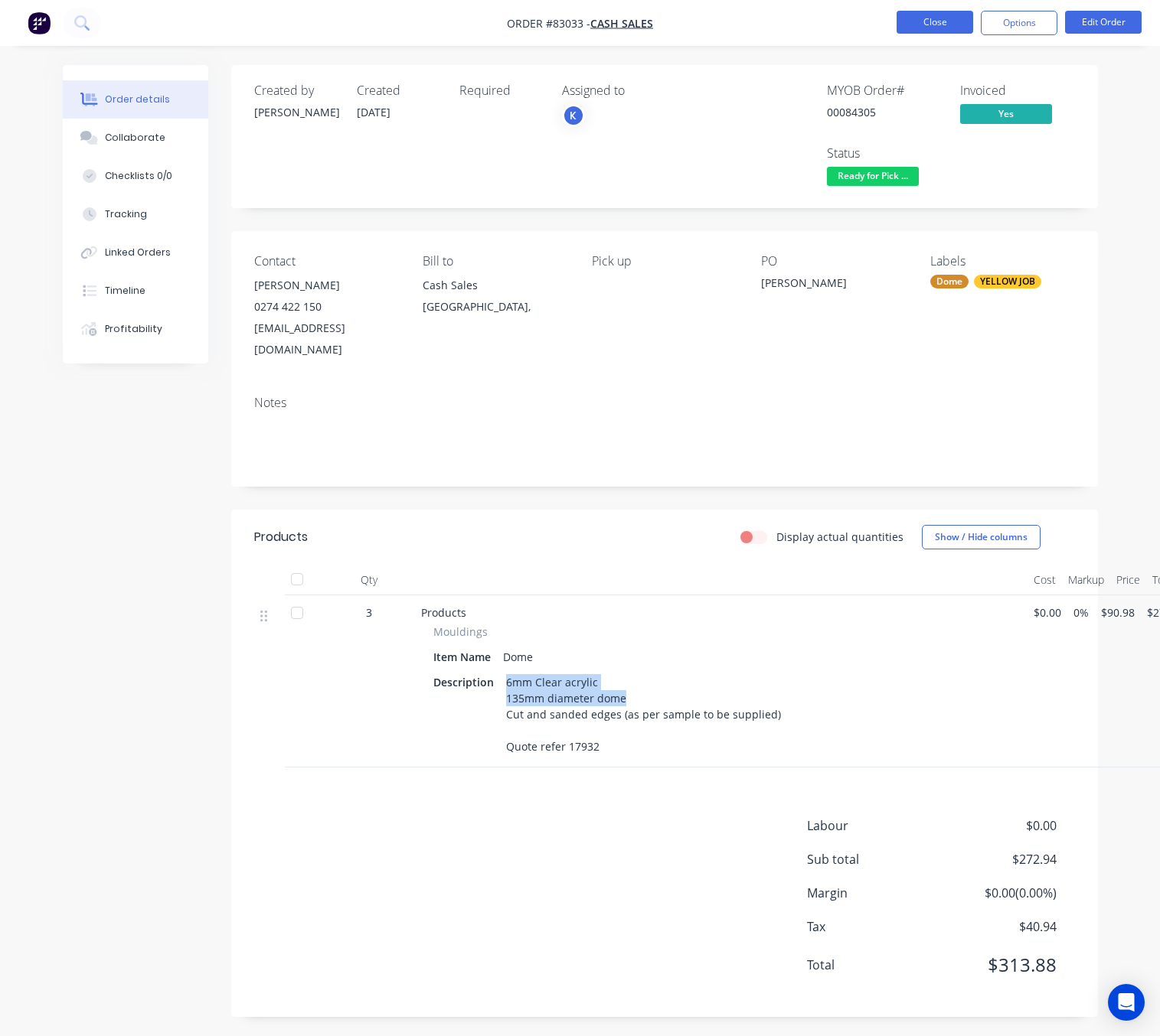
click at [927, 23] on button "Close" at bounding box center [935, 22] width 77 height 23
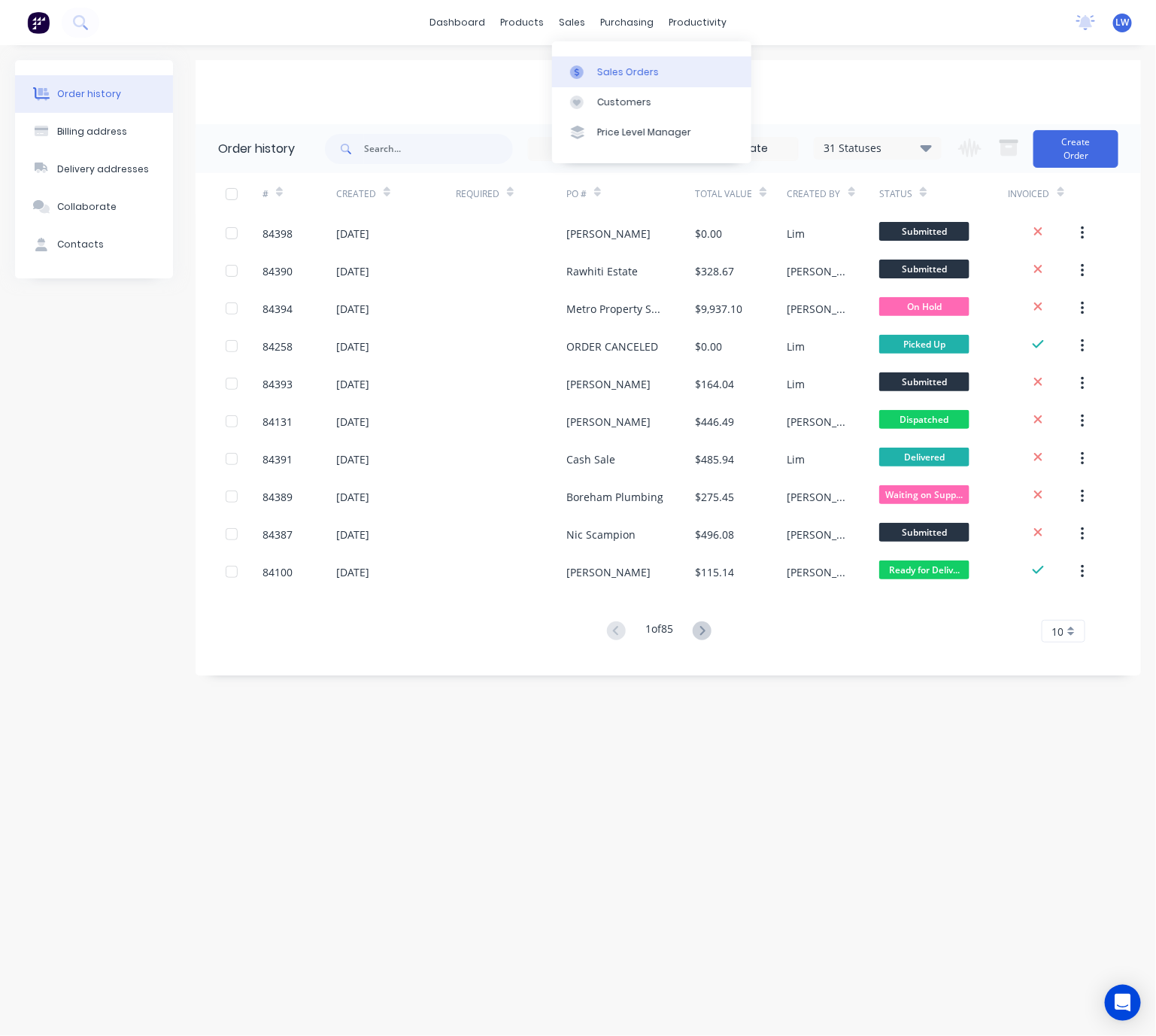
click at [592, 75] on div at bounding box center [581, 72] width 22 height 13
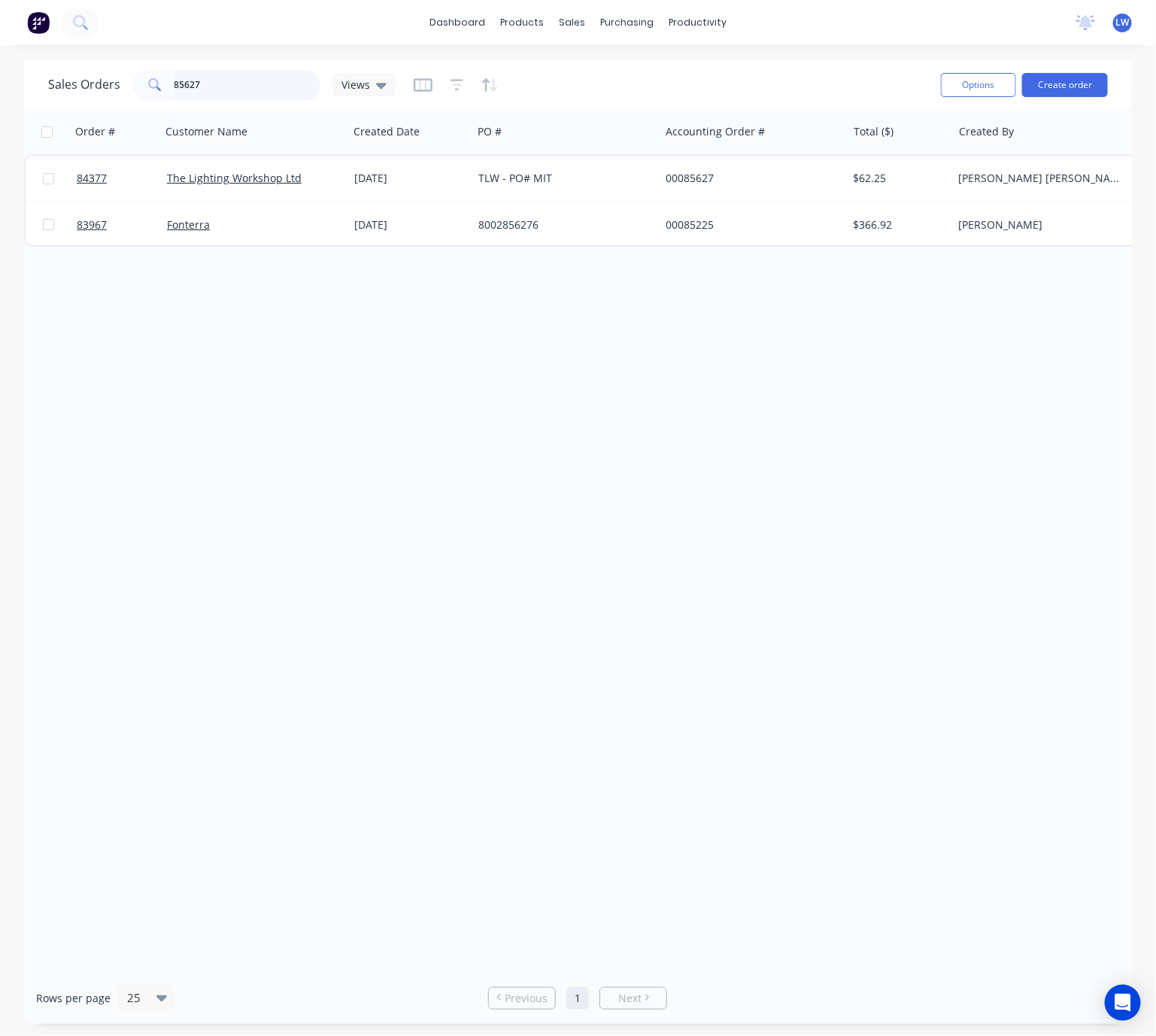
click at [234, 82] on input "85627" at bounding box center [247, 84] width 146 height 30
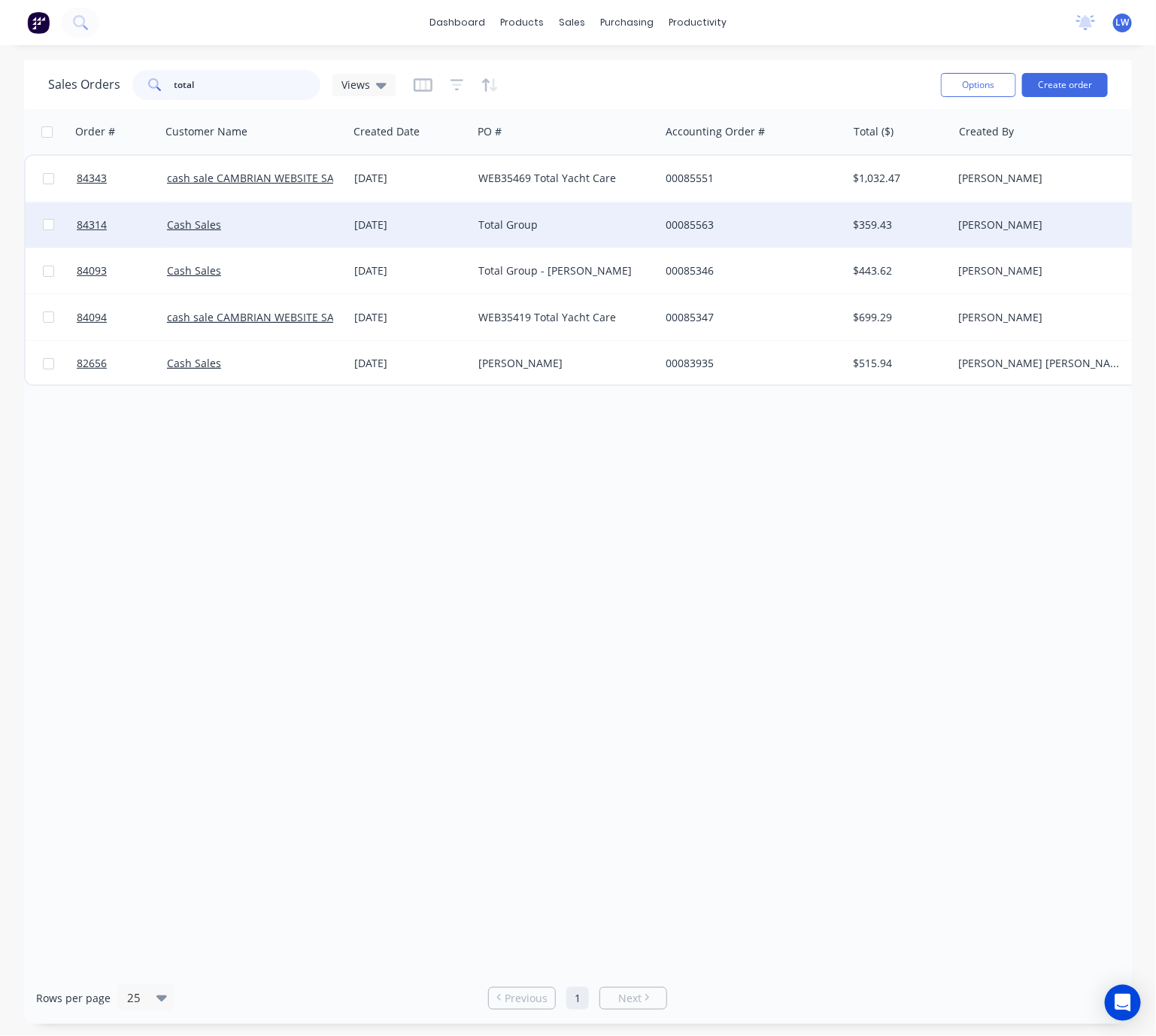
type input "total"
click at [515, 224] on div "Total Group" at bounding box center [561, 225] width 167 height 15
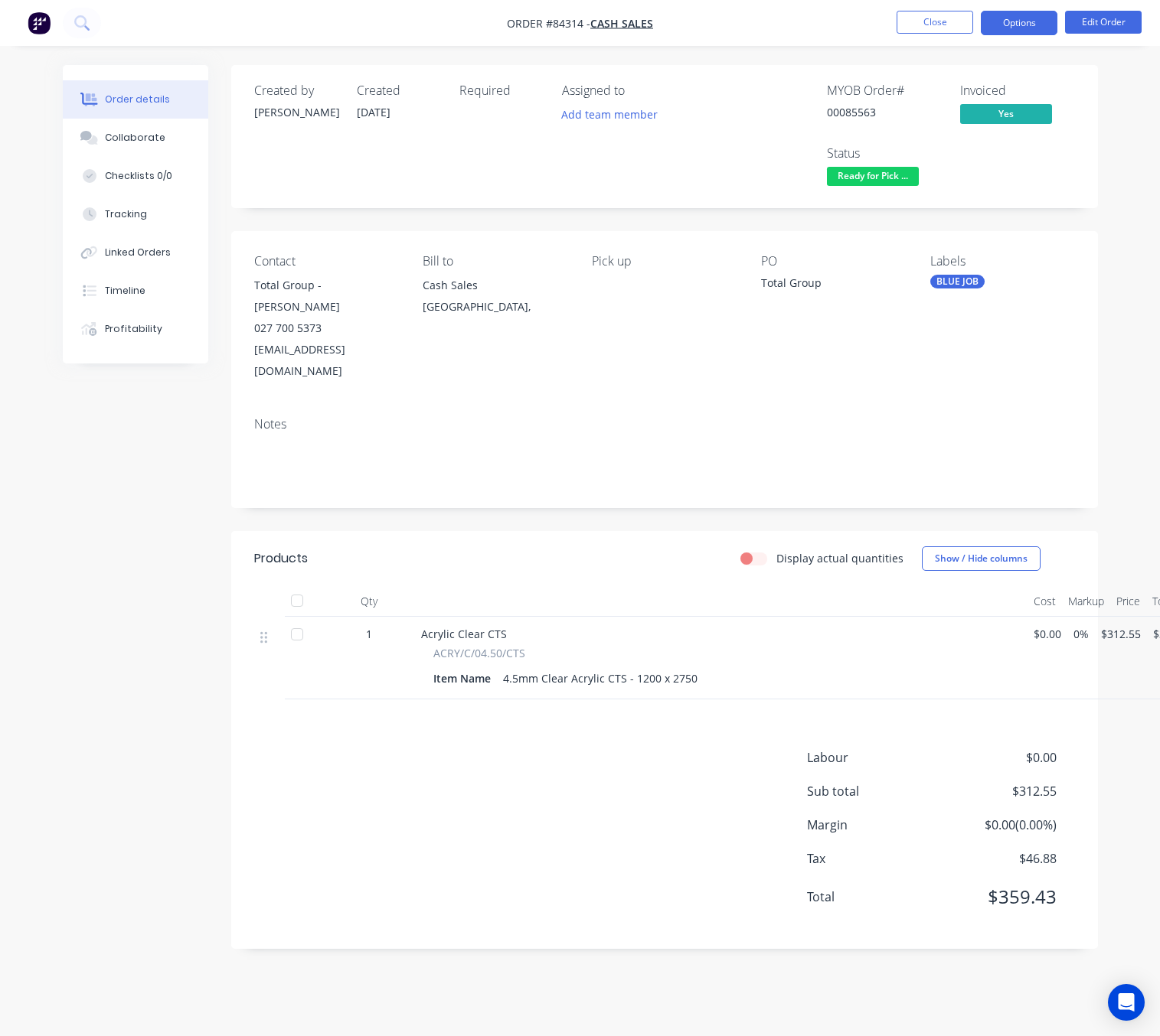
click at [1032, 16] on button "Options" at bounding box center [1019, 23] width 77 height 25
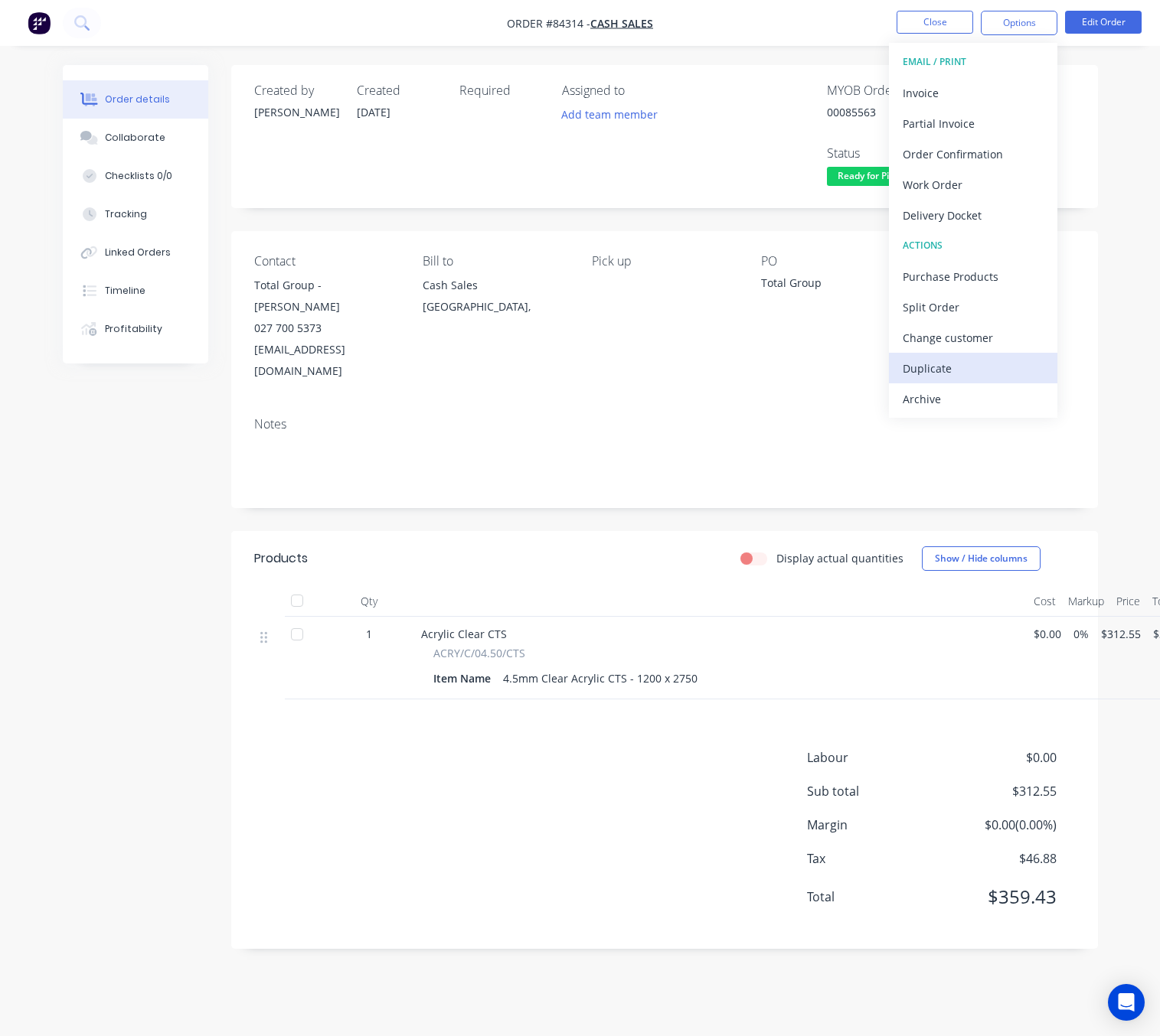
click at [951, 373] on div "Duplicate" at bounding box center [973, 368] width 141 height 22
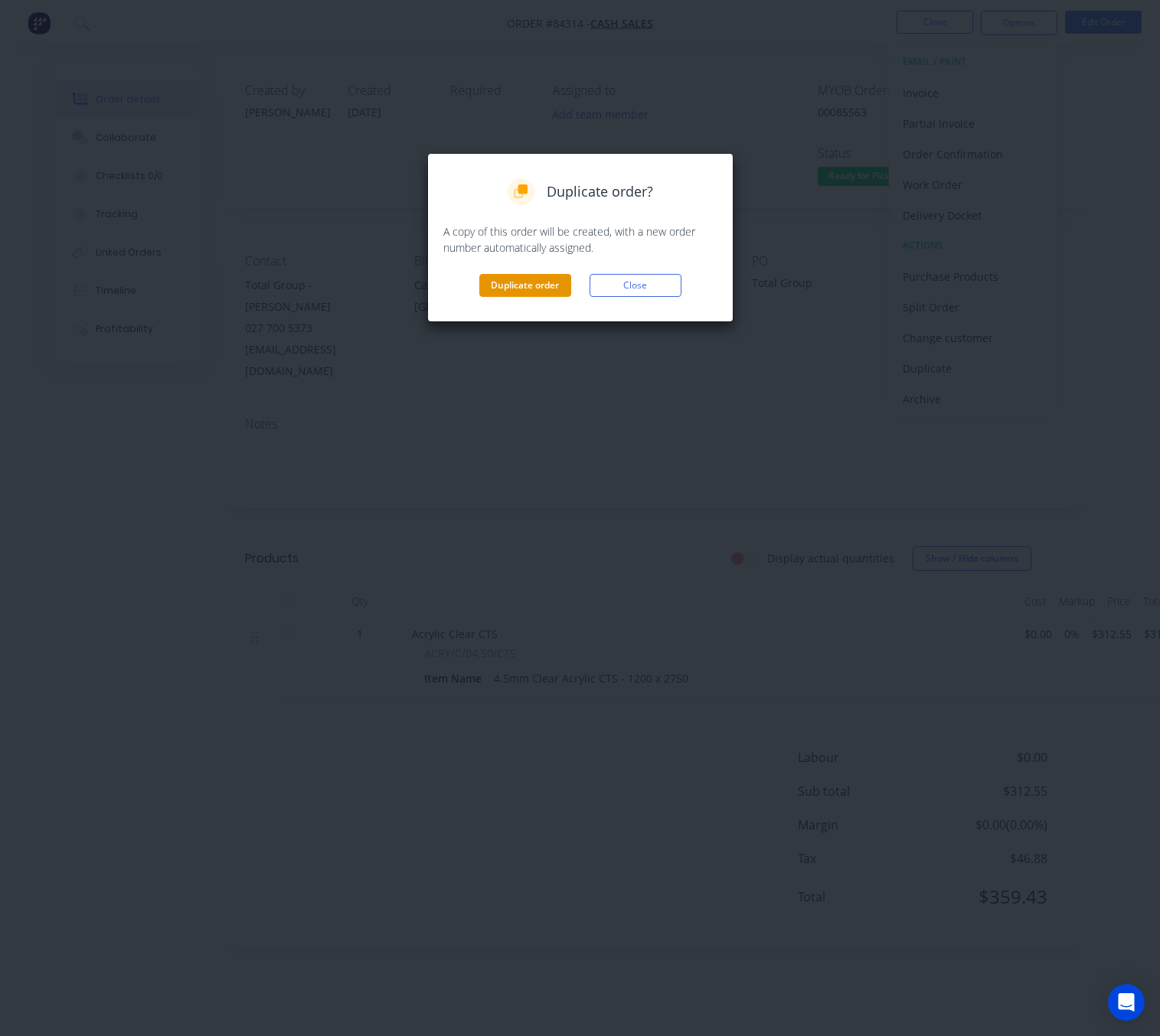
click at [494, 279] on button "Duplicate order" at bounding box center [525, 285] width 91 height 23
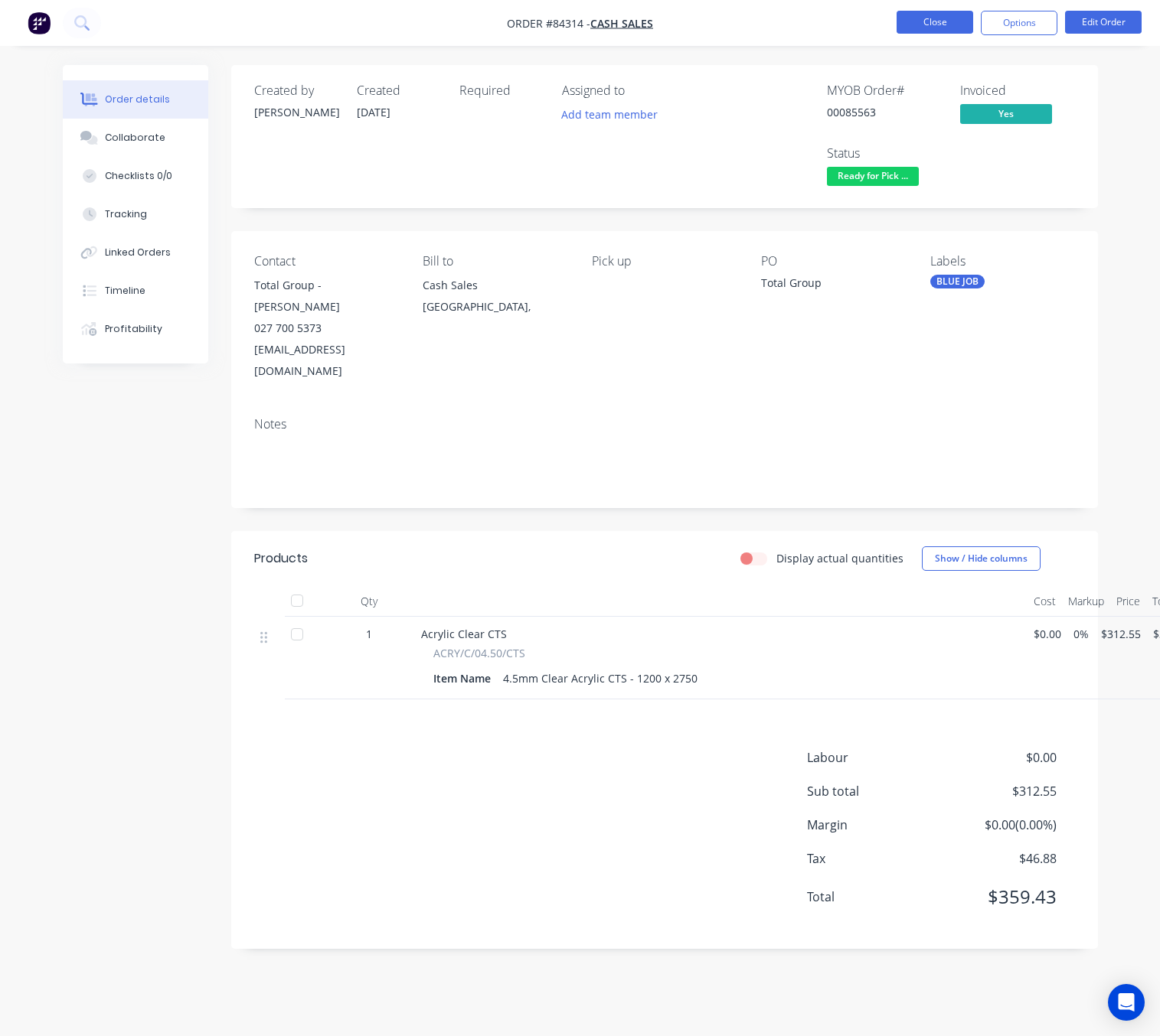
click at [936, 26] on button "Close" at bounding box center [935, 22] width 77 height 23
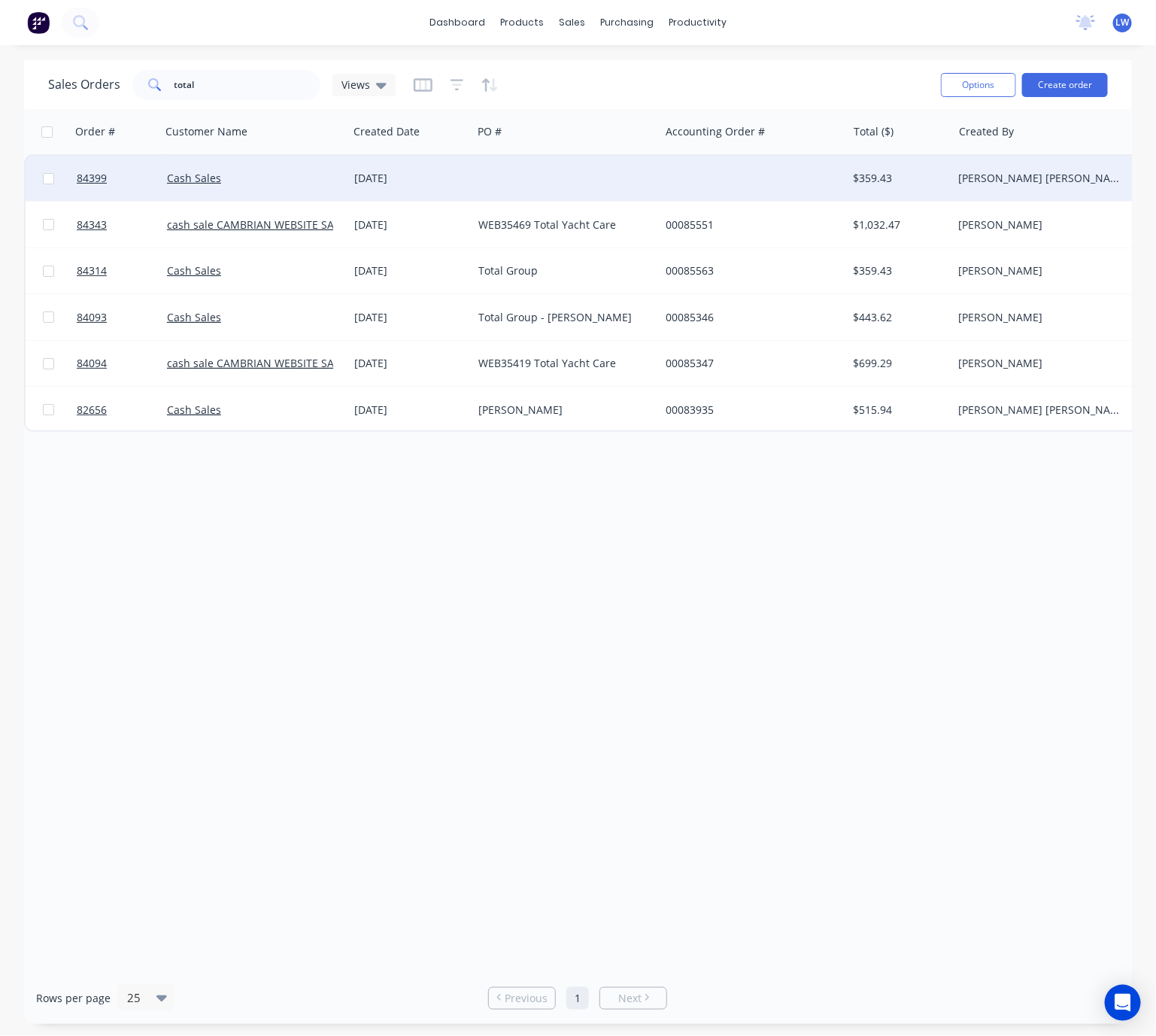
click at [510, 181] on div at bounding box center [566, 178] width 187 height 45
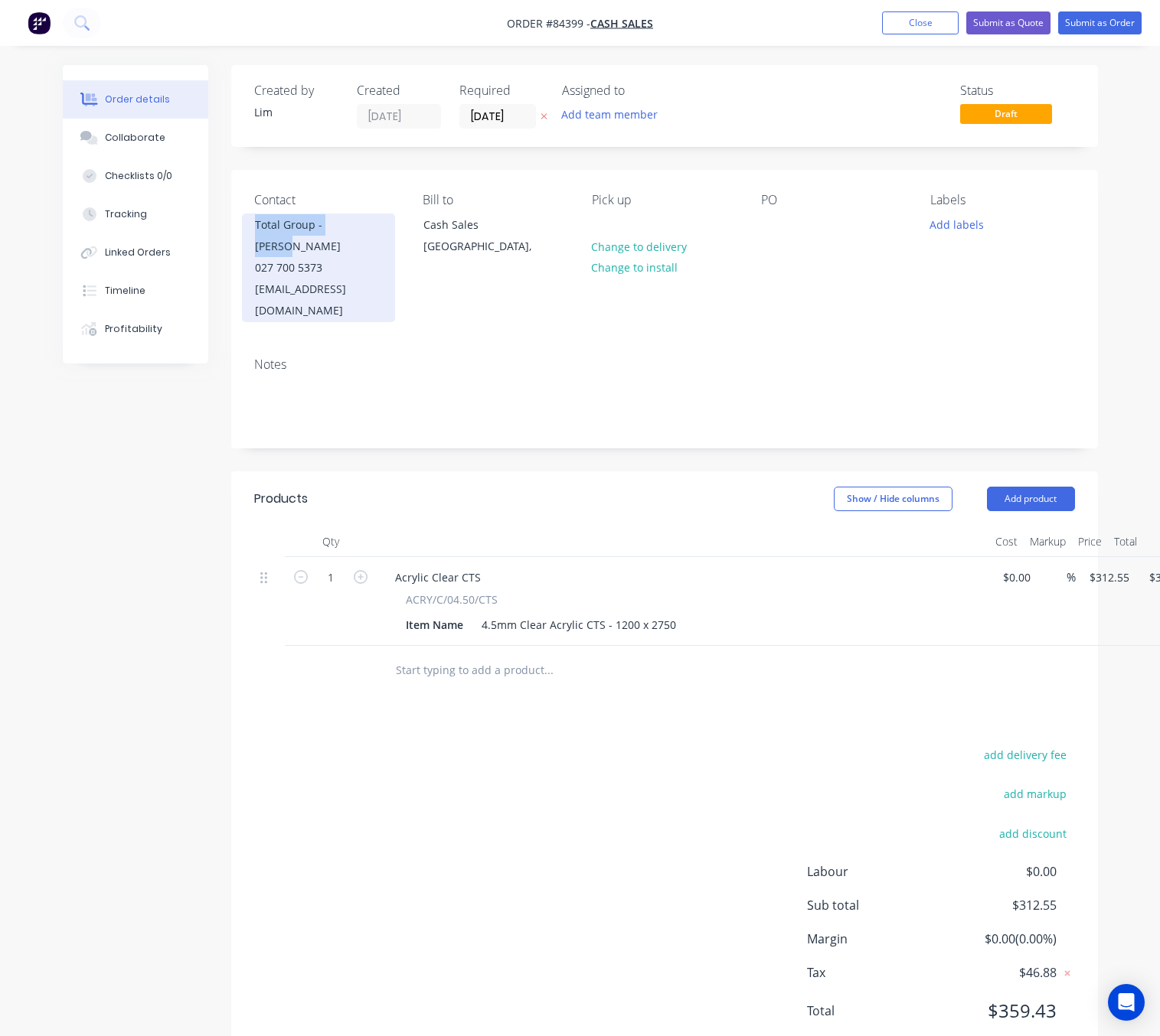
drag, startPoint x: 361, startPoint y: 219, endPoint x: 257, endPoint y: 216, distance: 104.0
click at [257, 216] on div "Total Group - [PERSON_NAME]" at bounding box center [318, 235] width 127 height 43
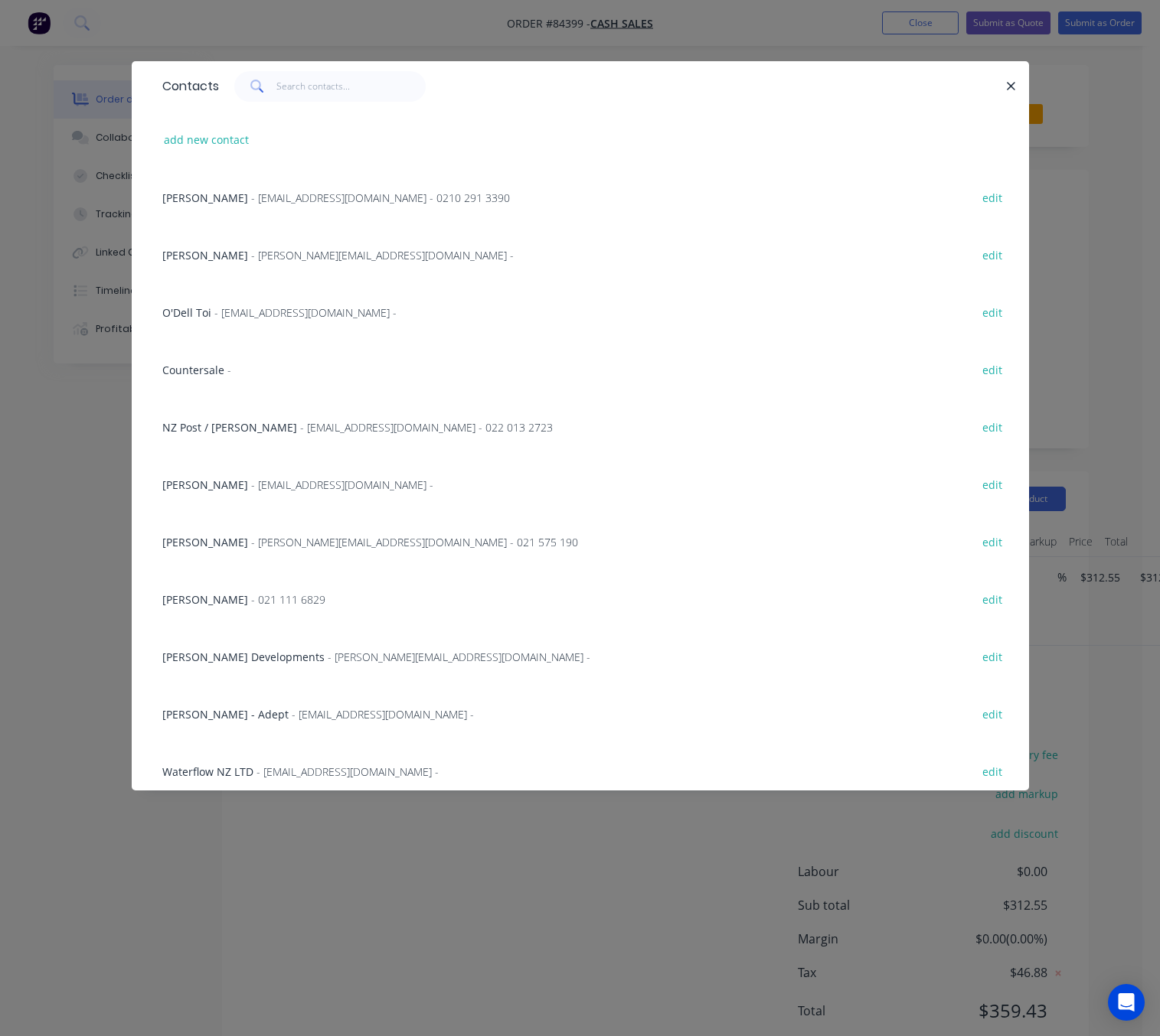
copy div "Total Group - [PERSON_NAME]"
click at [1018, 82] on button "button" at bounding box center [1012, 86] width 19 height 19
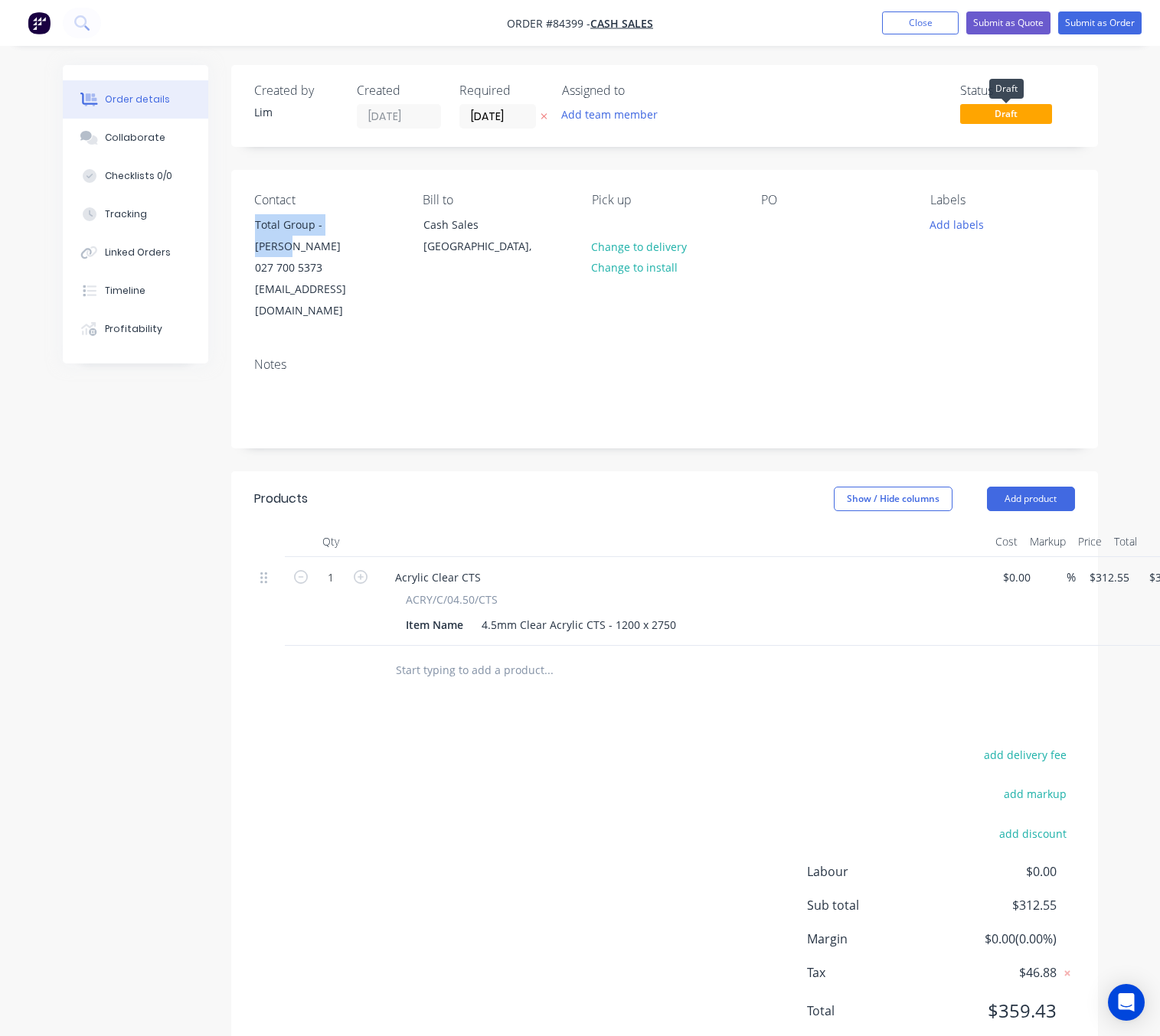
copy div "Total Group - [PERSON_NAME]"
click at [773, 225] on div at bounding box center [773, 225] width 25 height 22
paste div
click at [541, 115] on icon at bounding box center [544, 116] width 7 height 9
click at [949, 214] on button "Add labels" at bounding box center [957, 224] width 70 height 21
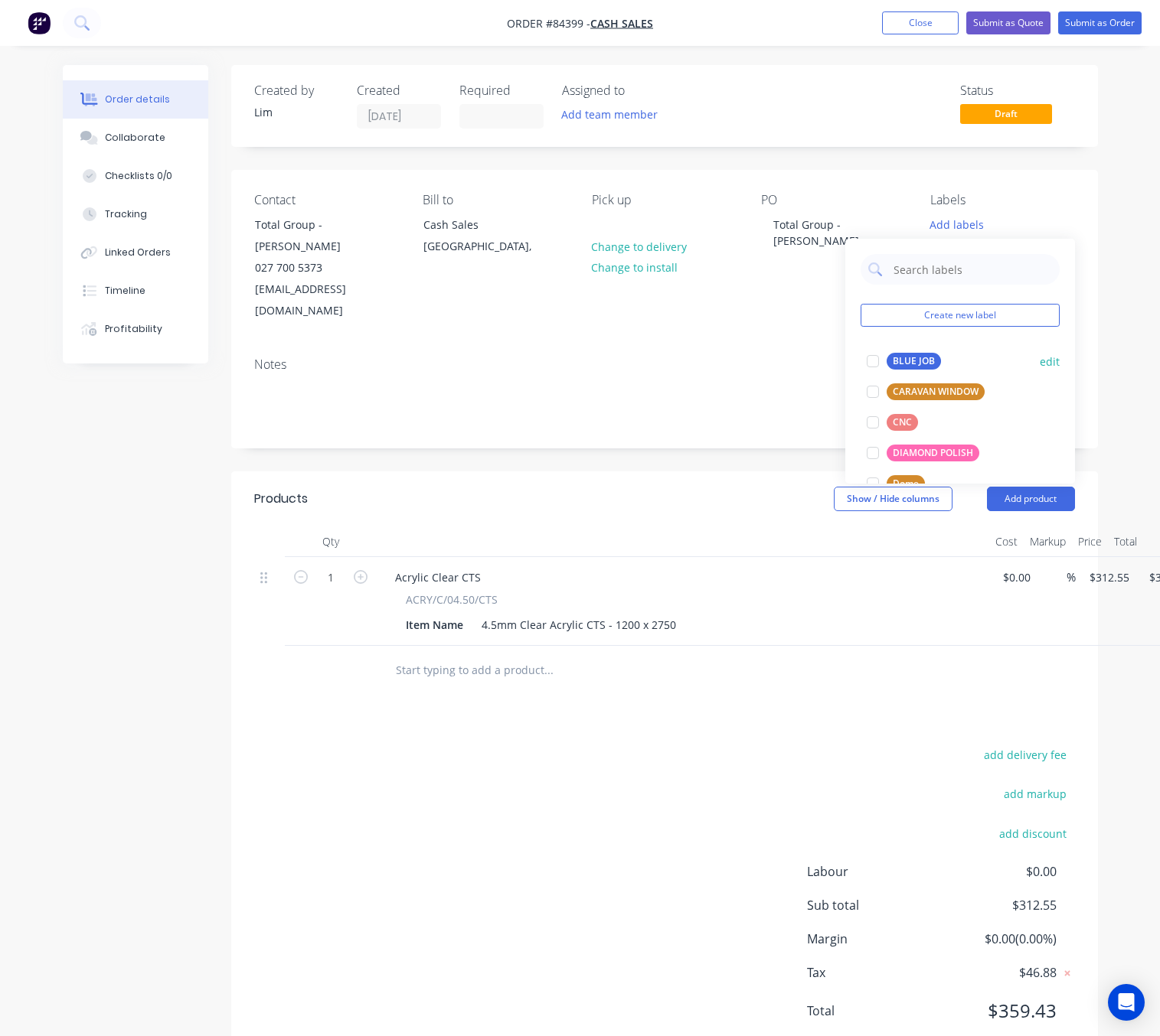
click at [904, 361] on div "BLUE JOB" at bounding box center [913, 361] width 54 height 16
click at [1122, 310] on div "Order details Collaborate Checklists 0/0 Tracking Linked Orders Timeline Profit…" at bounding box center [580, 543] width 1160 height 1086
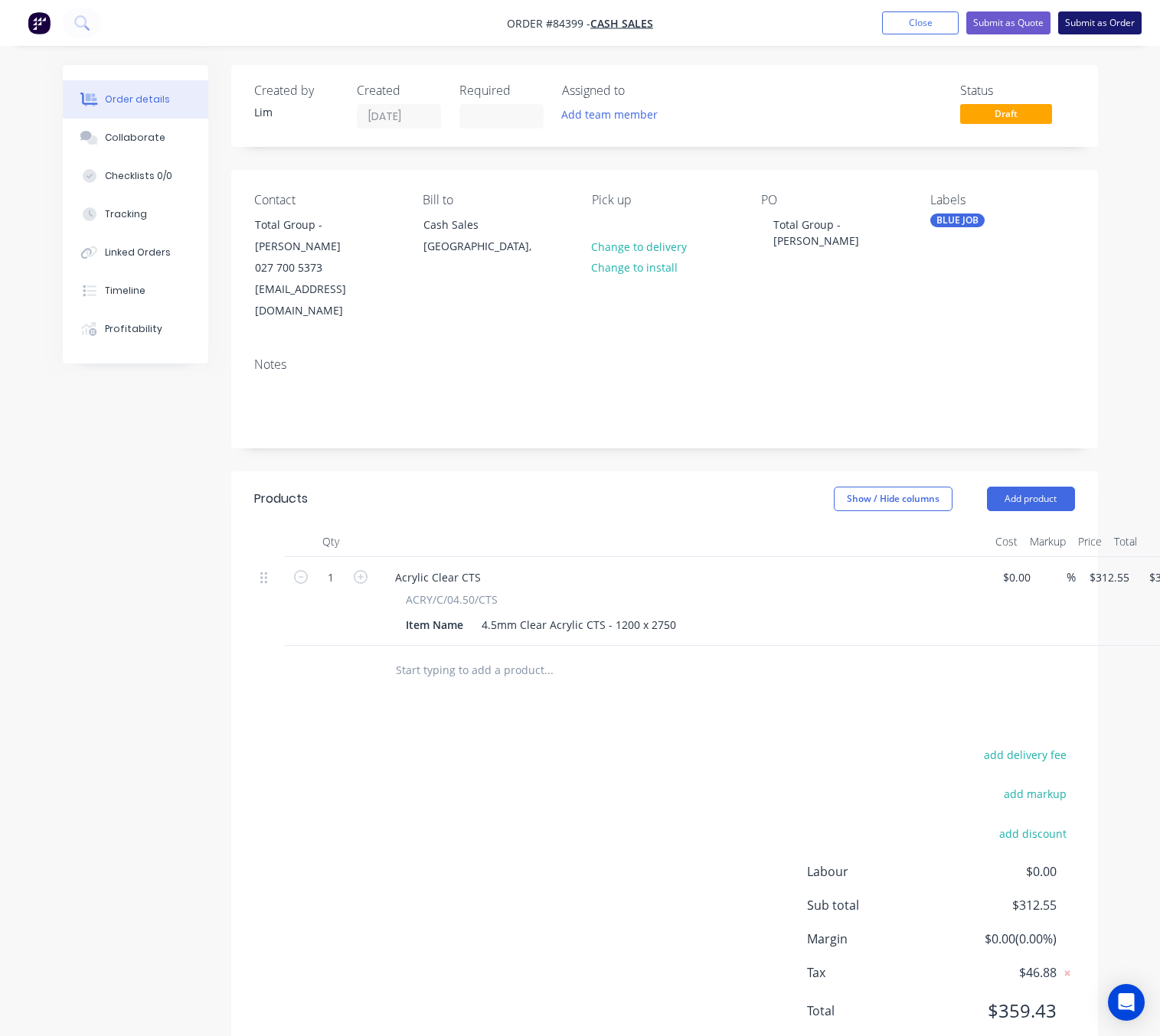
click at [1117, 14] on button "Submit as Order" at bounding box center [1100, 23] width 83 height 23
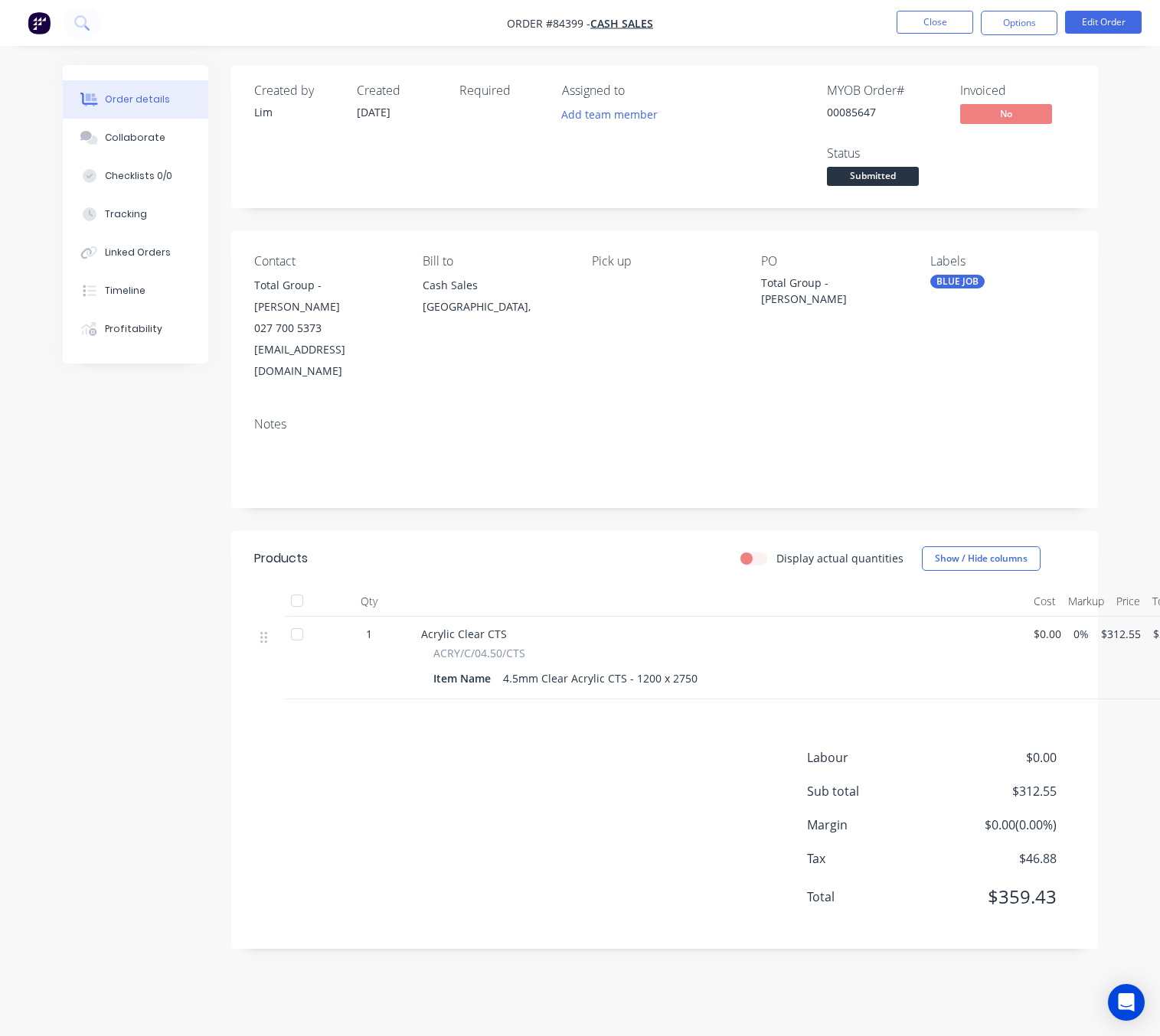
drag, startPoint x: 1051, startPoint y: 21, endPoint x: 1044, endPoint y: 40, distance: 20.2
click at [1050, 21] on button "Options" at bounding box center [1019, 23] width 77 height 25
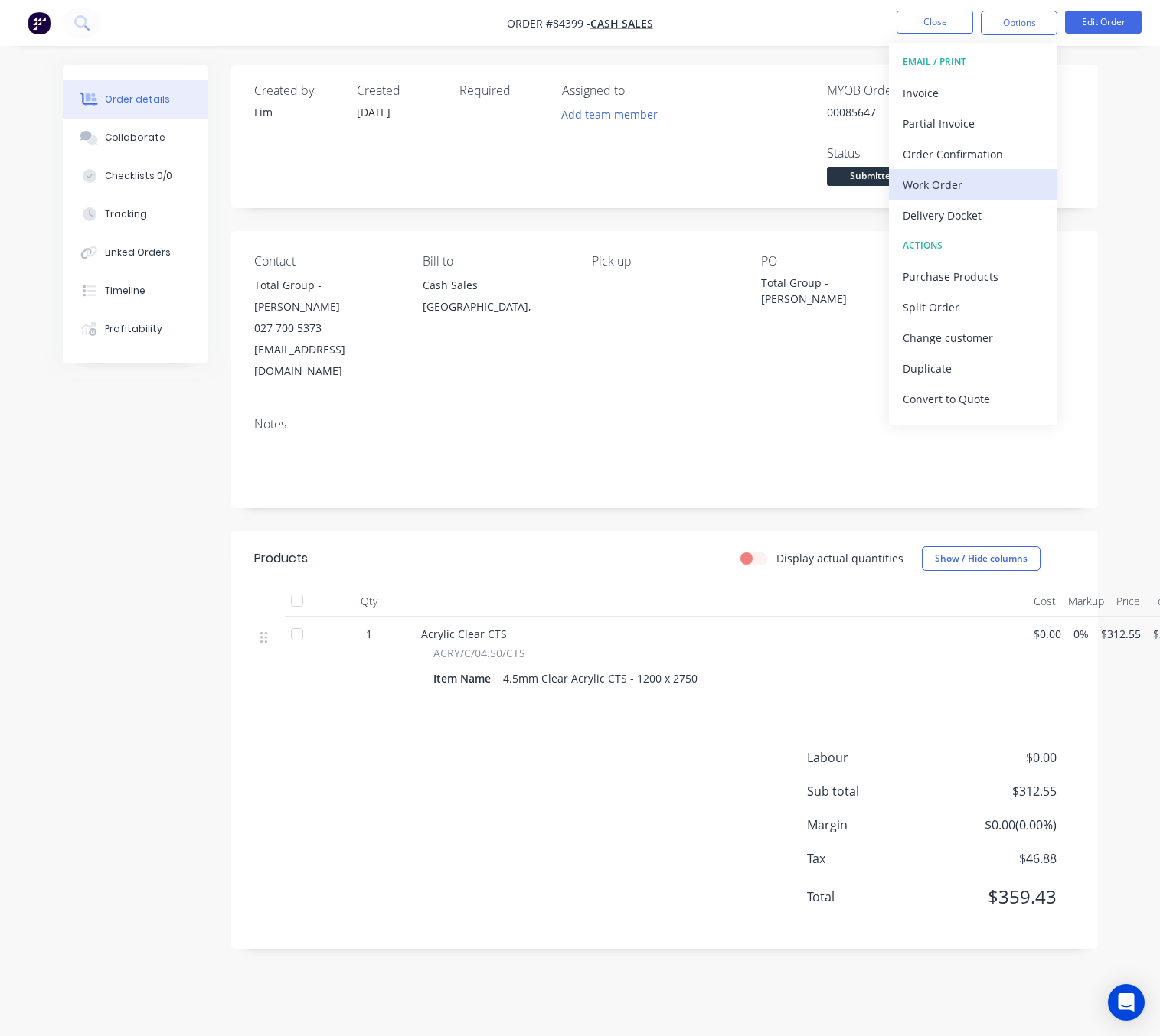
click at [945, 179] on div "Work Order" at bounding box center [973, 185] width 141 height 22
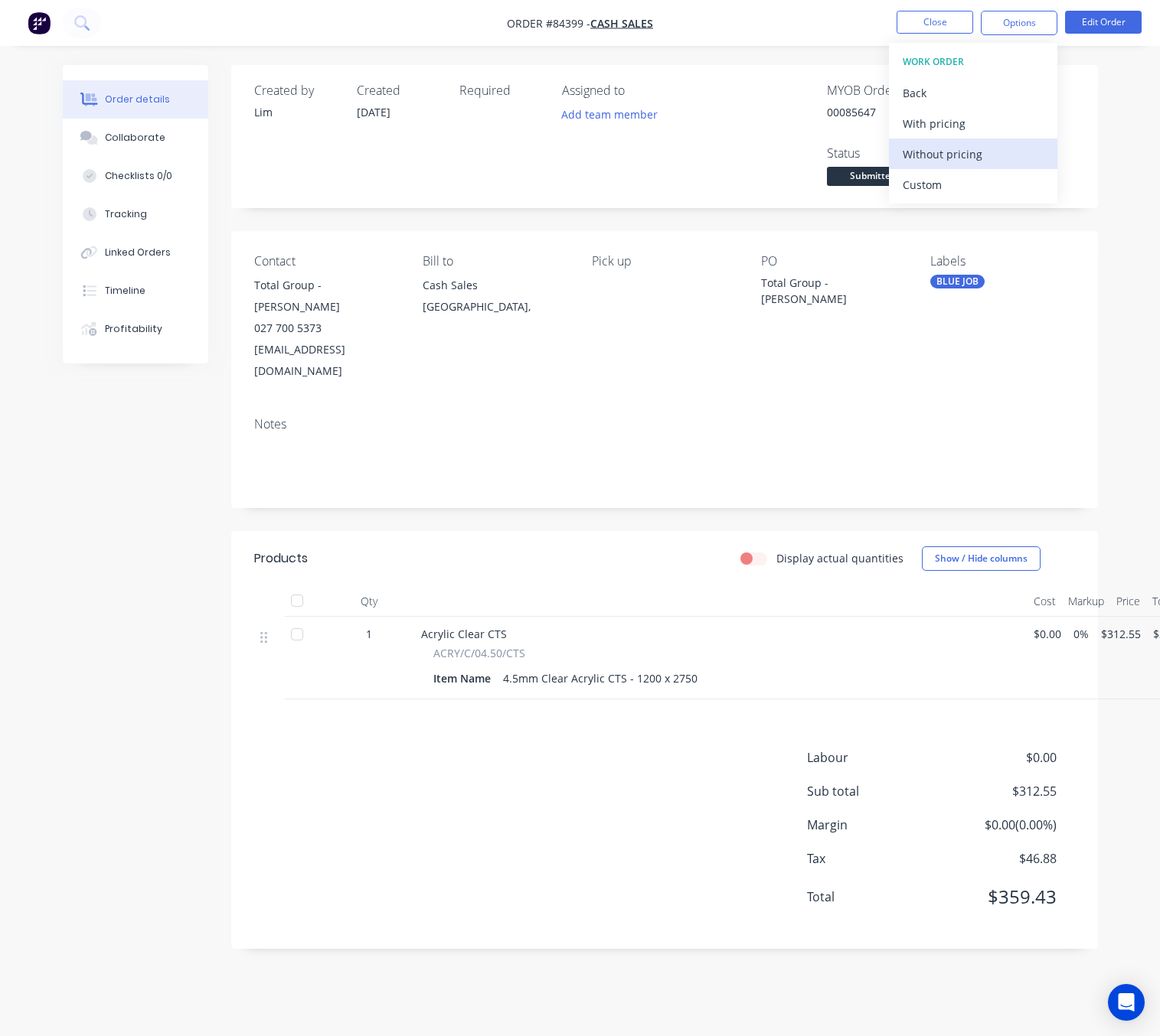
click at [972, 156] on div "Without pricing" at bounding box center [973, 155] width 141 height 22
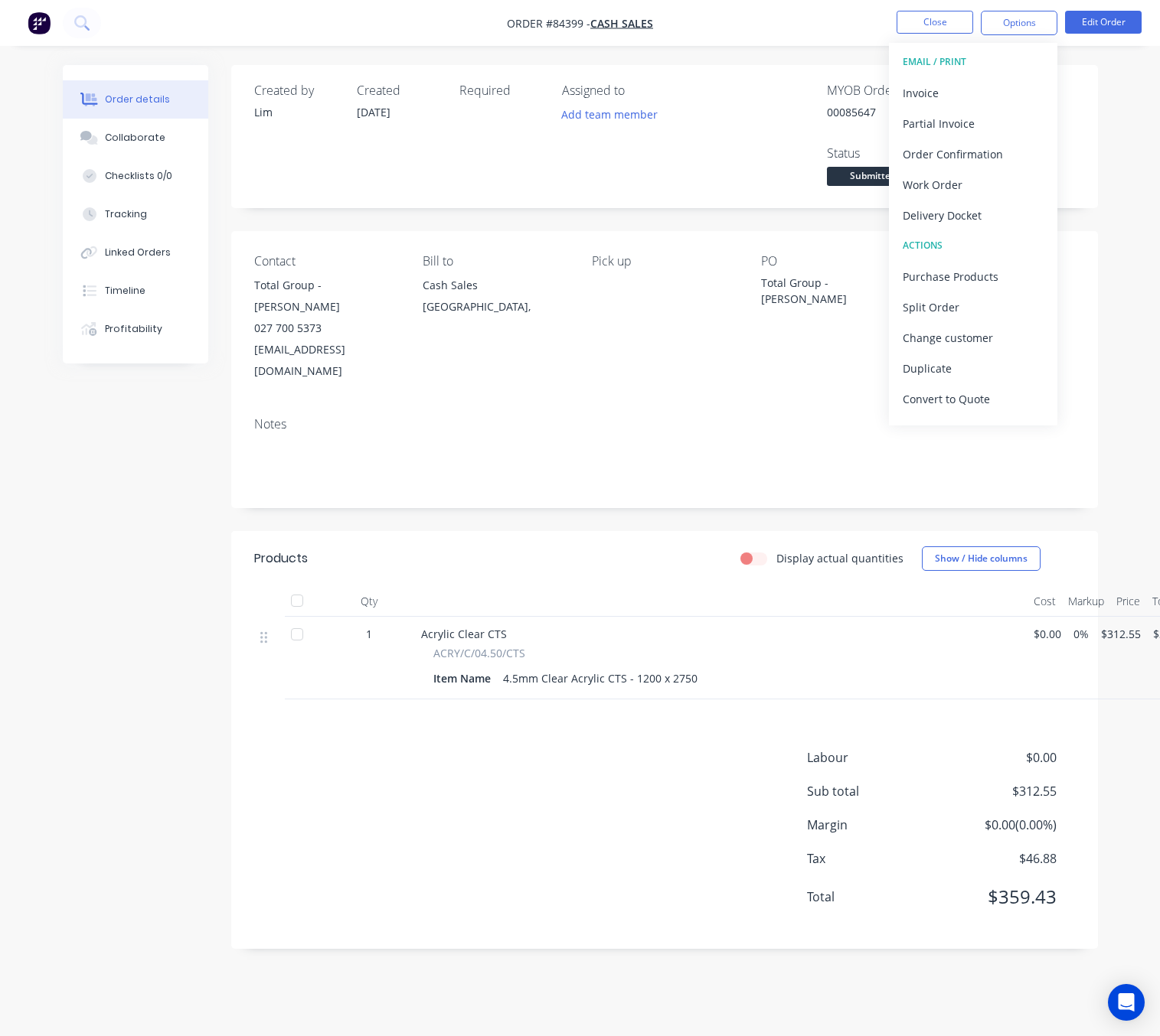
click at [791, 28] on nav "Order #84399 - Cash Sales Close Options EMAIL / PRINT Invoice Partial Invoice O…" at bounding box center [580, 23] width 1160 height 46
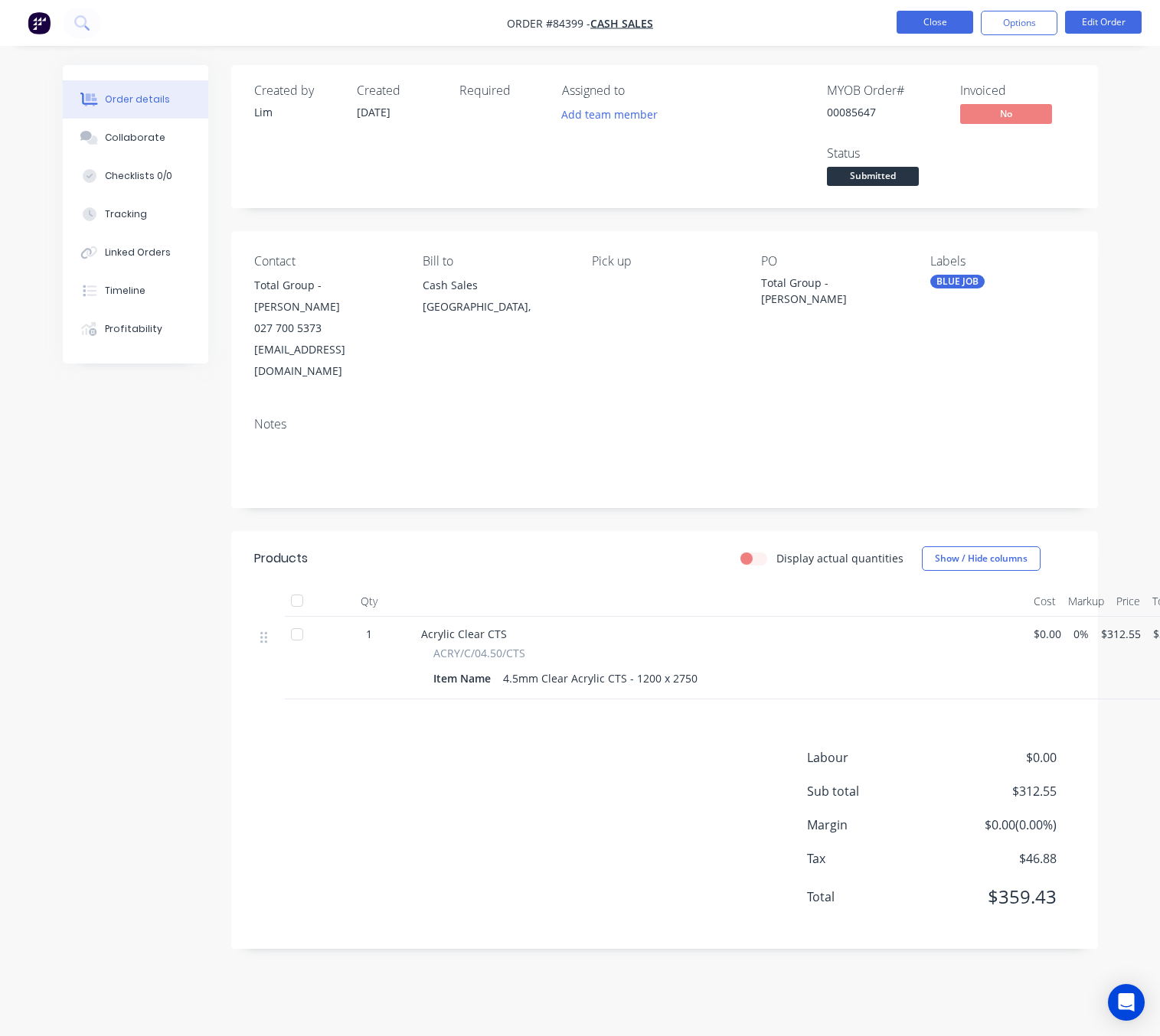
click at [908, 30] on button "Close" at bounding box center [935, 22] width 77 height 23
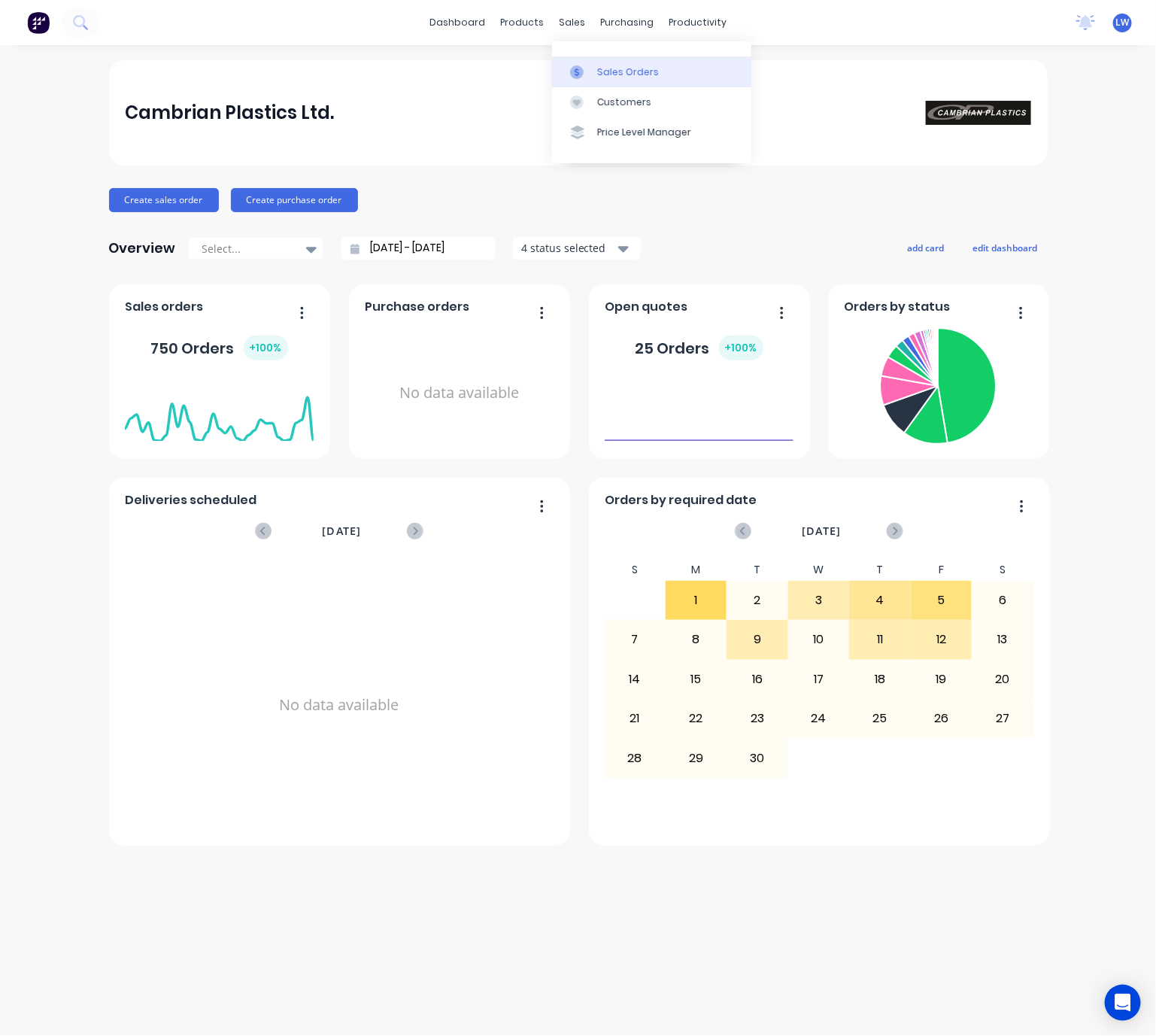
click at [596, 80] on link "Sales Orders" at bounding box center [651, 71] width 199 height 30
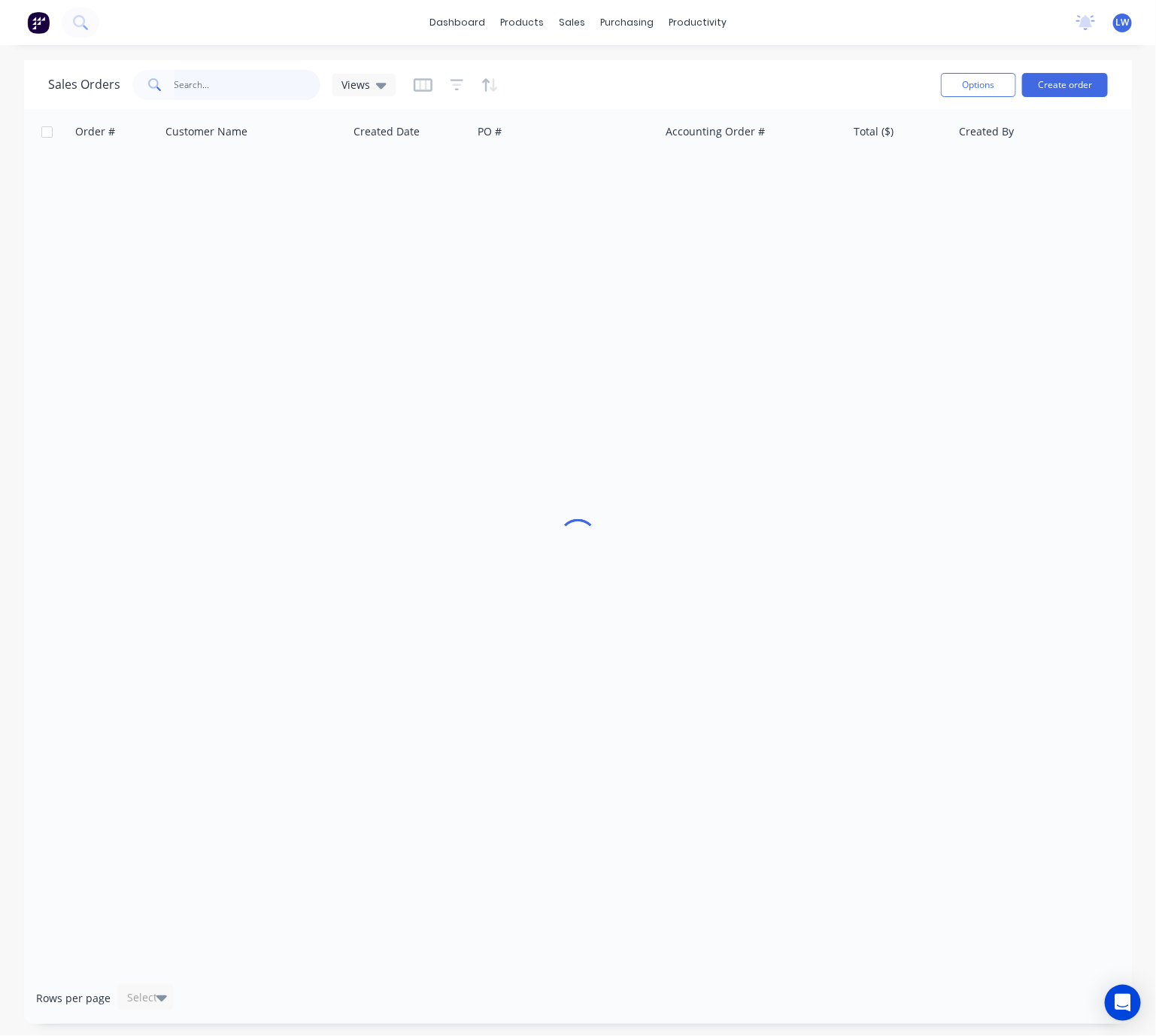
click at [195, 79] on input "text" at bounding box center [247, 84] width 146 height 30
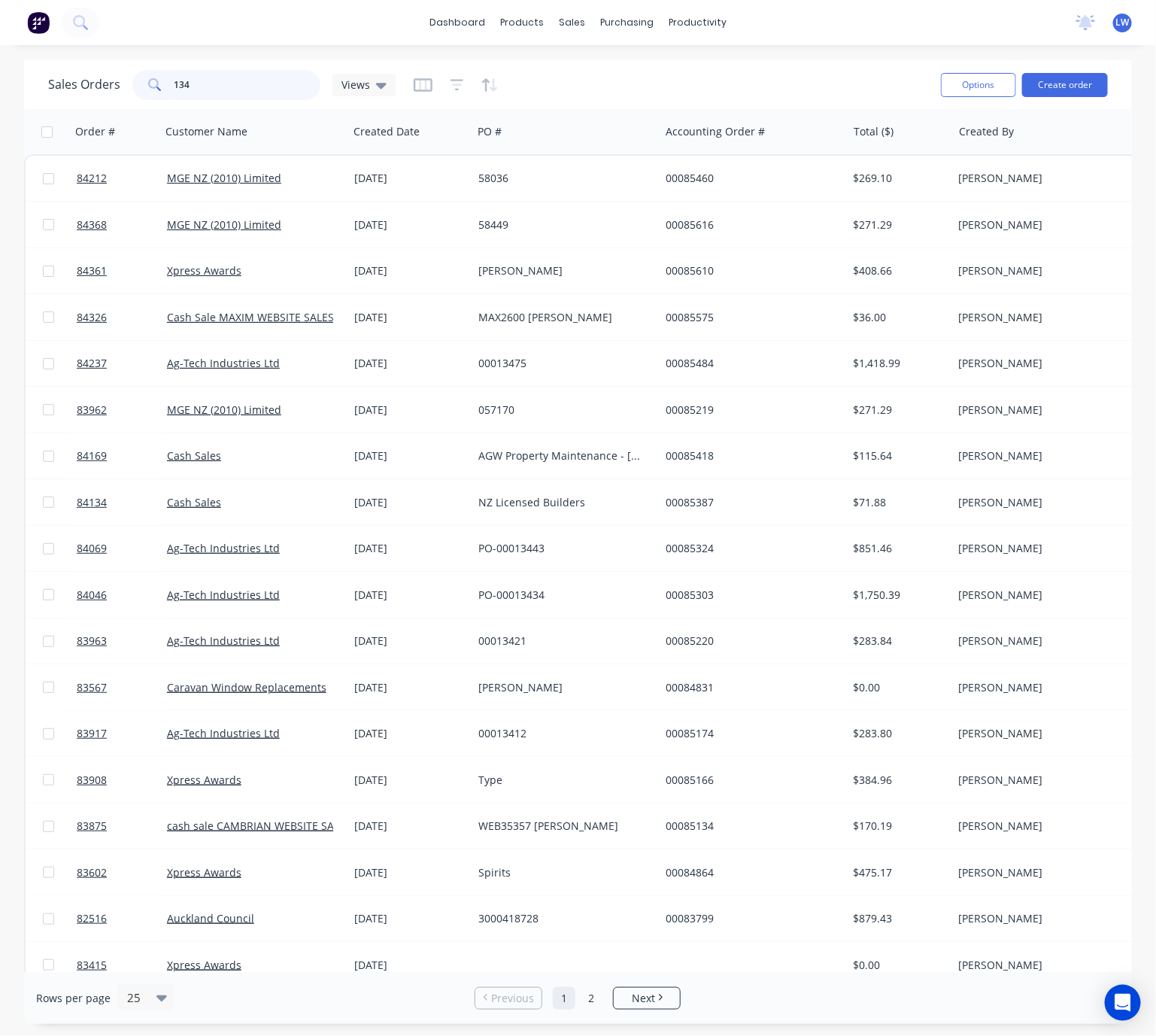
click at [216, 80] on input "134" at bounding box center [247, 84] width 146 height 30
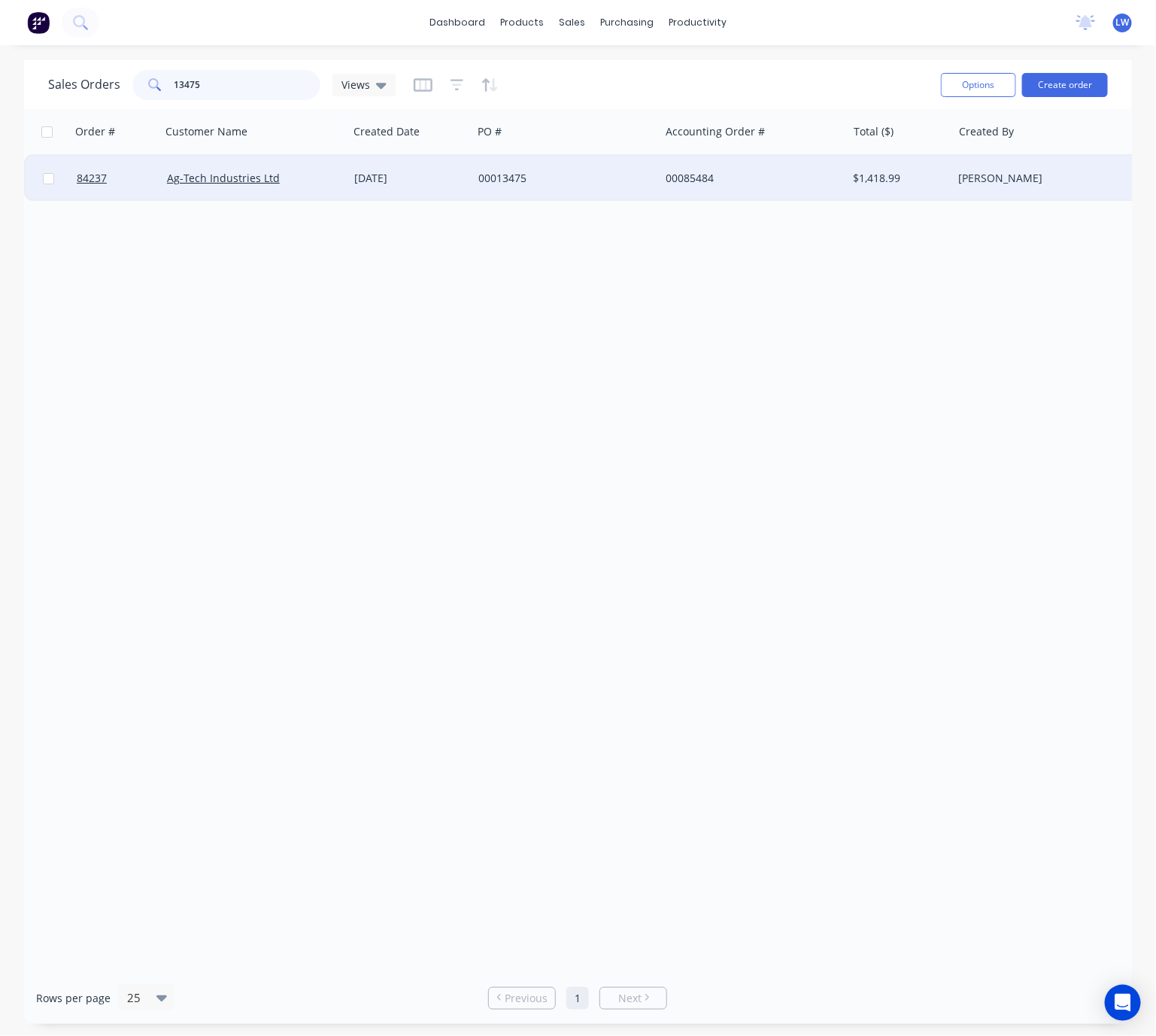
type input "13475"
click at [591, 176] on div "00013475" at bounding box center [561, 178] width 167 height 15
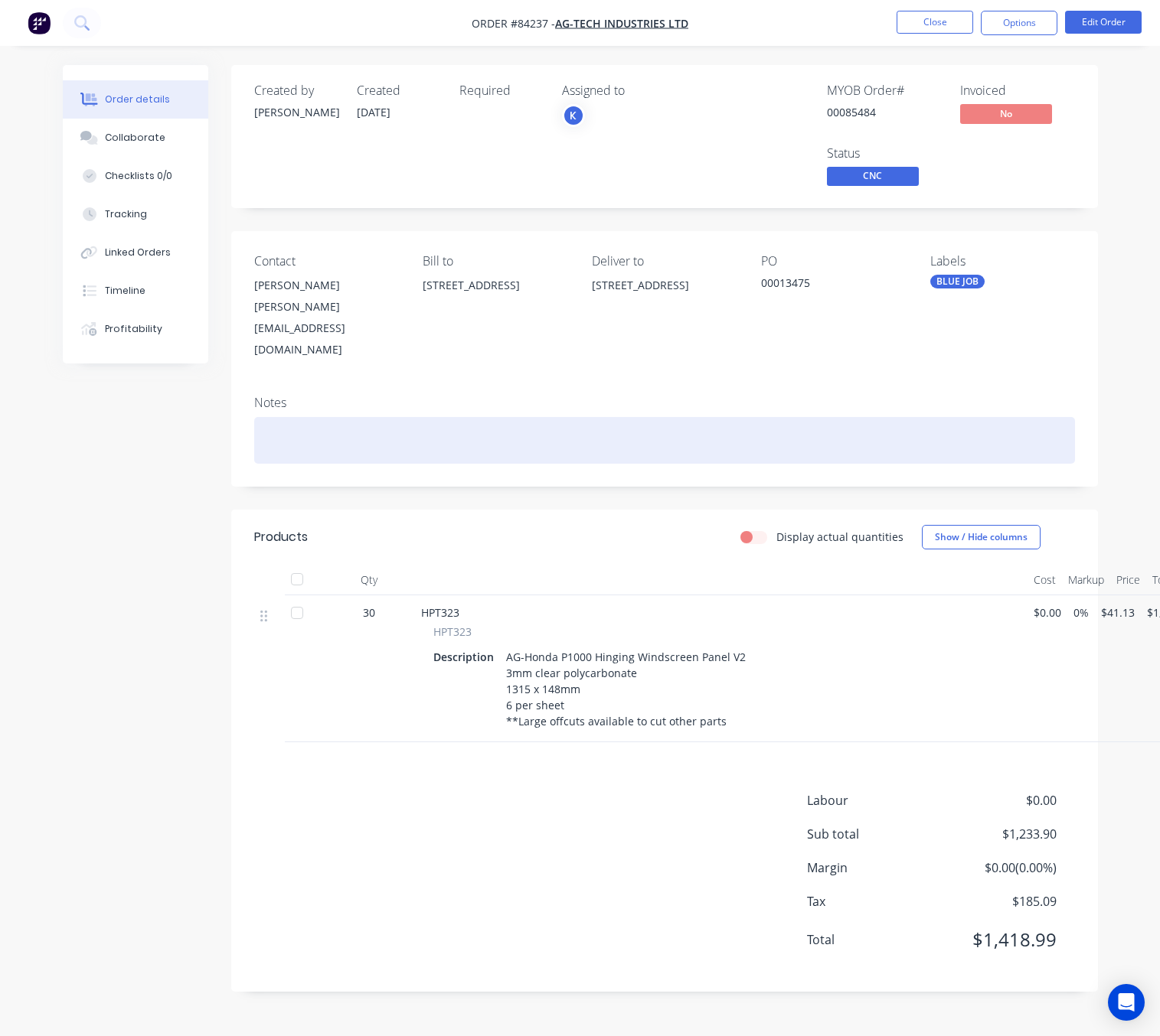
click at [313, 417] on div at bounding box center [664, 440] width 821 height 47
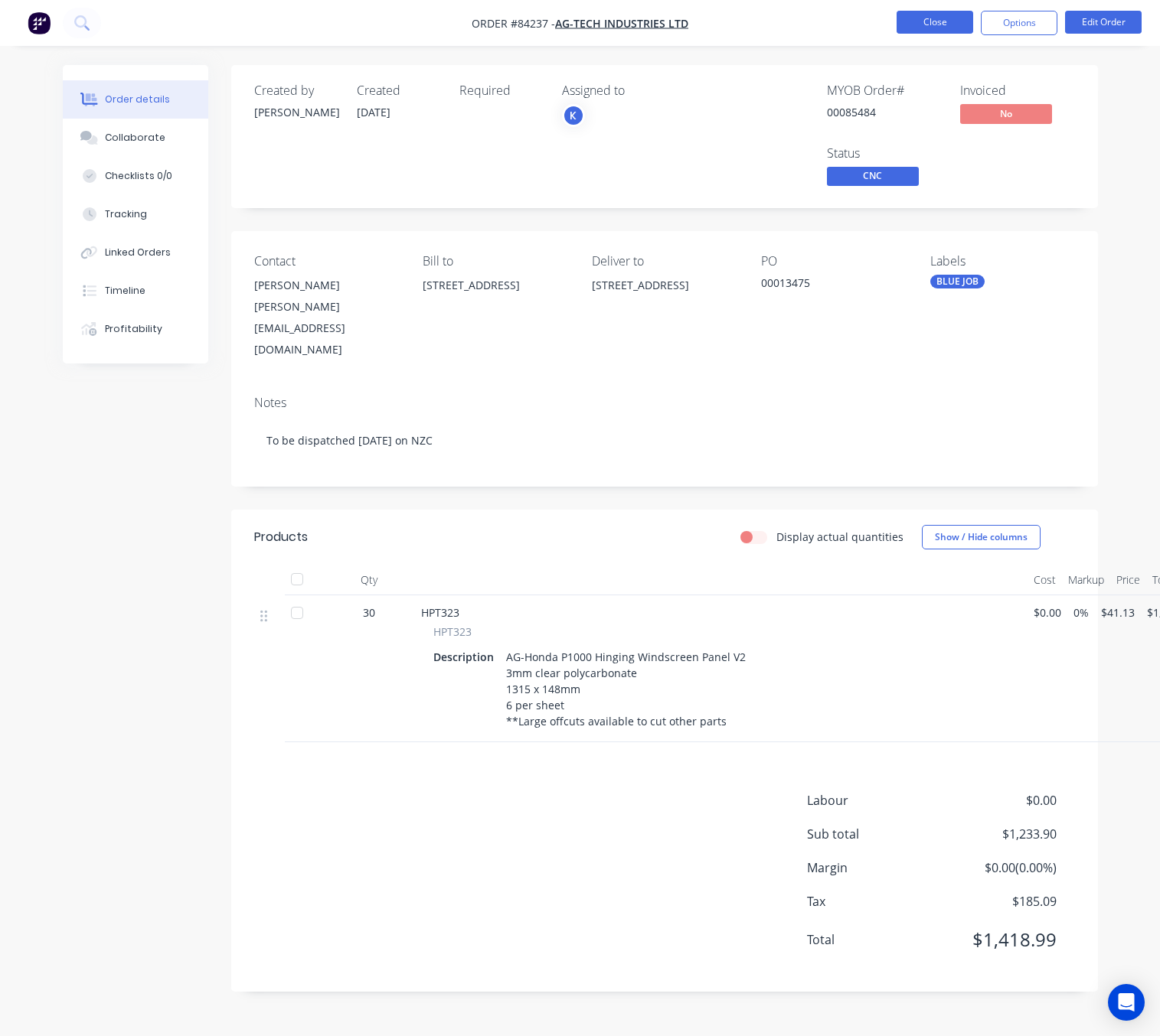
click at [936, 30] on button "Close" at bounding box center [935, 22] width 77 height 23
